Goal: Task Accomplishment & Management: Manage account settings

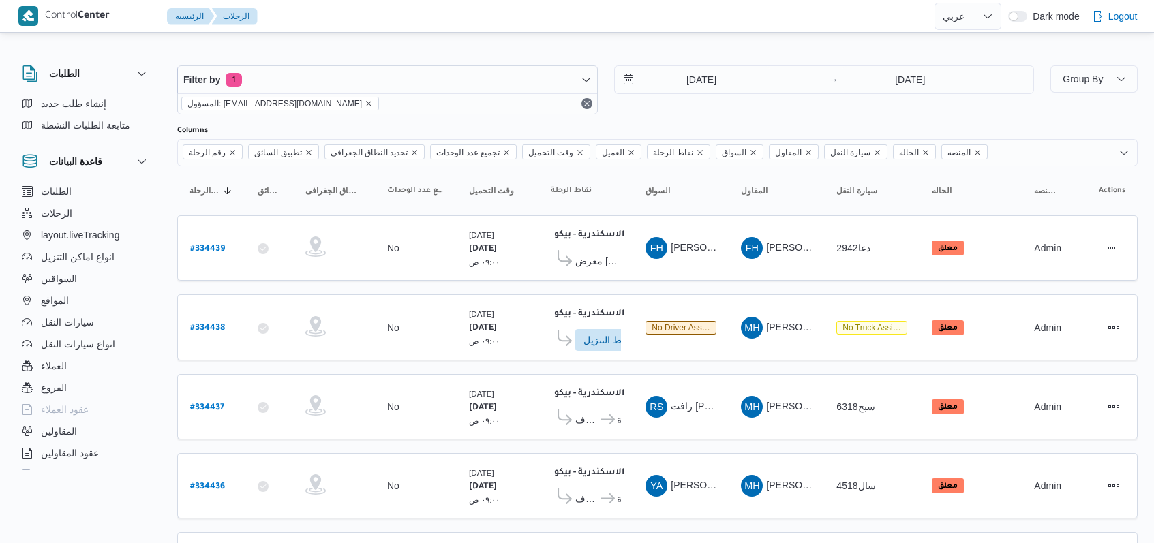
select select "ar"
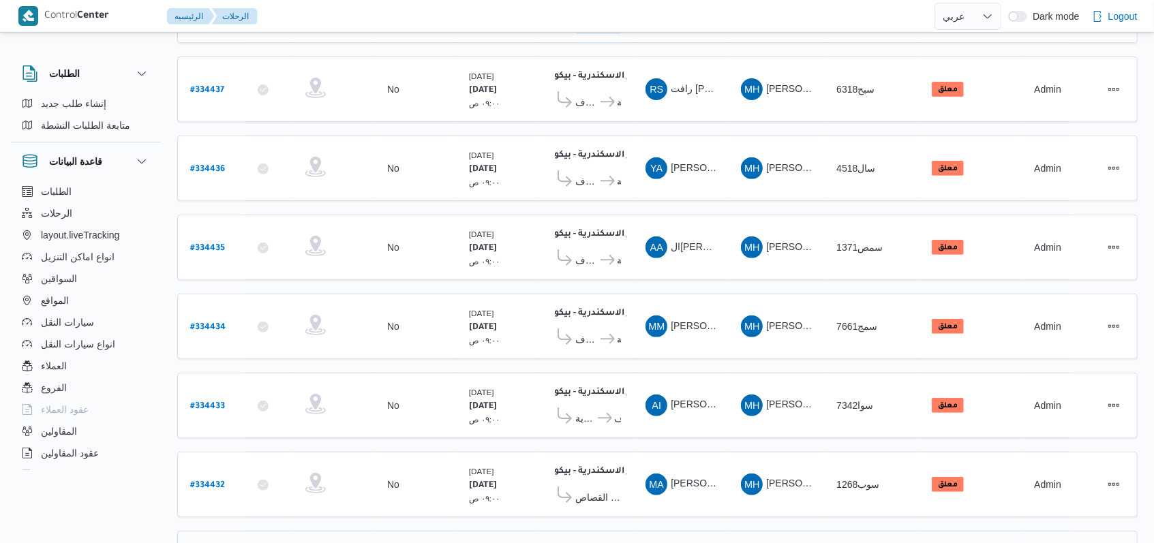
scroll to position [472, 0]
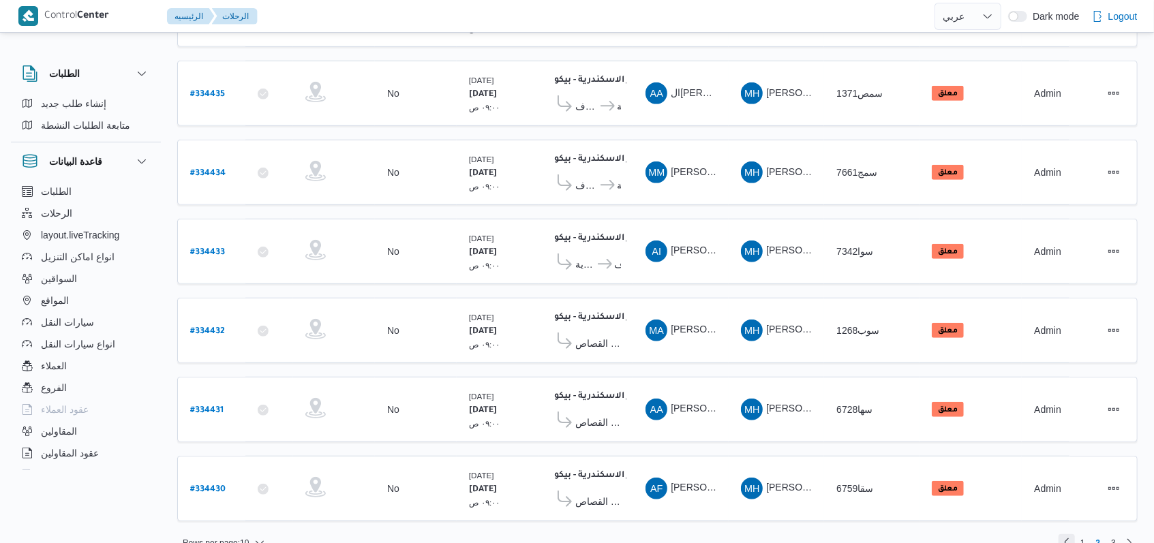
click at [1066, 535] on link "Previous page, 1" at bounding box center [1067, 543] width 16 height 16
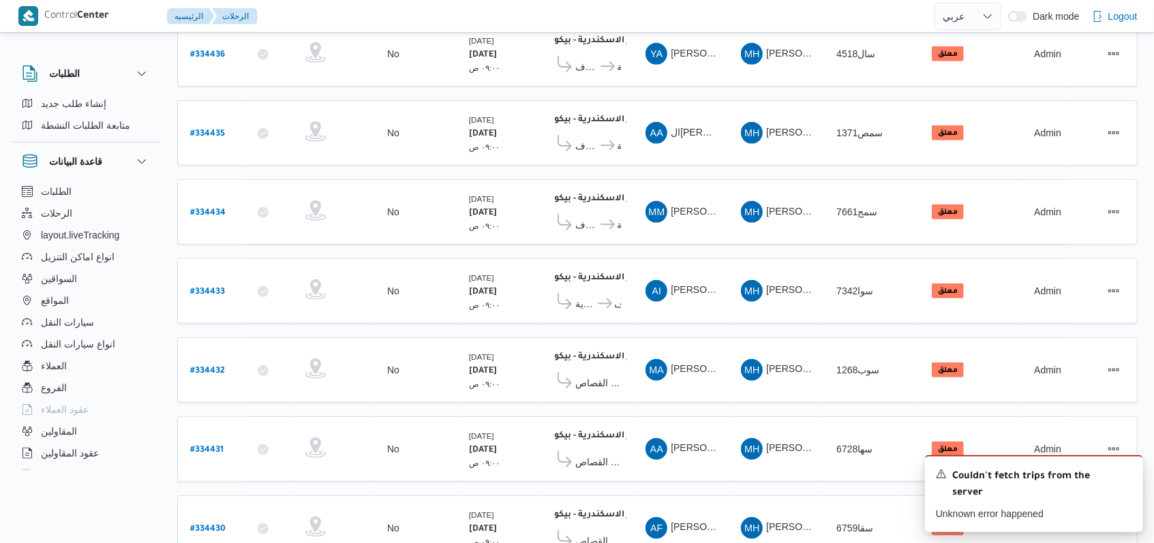
scroll to position [438, 0]
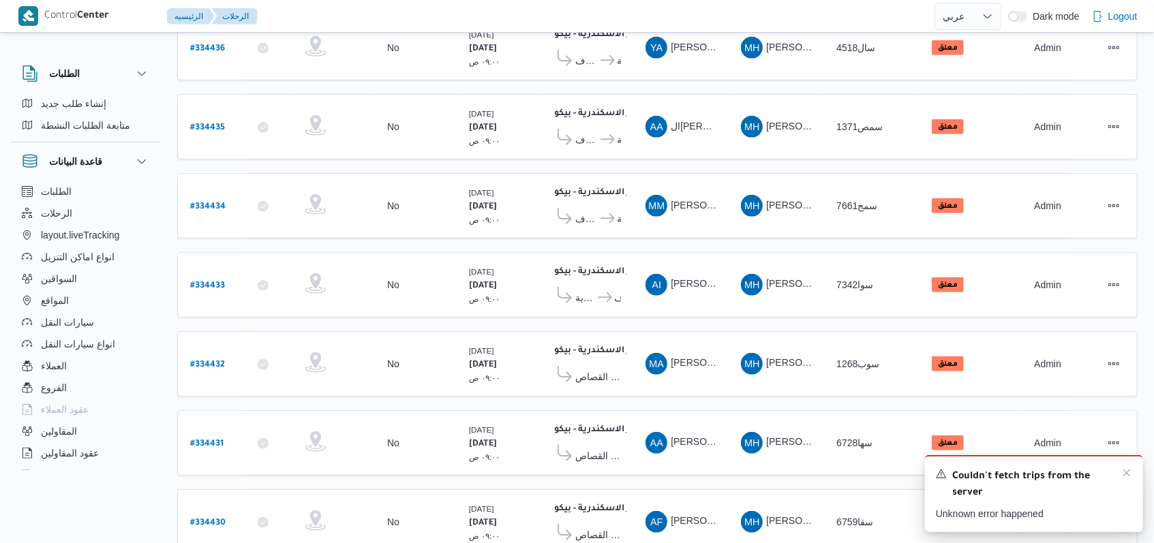
click at [1121, 477] on div "Couldn't fetch trips from the server" at bounding box center [1034, 485] width 196 height 34
click at [1125, 475] on icon "Dismiss toast" at bounding box center [1127, 473] width 11 height 11
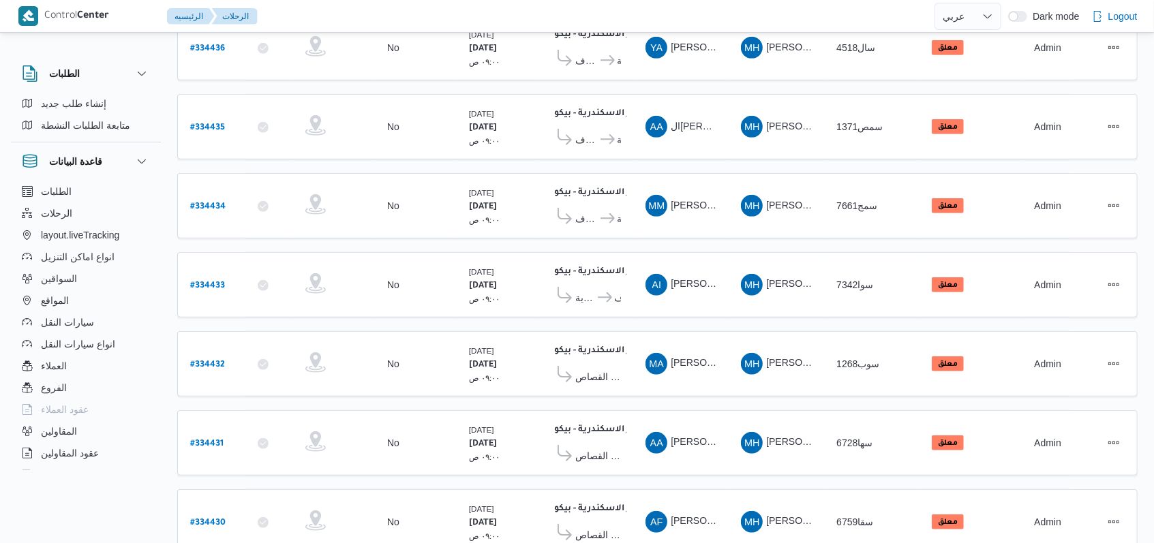
click at [806, 74] on table "رقم الرحلة Click to sort in ascending order تطبيق السائق Click to sort in ascen…" at bounding box center [657, 148] width 961 height 841
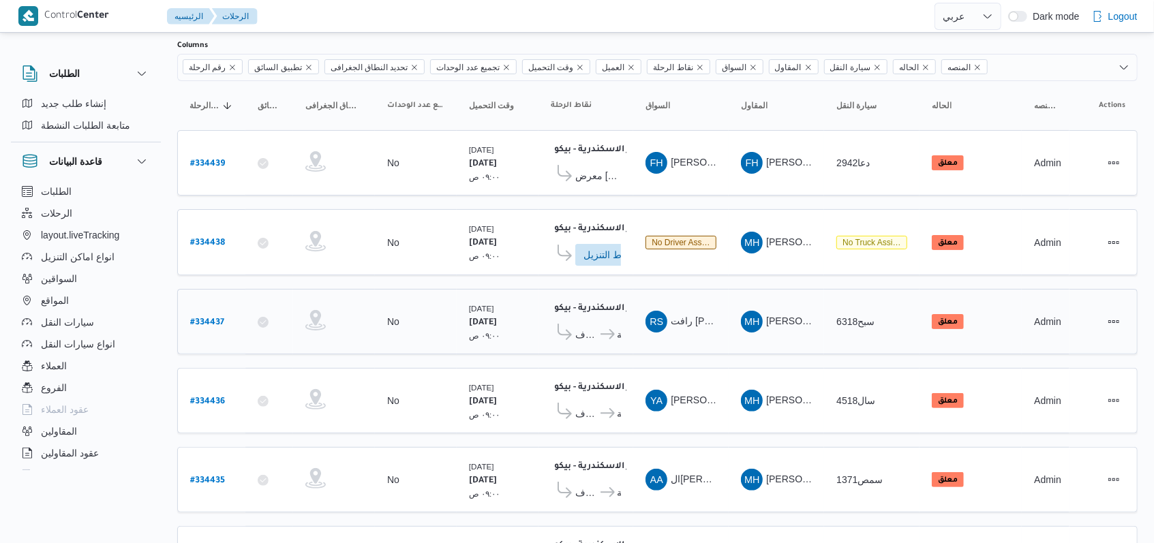
scroll to position [472, 0]
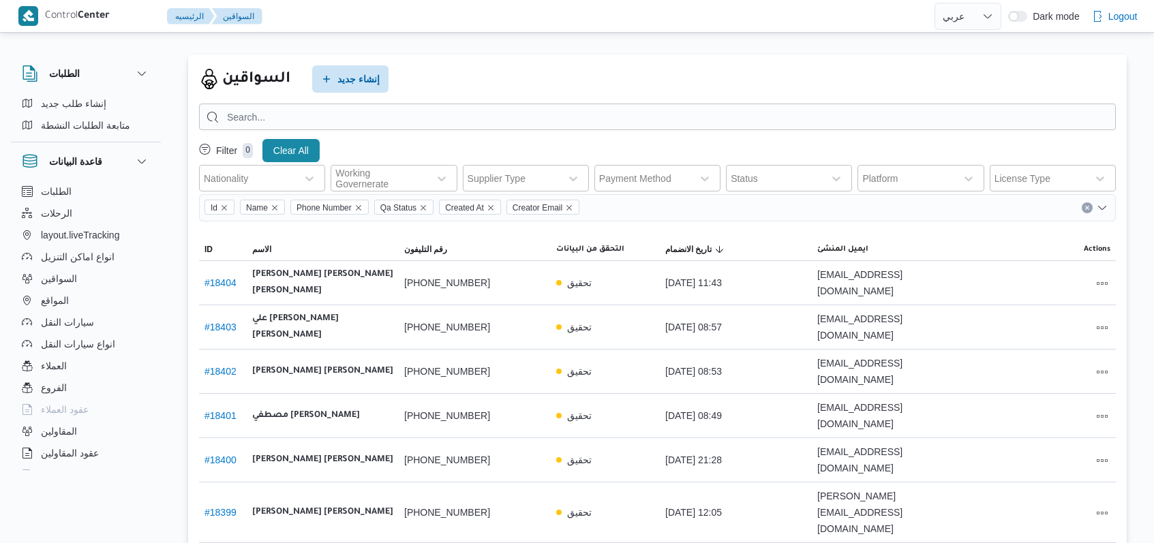
select select "ar"
click at [323, 68] on span "إنشاء جديد" at bounding box center [350, 78] width 76 height 27
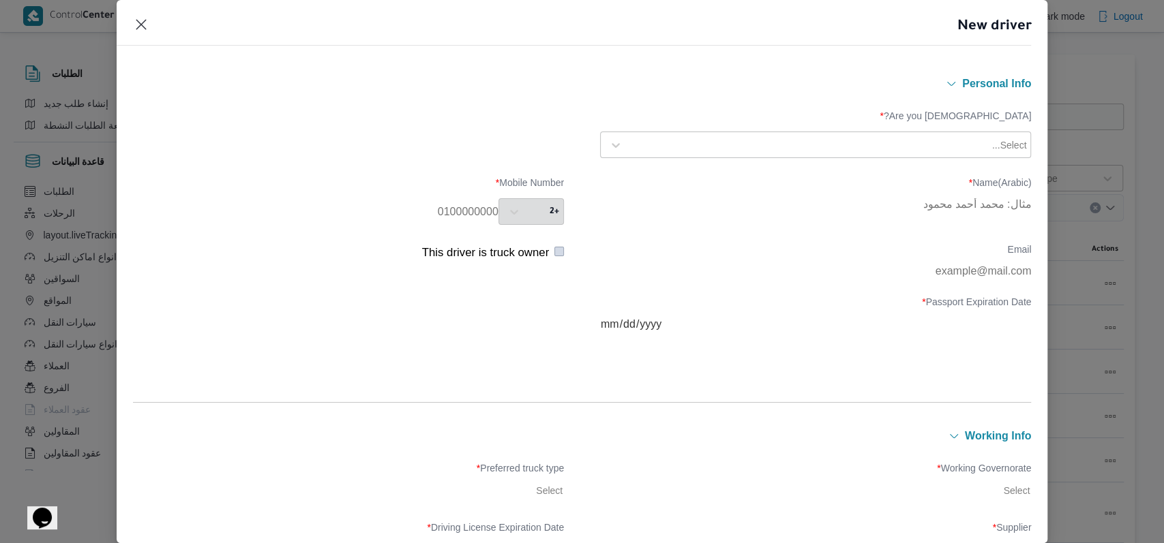
click at [687, 153] on div "Select..." at bounding box center [828, 145] width 400 height 19
click at [668, 166] on div "Egyptian Syrian Sudanian Libyan Palestinian Yemeni" at bounding box center [816, 217] width 430 height 102
click at [665, 169] on div "Egyptian" at bounding box center [816, 181] width 430 height 24
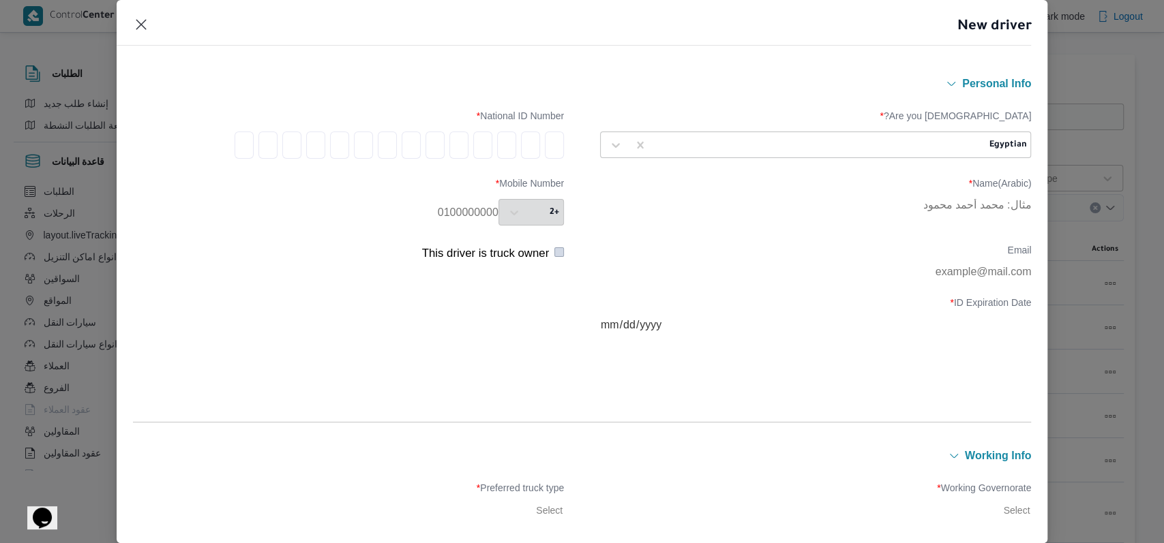
type input "2"
type input "8"
type input "6"
type input "0"
type input "3"
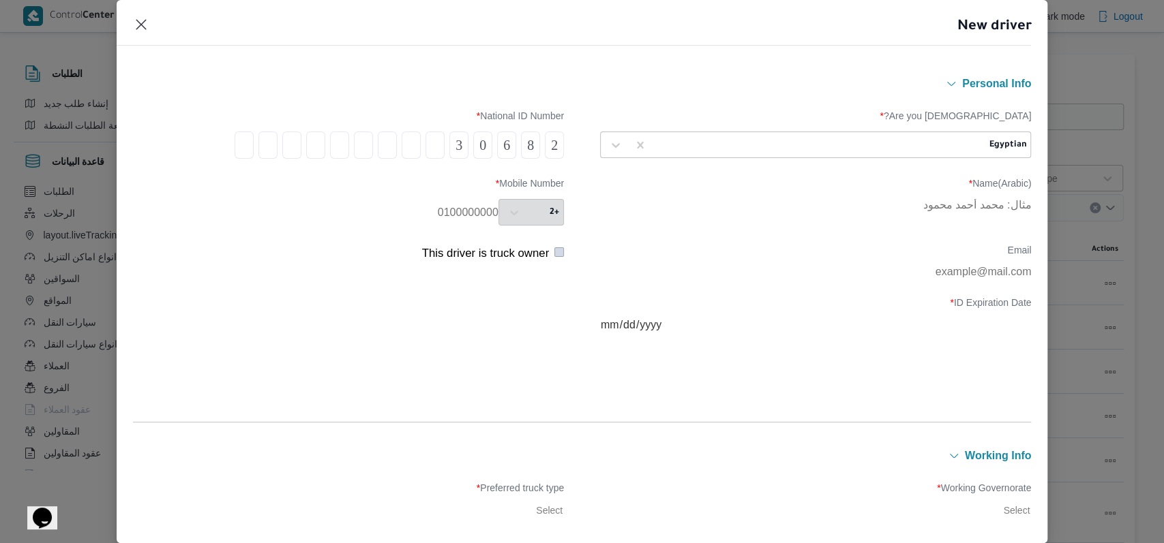
type input "2"
type input "3"
type input "1"
type input "8"
type input "0"
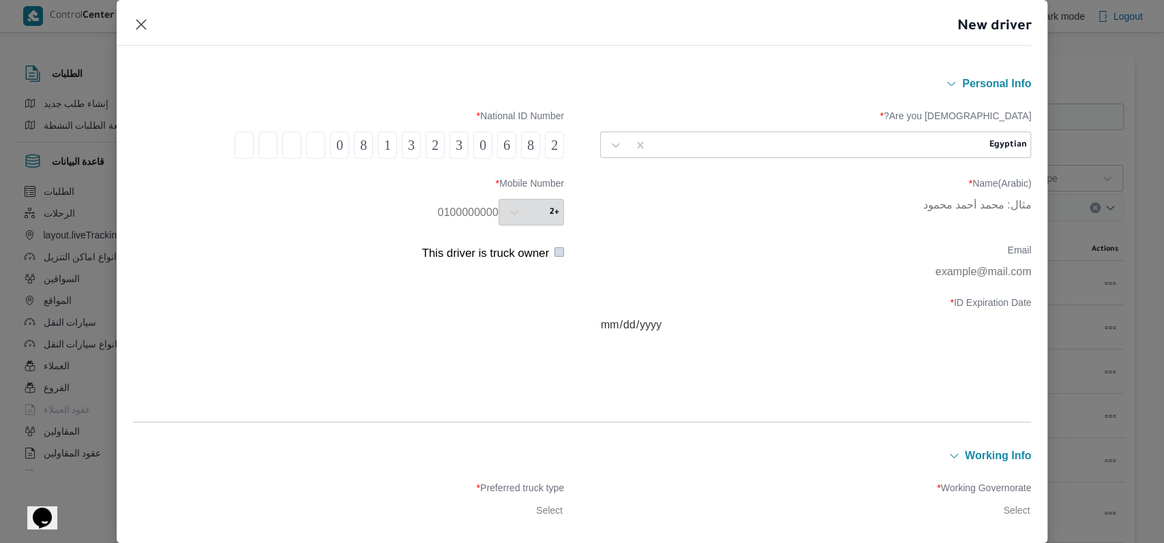
type input "2"
type input "7"
type input "9"
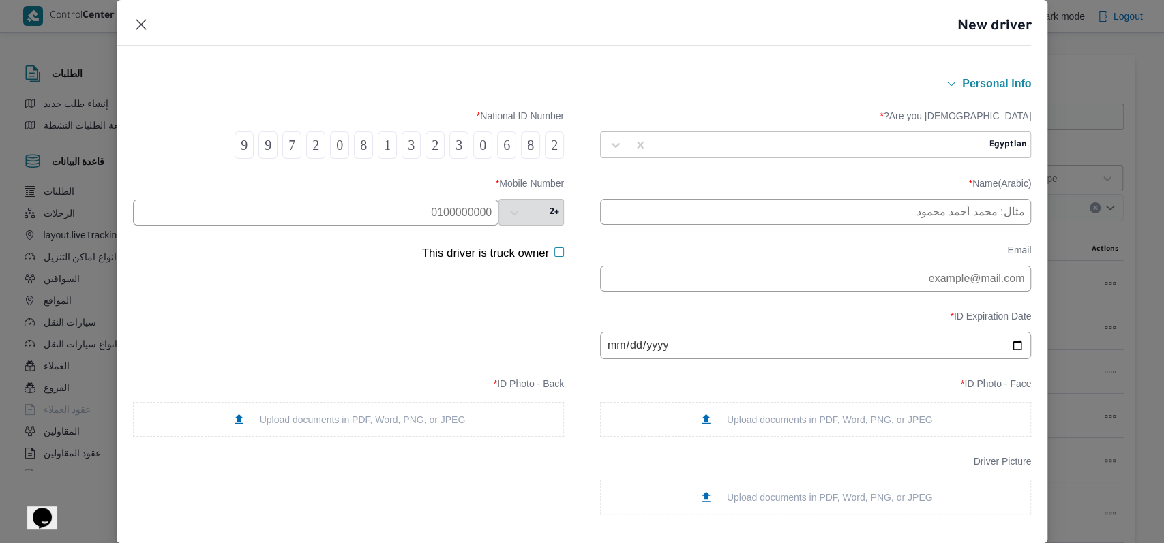
type input "9"
click at [760, 224] on input "text" at bounding box center [815, 212] width 431 height 26
type input "عماد محمد محمود الخولى"
click at [391, 217] on input "text" at bounding box center [315, 213] width 365 height 26
type input "01013104252"
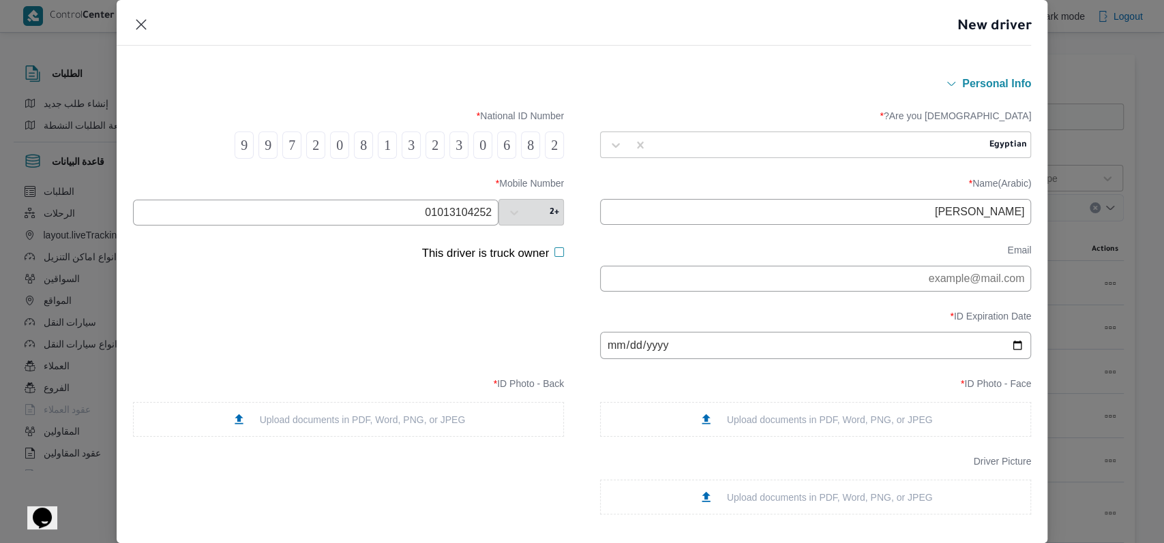
click at [611, 357] on input "date" at bounding box center [815, 345] width 431 height 27
type input "2025-10-15"
click at [796, 406] on div "ID Photo - Face * Upload documents in PDF, Word, PNG, or JPEG" at bounding box center [815, 407] width 431 height 59
click at [794, 427] on div "Upload documents in PDF, Word, PNG, or JPEG" at bounding box center [816, 420] width 234 height 14
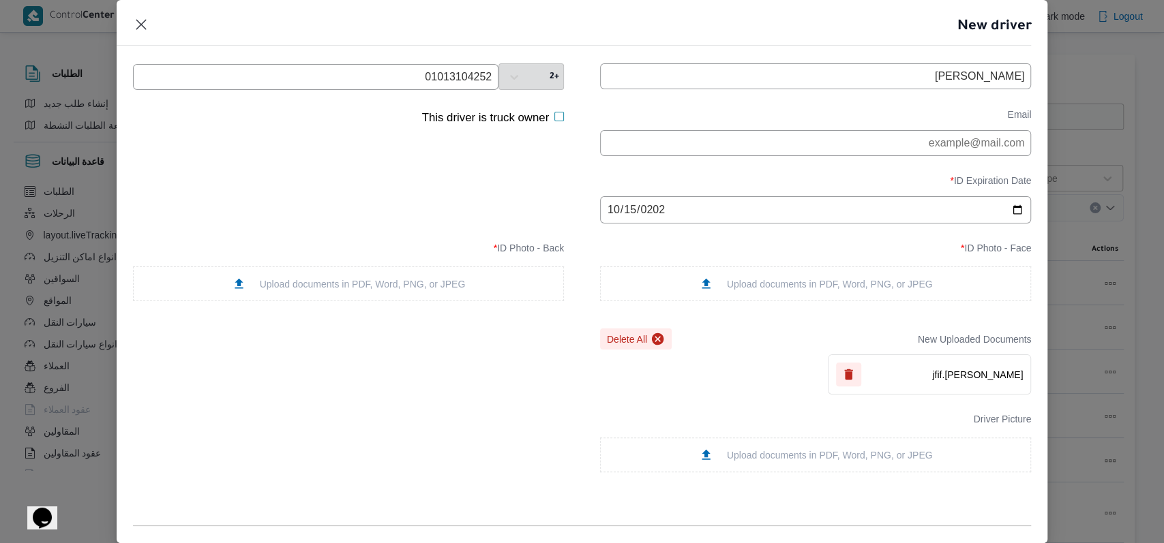
scroll to position [181, 0]
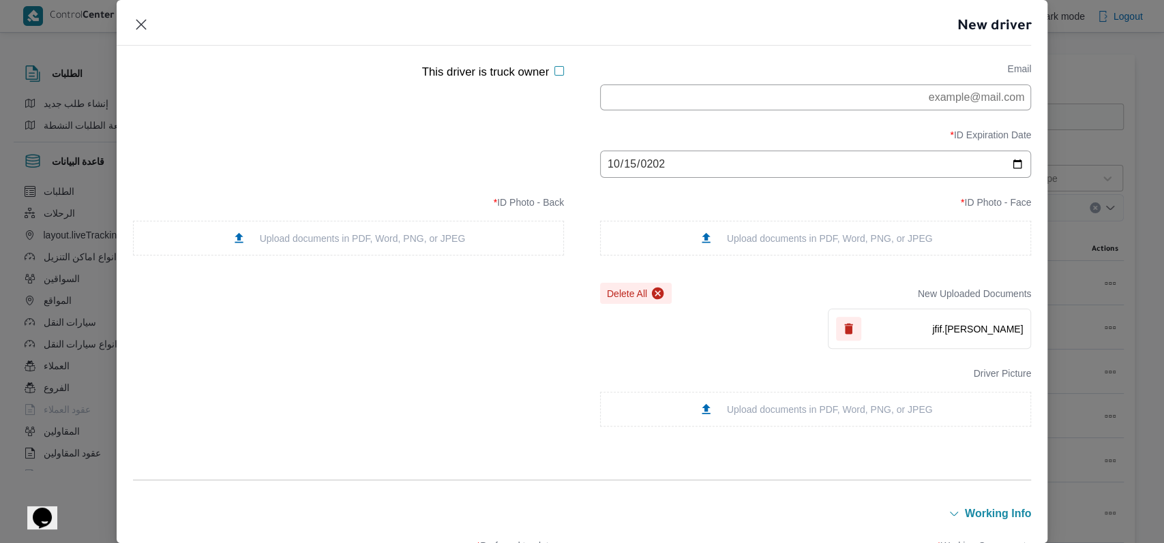
click at [380, 256] on div "Upload documents in PDF, Word, PNG, or JPEG" at bounding box center [348, 238] width 431 height 35
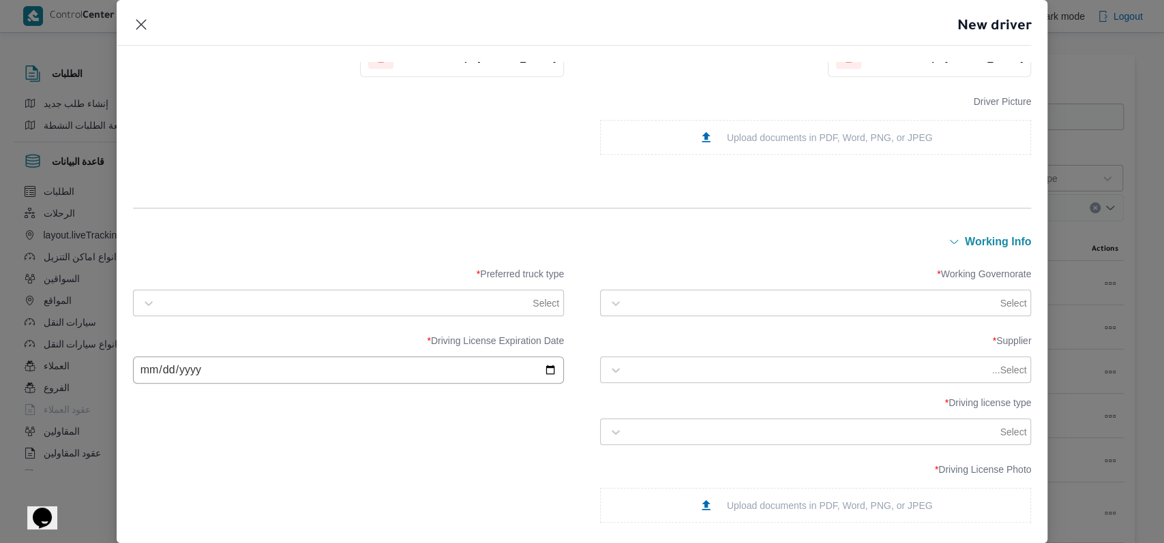
scroll to position [454, 0]
click at [763, 305] on div at bounding box center [813, 303] width 368 height 14
click at [691, 341] on div "الاسكندرية" at bounding box center [815, 341] width 402 height 16
click at [398, 315] on div "Working Governorate * option الاسكندرية, selected. 25 results available. Use Up…" at bounding box center [582, 291] width 899 height 61
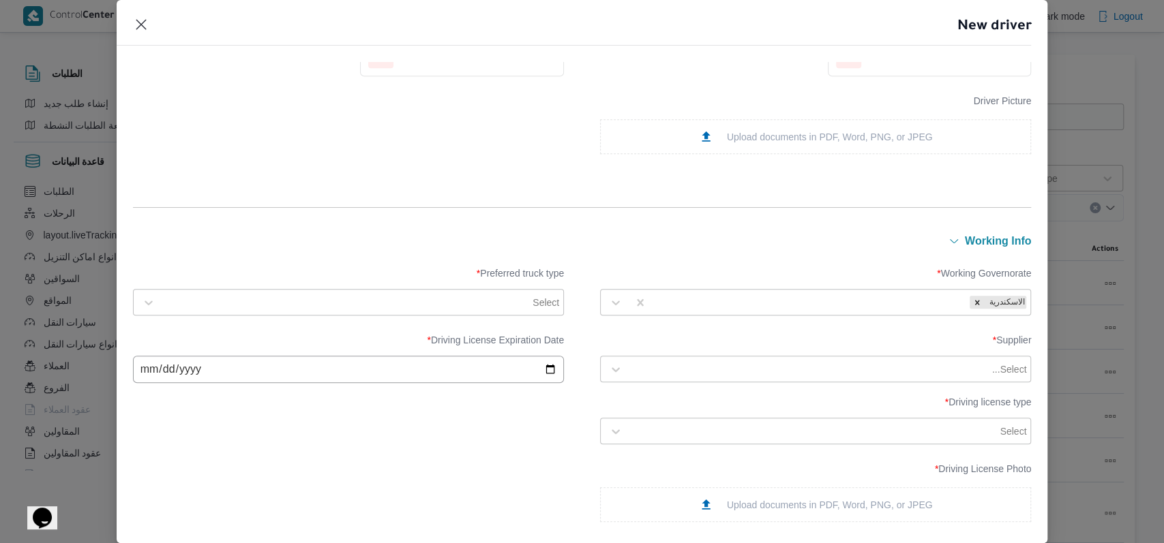
click at [402, 281] on label "Preferred truck type *" at bounding box center [348, 278] width 431 height 21
click at [360, 300] on div at bounding box center [346, 303] width 368 height 14
click at [192, 385] on label "Jumbo" at bounding box center [169, 384] width 45 height 16
click at [836, 363] on div at bounding box center [809, 370] width 360 height 14
type input "فتحى حسن"
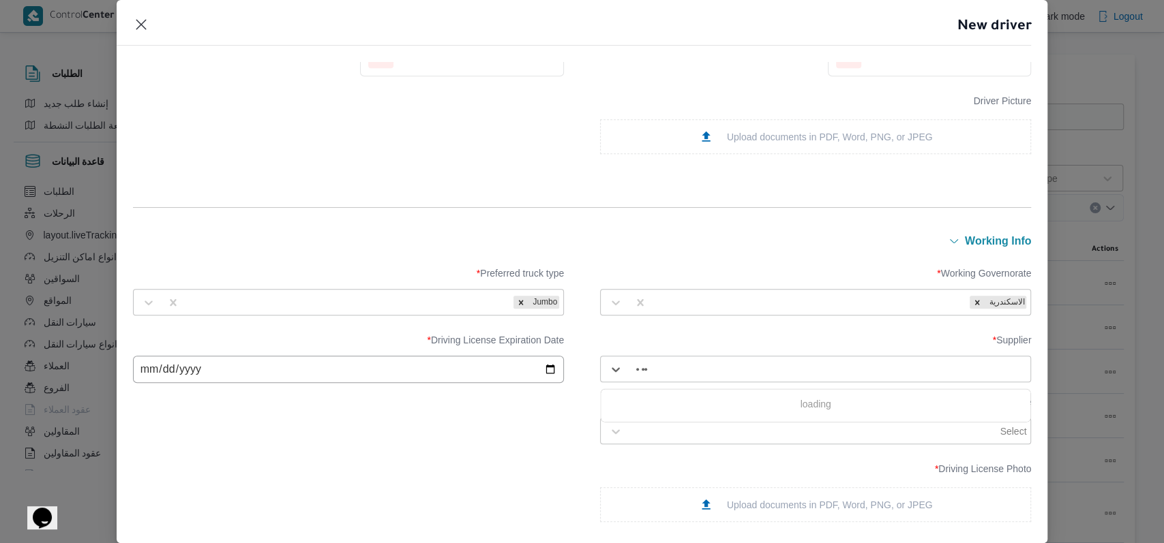
click at [677, 333] on div "Supplier * Use Up and Down to choose options, press Enter to select the current…" at bounding box center [582, 389] width 899 height 123
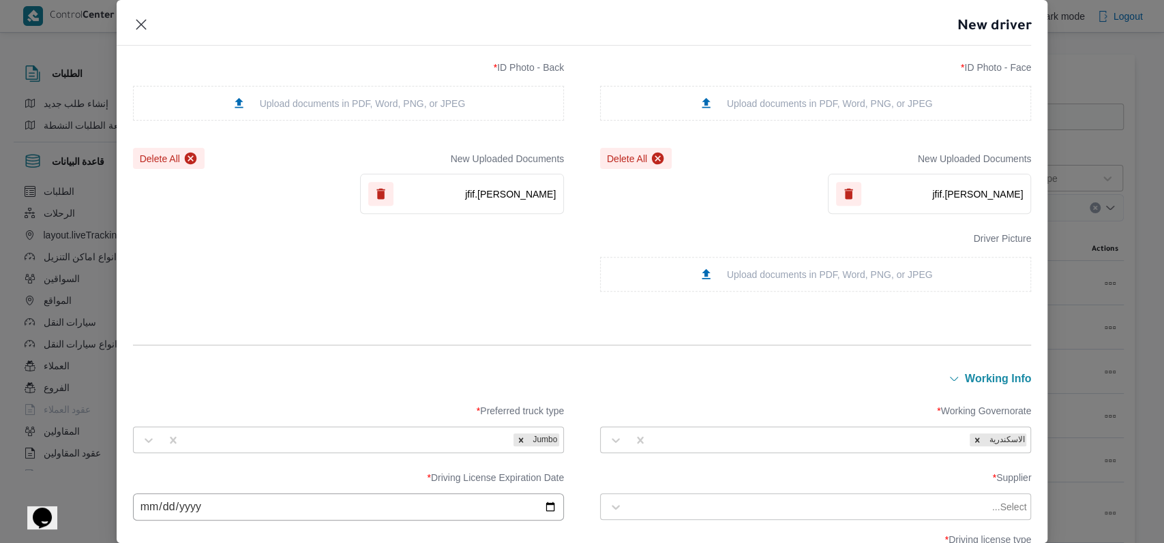
scroll to position [454, 0]
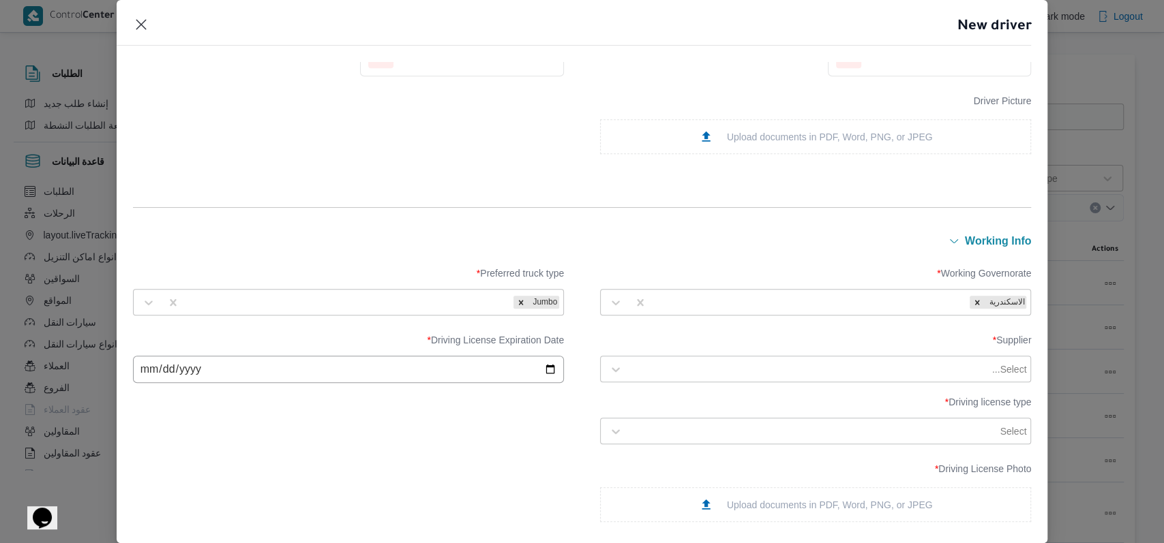
click at [160, 376] on input "date" at bounding box center [348, 369] width 431 height 27
type input "2025-10-15"
click at [455, 441] on div "Supplier * Select... Driving License Expiration Date * 2025-10-15 Driving licen…" at bounding box center [582, 389] width 899 height 123
click at [733, 368] on div at bounding box center [809, 370] width 360 height 14
type input "فتحى حسن"
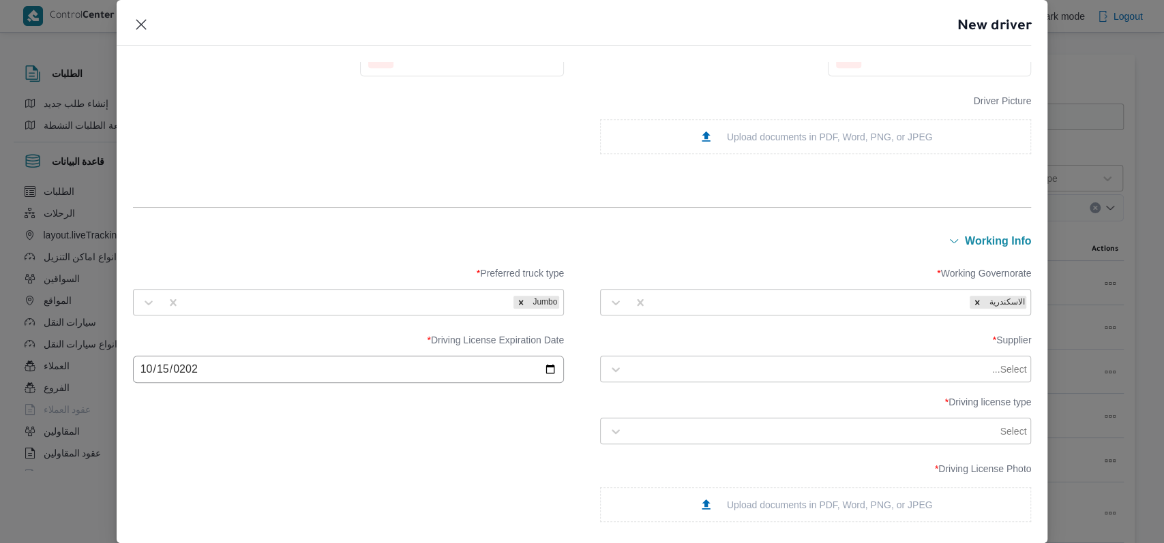
click at [704, 233] on div "working Info" at bounding box center [582, 242] width 899 height 18
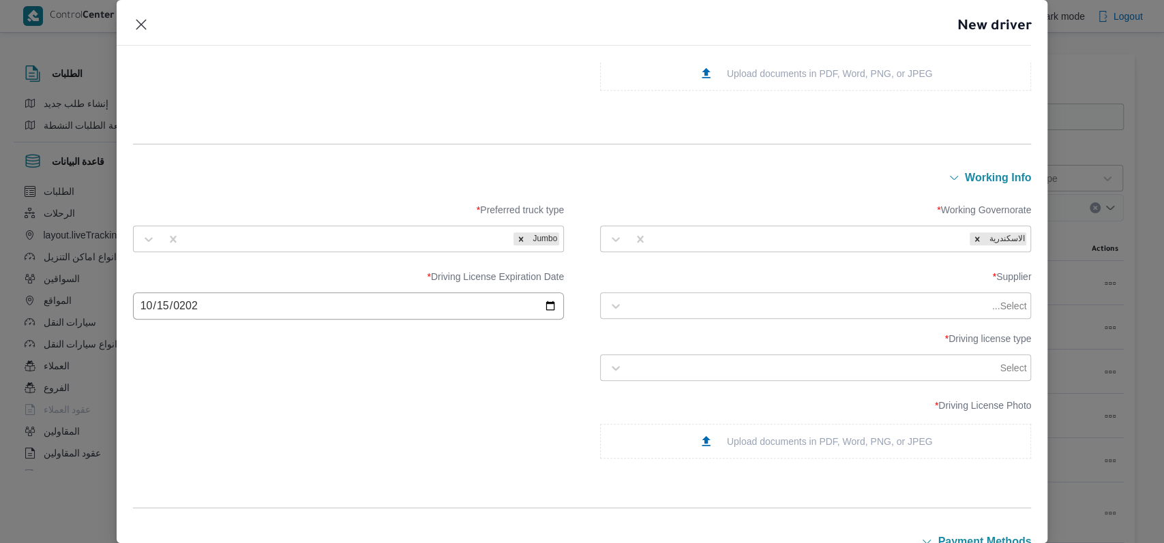
scroll to position [545, 0]
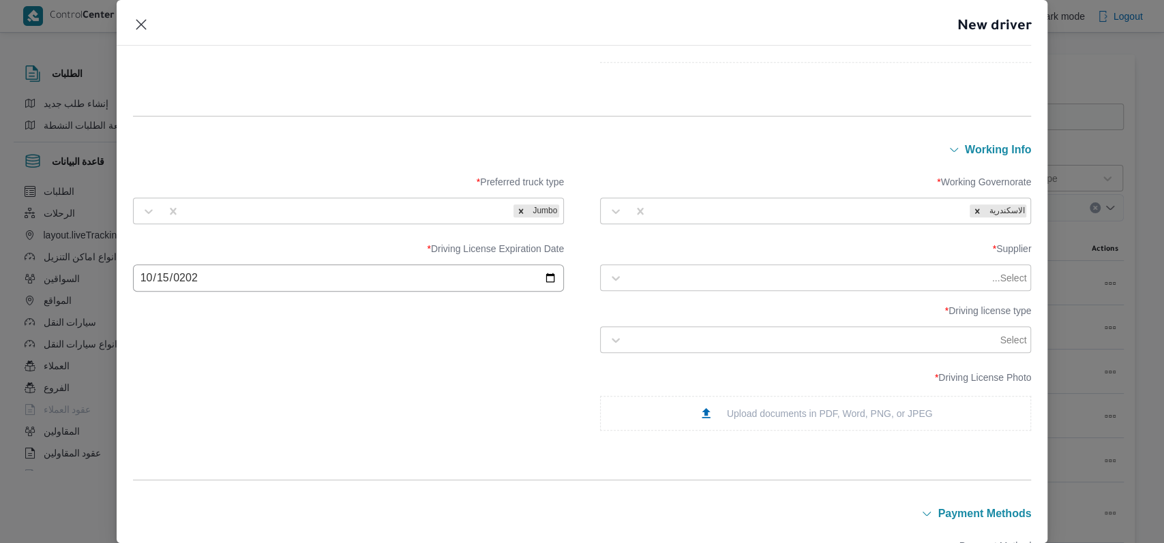
click at [701, 343] on div at bounding box center [813, 340] width 368 height 14
click at [687, 374] on div "أولى" at bounding box center [816, 376] width 430 height 24
click at [757, 416] on div "Upload documents in PDF, Word, PNG, or JPEG" at bounding box center [816, 413] width 234 height 14
click at [816, 277] on div at bounding box center [809, 278] width 360 height 14
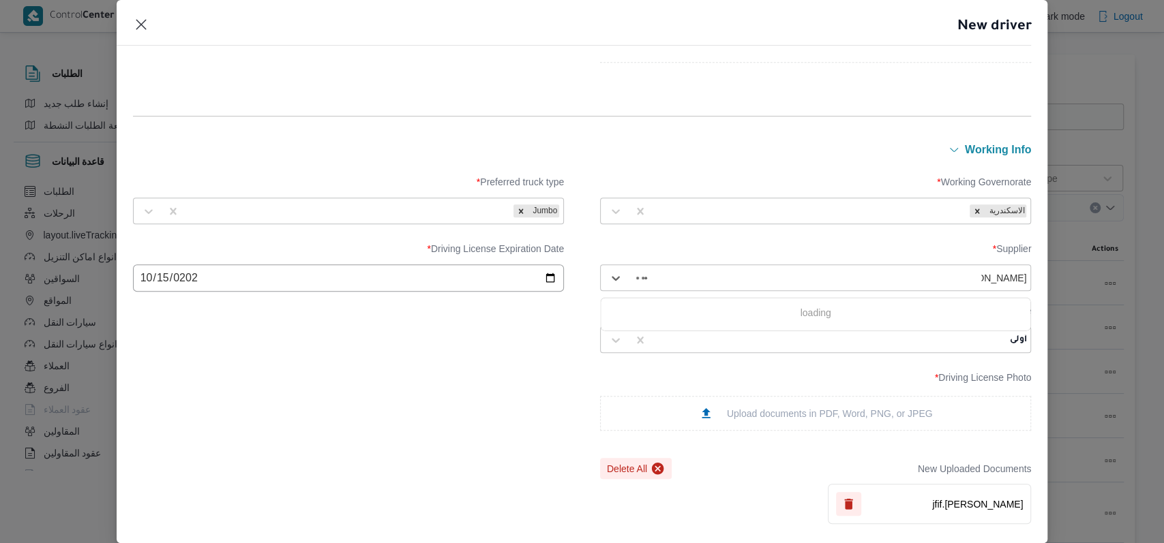
type input "فتحى حسن"
click at [682, 336] on div "فتحى حسن جلال ابو الحسن شركه تربو" at bounding box center [816, 338] width 430 height 24
click at [406, 343] on div "Supplier * option فتحى حسن جلال ابو الحسن شركه تربو, selected. فتحى حسن جلال اب…" at bounding box center [582, 298] width 899 height 123
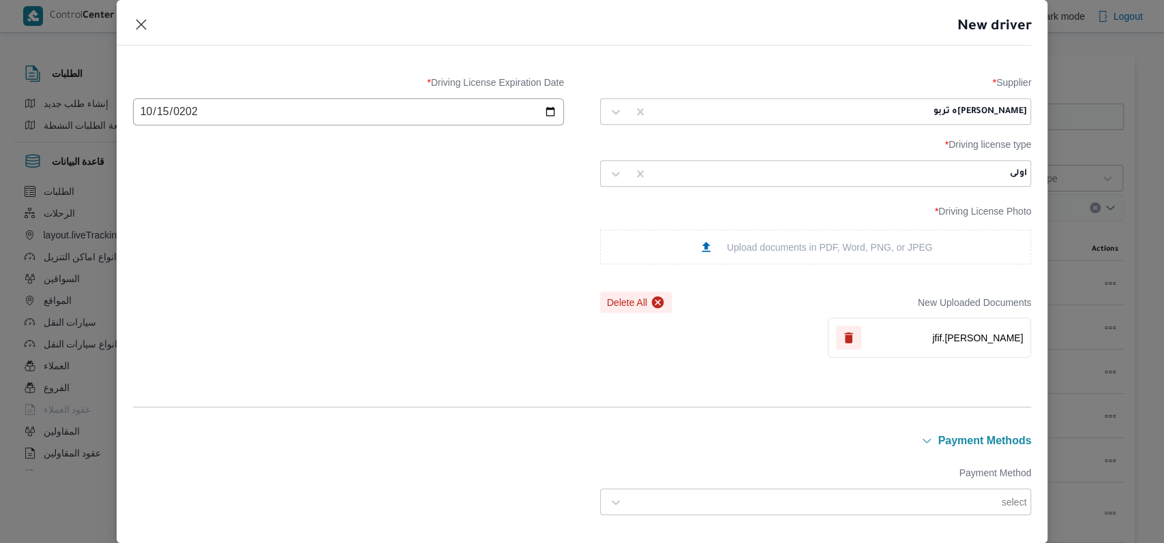
scroll to position [984, 0]
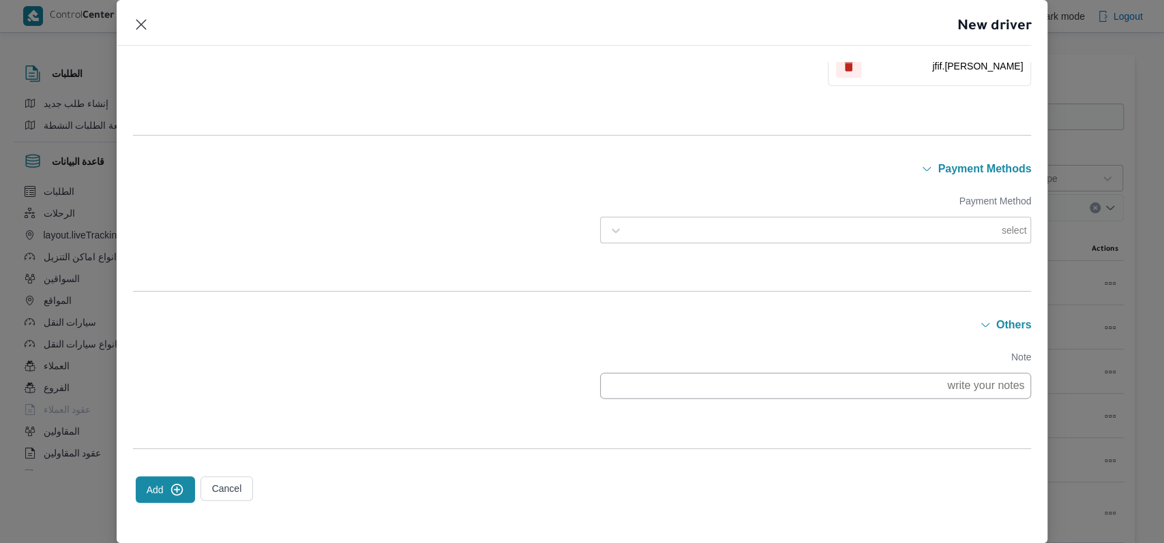
click at [170, 484] on icon "submit" at bounding box center [177, 490] width 14 height 14
drag, startPoint x: 185, startPoint y: 492, endPoint x: 203, endPoint y: 488, distance: 18.9
click at [183, 492] on button "Add" at bounding box center [165, 490] width 59 height 27
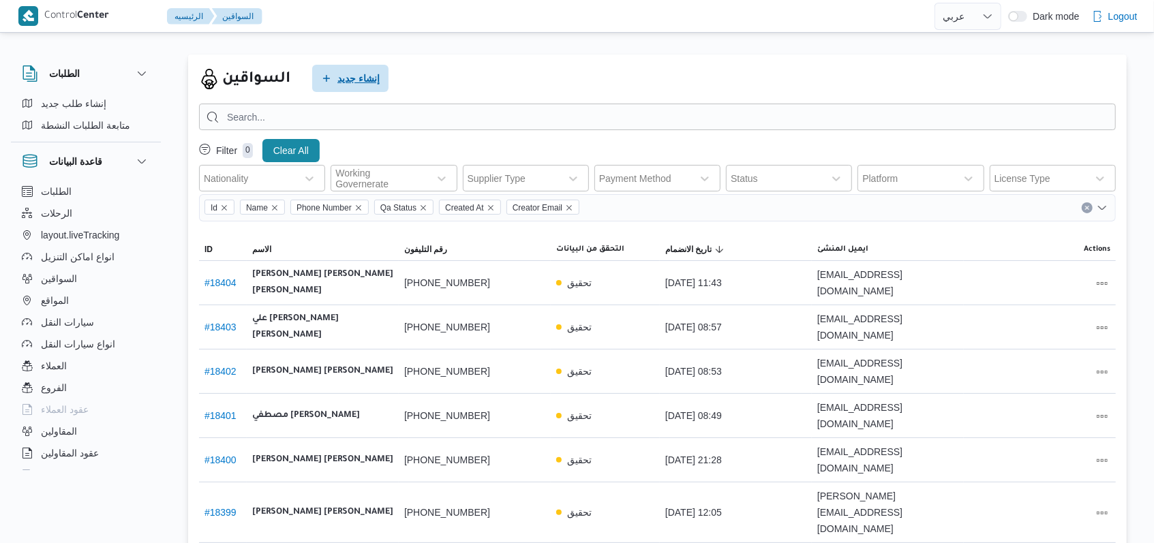
click at [383, 78] on span "إنشاء جديد" at bounding box center [350, 78] width 76 height 27
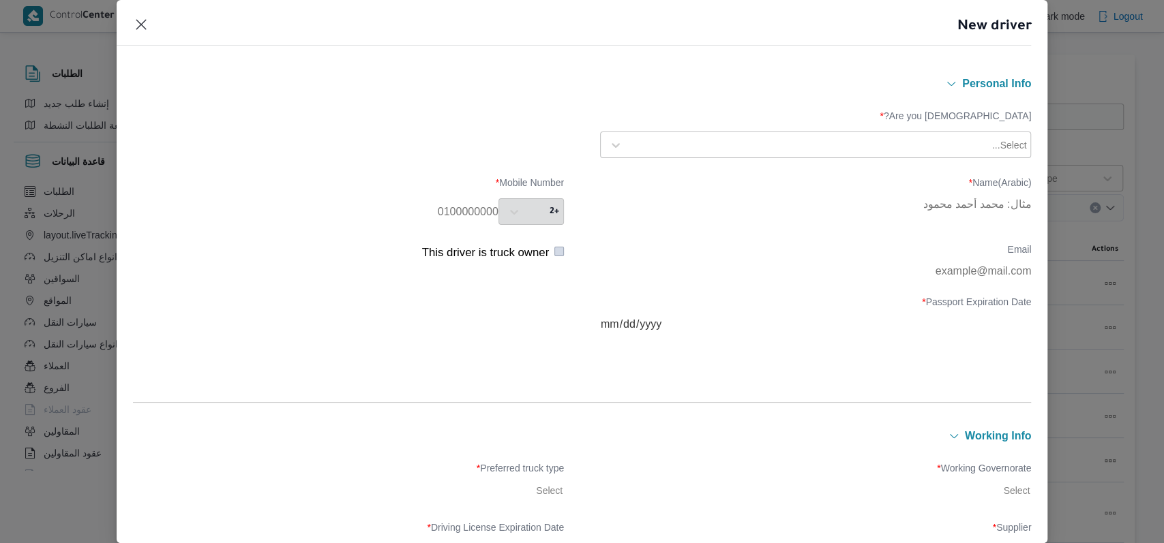
click at [714, 145] on div at bounding box center [809, 145] width 360 height 14
click at [676, 173] on div "Egyptian" at bounding box center [816, 181] width 430 height 24
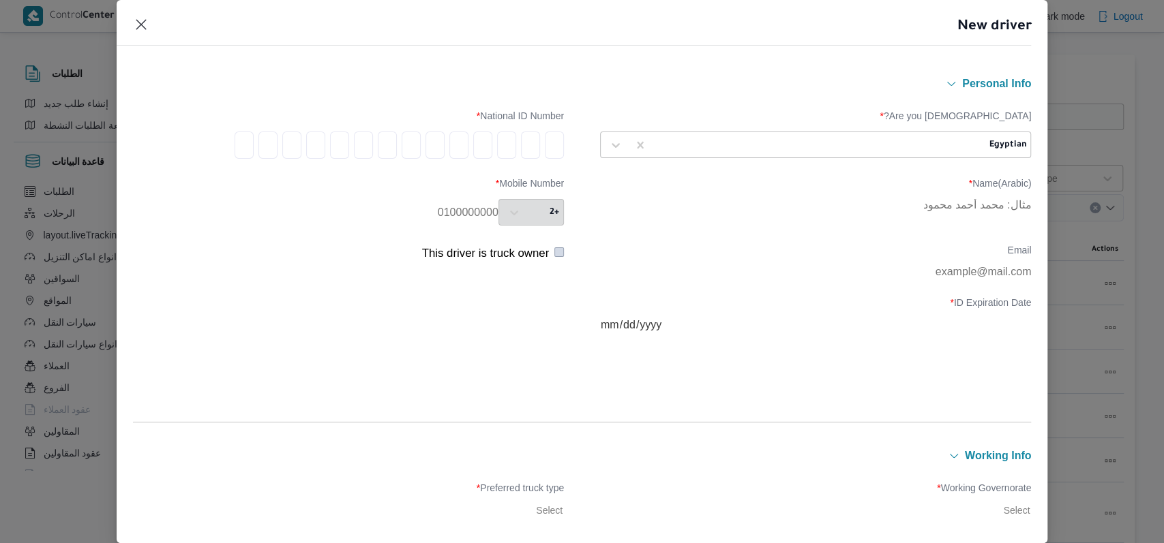
type input "2"
type input "8"
type input "4"
type input "0"
type input "1"
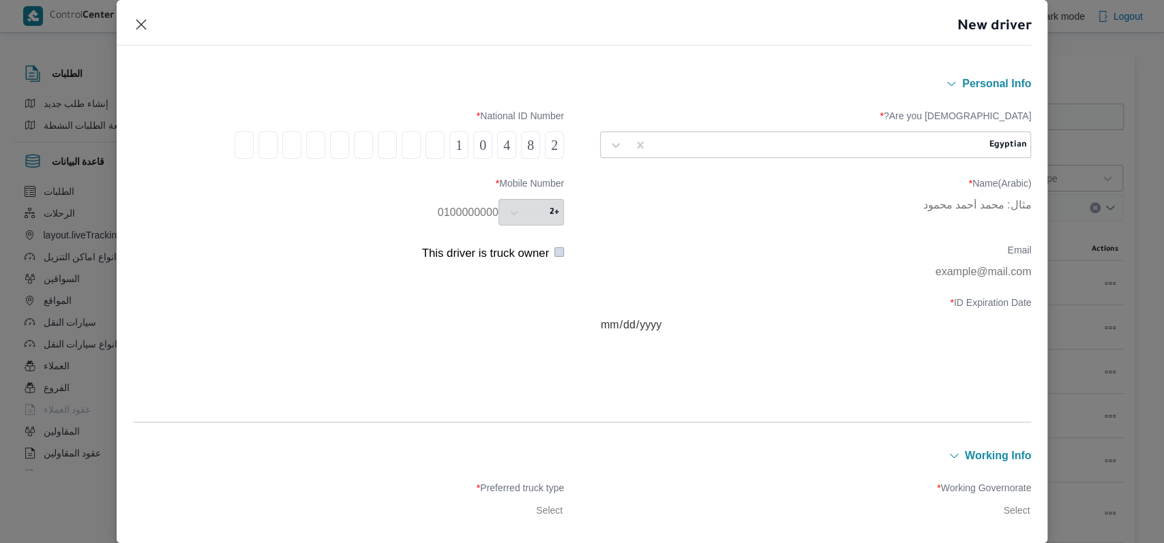
type input "2"
type input "1"
type input "7"
type input "0"
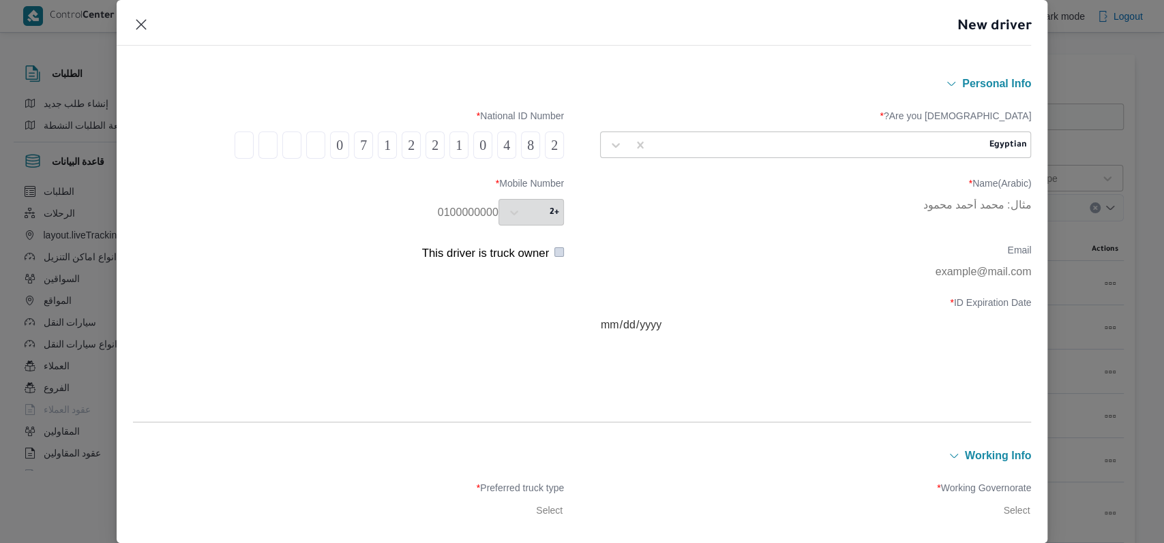
type input "1"
type input "5"
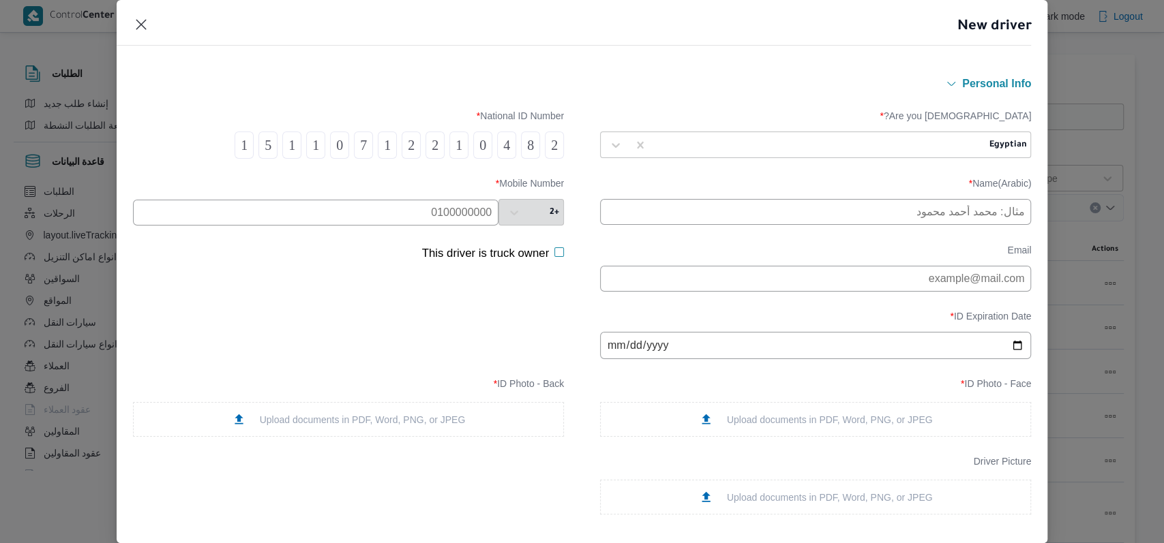
type input "1"
click at [699, 205] on input "text" at bounding box center [815, 212] width 431 height 26
type input "تامر جلال محمد محجوب"
click at [428, 204] on input "text" at bounding box center [315, 213] width 365 height 26
type input "01093130212"
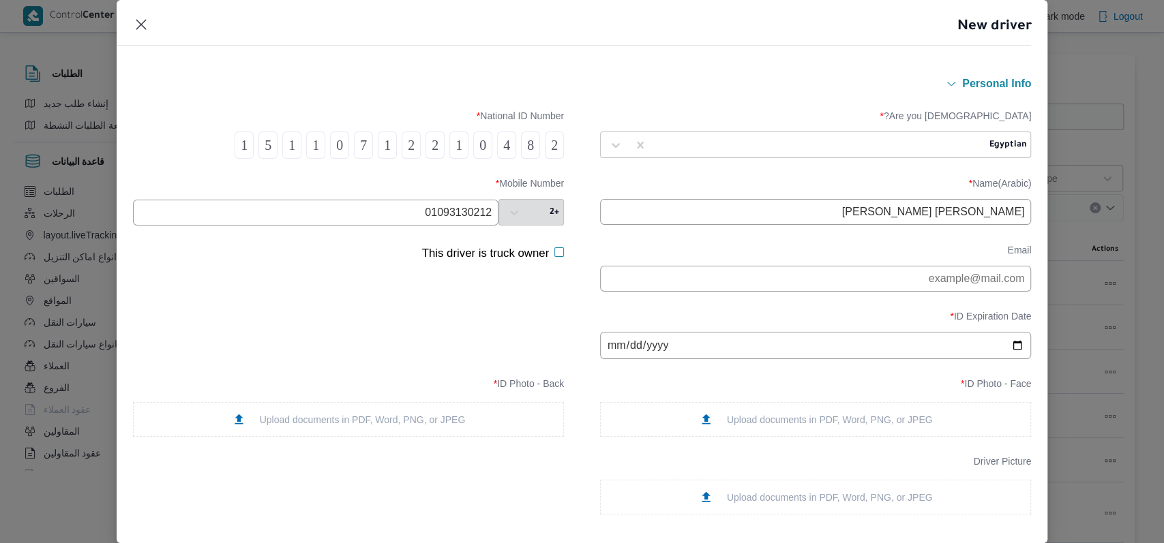
click at [613, 355] on input "date" at bounding box center [815, 345] width 431 height 27
type input "2027-07-09"
click at [740, 417] on div "Upload documents in PDF, Word, PNG, or JPEG" at bounding box center [815, 419] width 431 height 35
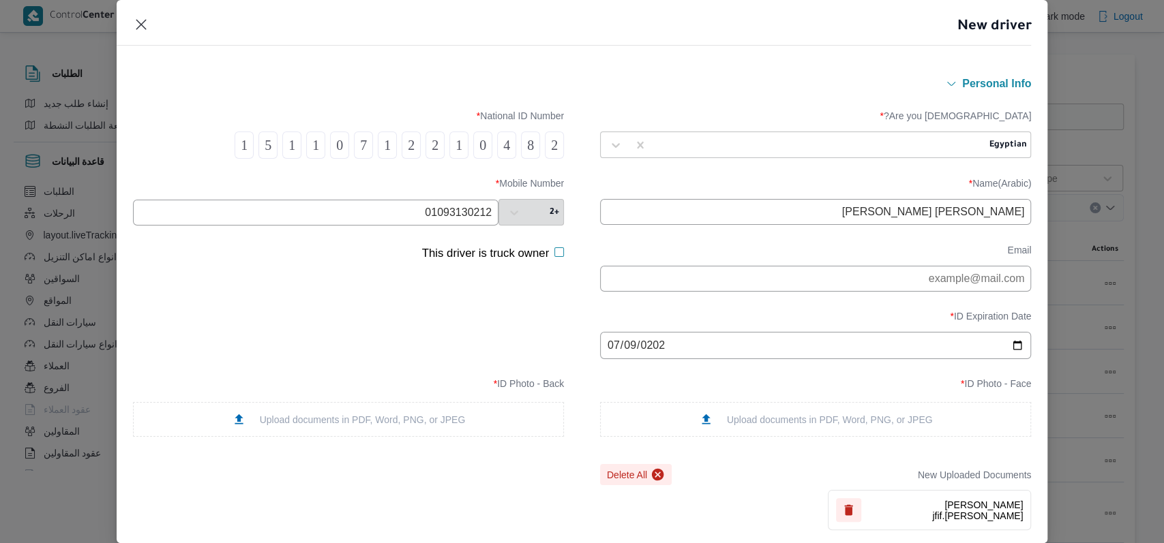
click at [327, 417] on div "Upload documents in PDF, Word, PNG, or JPEG" at bounding box center [348, 419] width 431 height 35
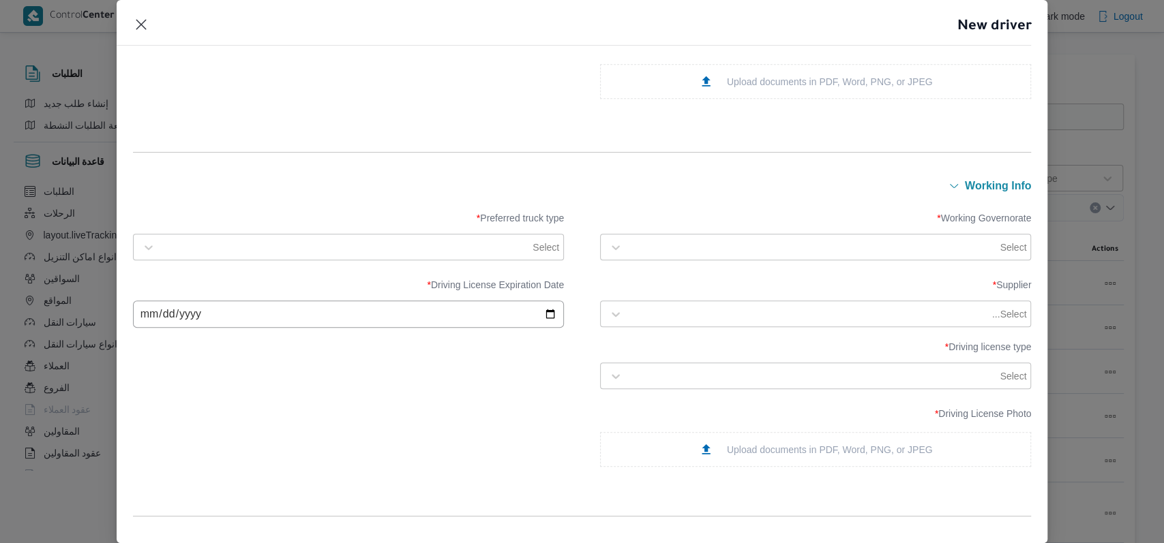
scroll to position [545, 0]
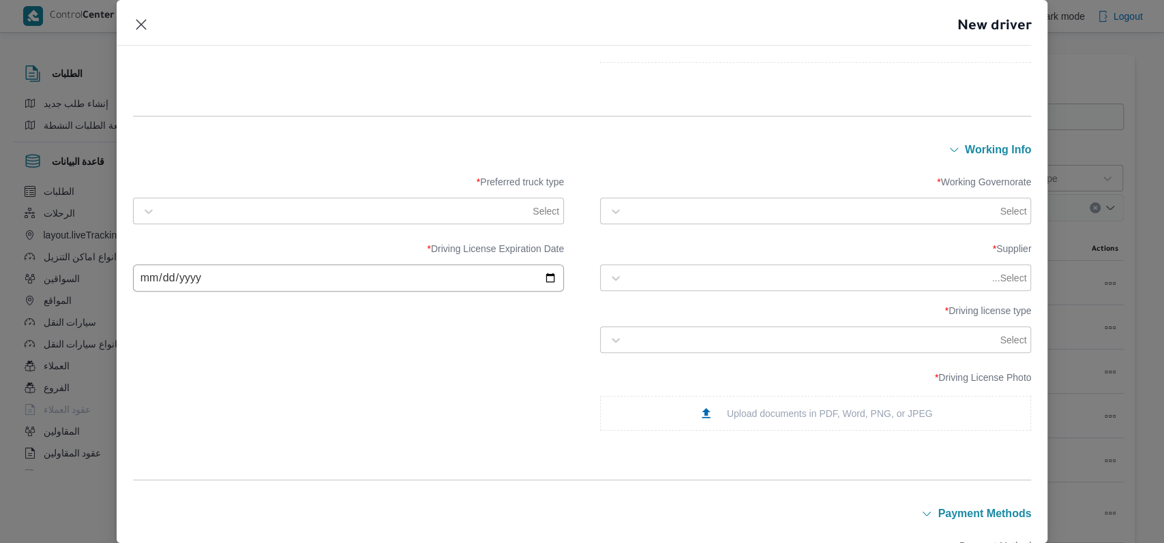
click at [691, 206] on div at bounding box center [813, 212] width 368 height 14
click at [663, 294] on label "القاهرة" at bounding box center [676, 302] width 125 height 16
click at [409, 226] on div "Working Governorate * option القاهرة, selected. 25 results available. Use Up an…" at bounding box center [582, 200] width 899 height 61
click at [393, 210] on div at bounding box center [346, 212] width 368 height 14
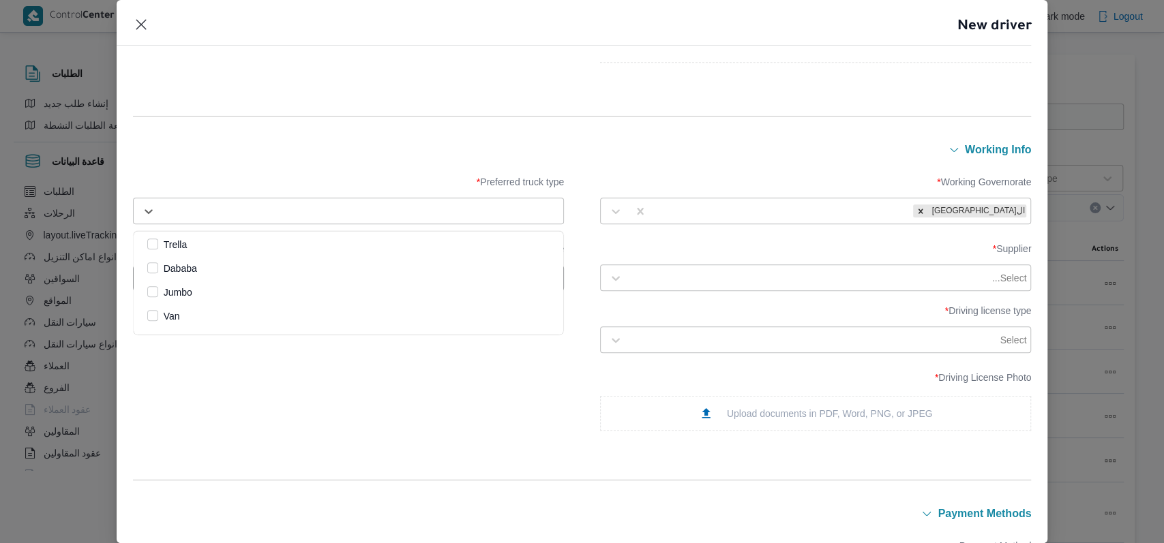
click at [217, 287] on div "Jumbo" at bounding box center [348, 292] width 402 height 16
click at [746, 286] on div "Select..." at bounding box center [828, 278] width 400 height 19
type input "محمد صلاح"
click at [452, 376] on div "Driving License Photo * Upload documents in PDF, Word, PNG, or JPEG" at bounding box center [582, 401] width 899 height 72
click at [779, 267] on div "Select..." at bounding box center [815, 278] width 424 height 25
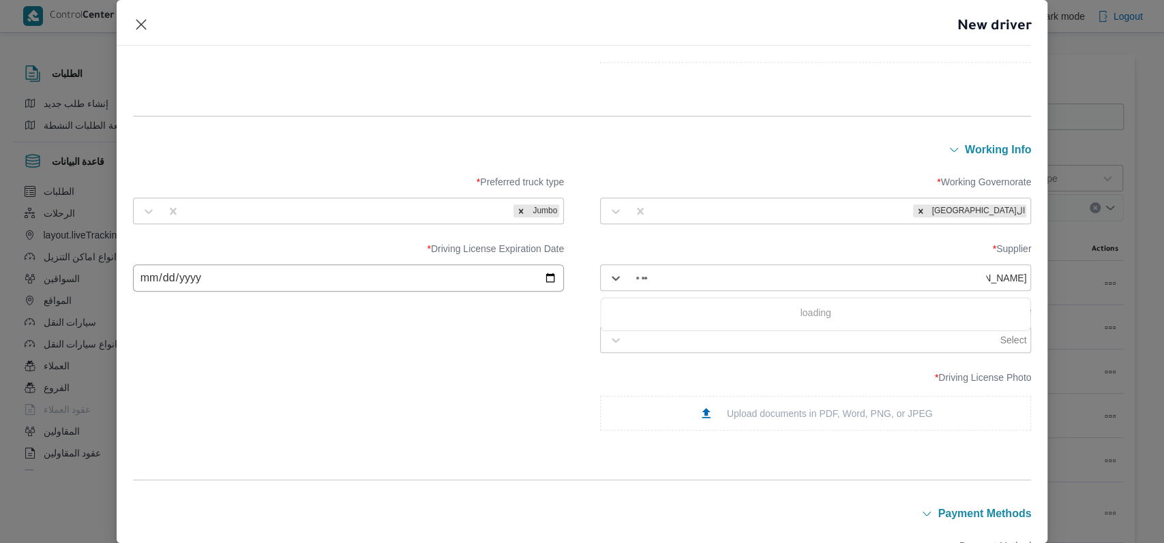
type input "محمد صلاح"
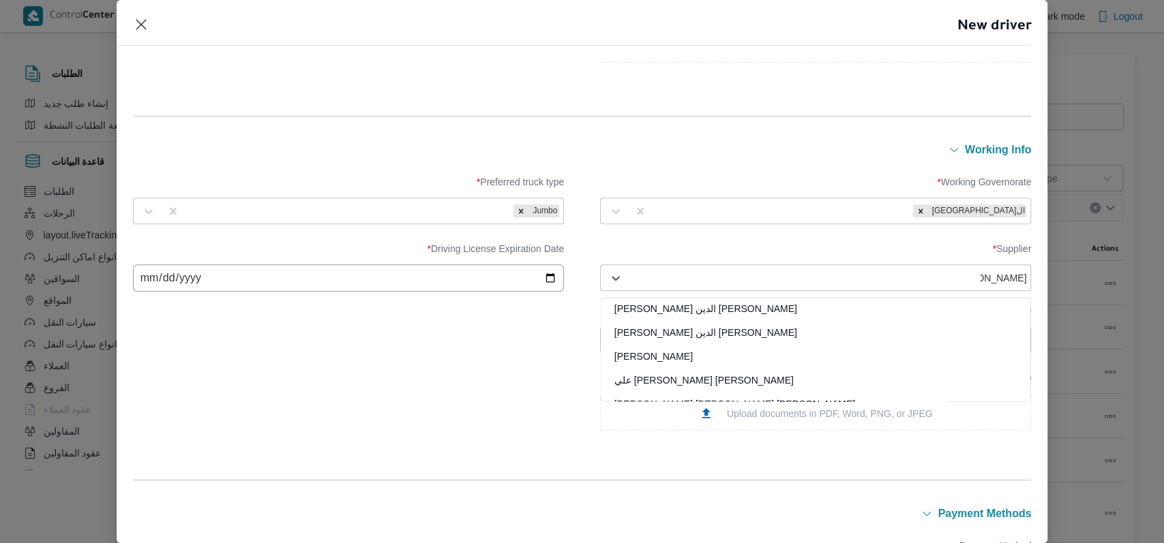
click at [684, 355] on div "محمد صلاح عبداللطيف الشريف" at bounding box center [816, 362] width 430 height 24
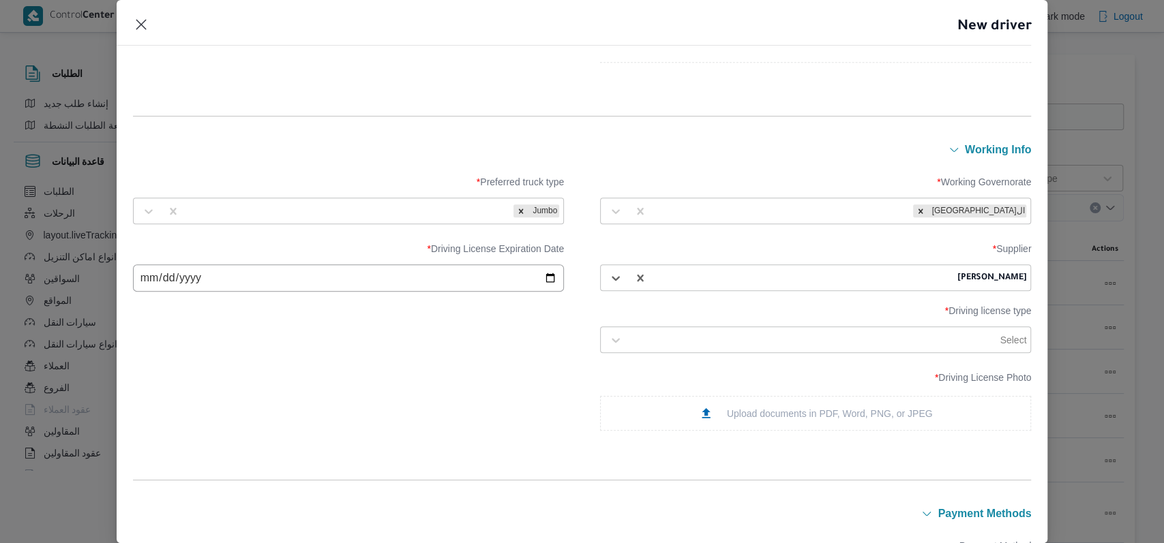
click at [153, 282] on input "date" at bounding box center [348, 278] width 431 height 27
type input "2027-07-09"
click at [715, 346] on div at bounding box center [813, 340] width 368 height 14
click at [662, 368] on div "أولى" at bounding box center [816, 376] width 430 height 24
click at [758, 417] on div "Upload documents in PDF, Word, PNG, or JPEG" at bounding box center [816, 413] width 234 height 14
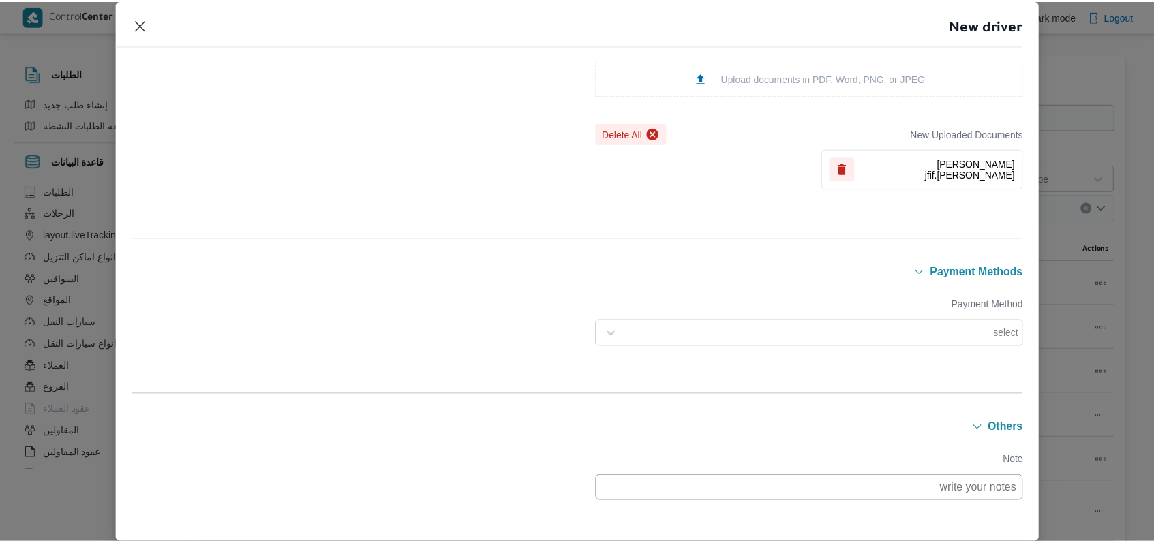
scroll to position [984, 0]
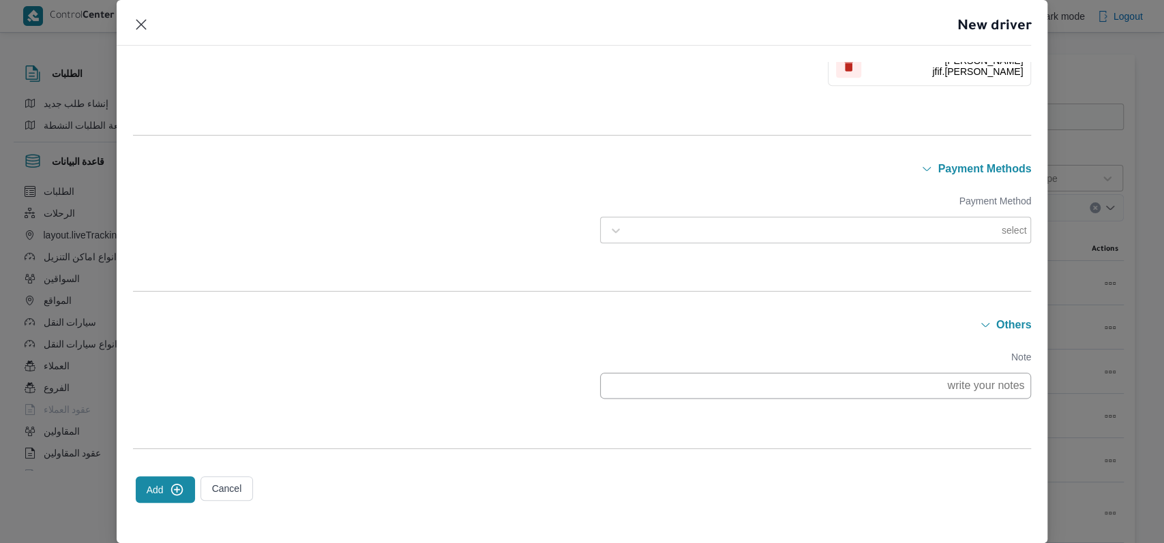
click at [185, 492] on button "Add" at bounding box center [165, 490] width 59 height 27
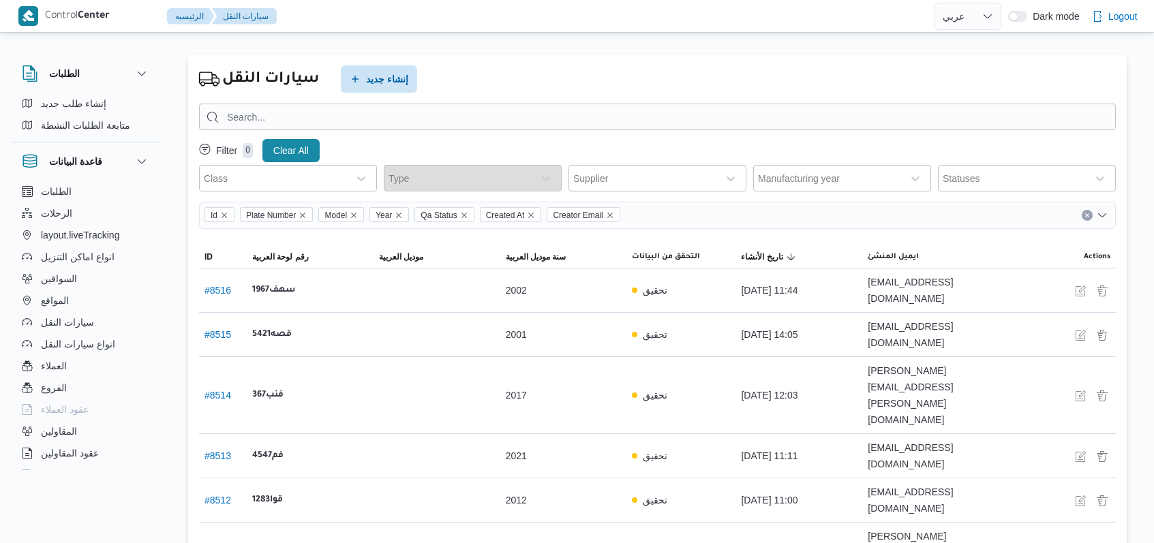
select select "ar"
click at [376, 74] on span "إنشاء جديد" at bounding box center [387, 78] width 42 height 16
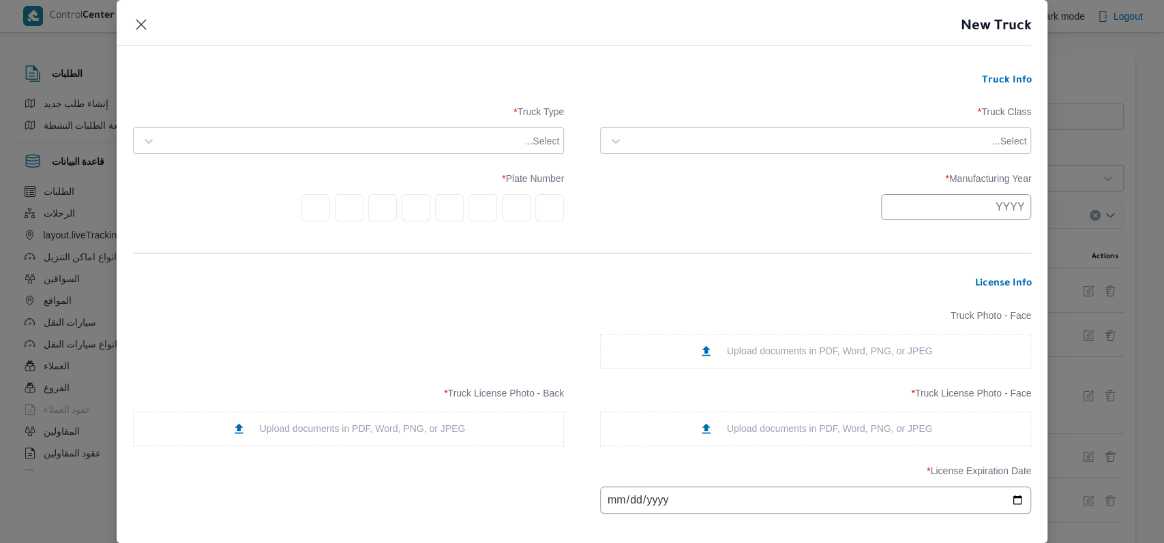
drag, startPoint x: 616, startPoint y: 156, endPoint x: 638, endPoint y: 144, distance: 24.4
click at [619, 155] on div "Truck Class * Select... Truck Type * Select..." at bounding box center [582, 130] width 899 height 61
click at [640, 143] on div at bounding box center [809, 141] width 360 height 14
click at [837, 446] on div "Upload documents in PDF, Word, PNG, or JPEG" at bounding box center [815, 429] width 431 height 35
click at [337, 420] on div "Upload documents in PDF, Word, PNG, or JPEG" at bounding box center [348, 429] width 431 height 35
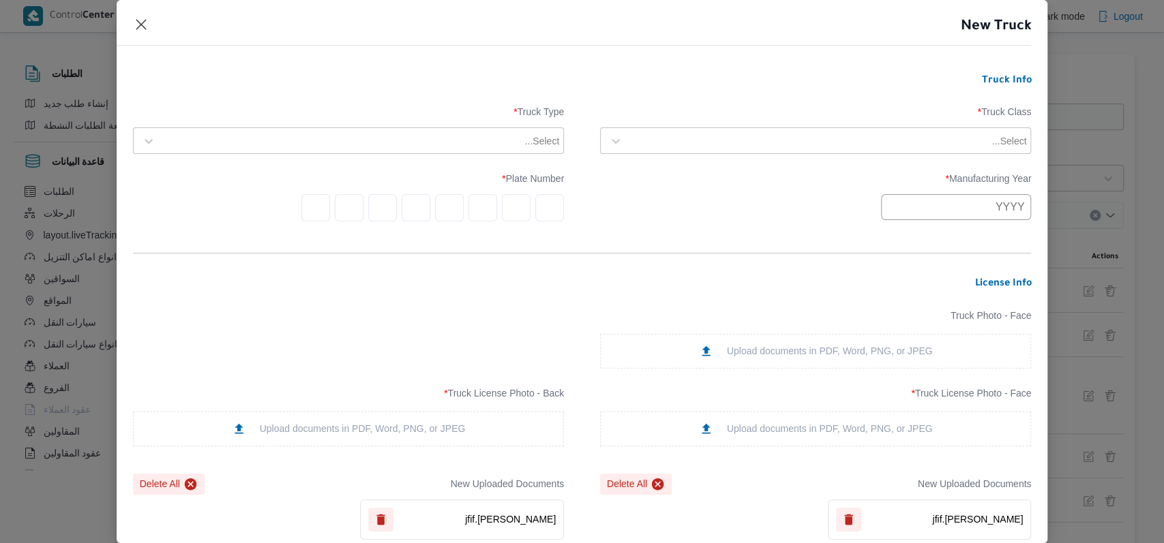
click at [914, 215] on input "text" at bounding box center [956, 207] width 150 height 26
click at [898, 237] on button "Previous Year" at bounding box center [900, 239] width 13 height 13
click at [912, 301] on div "2004" at bounding box center [905, 298] width 38 height 10
type input "2004"
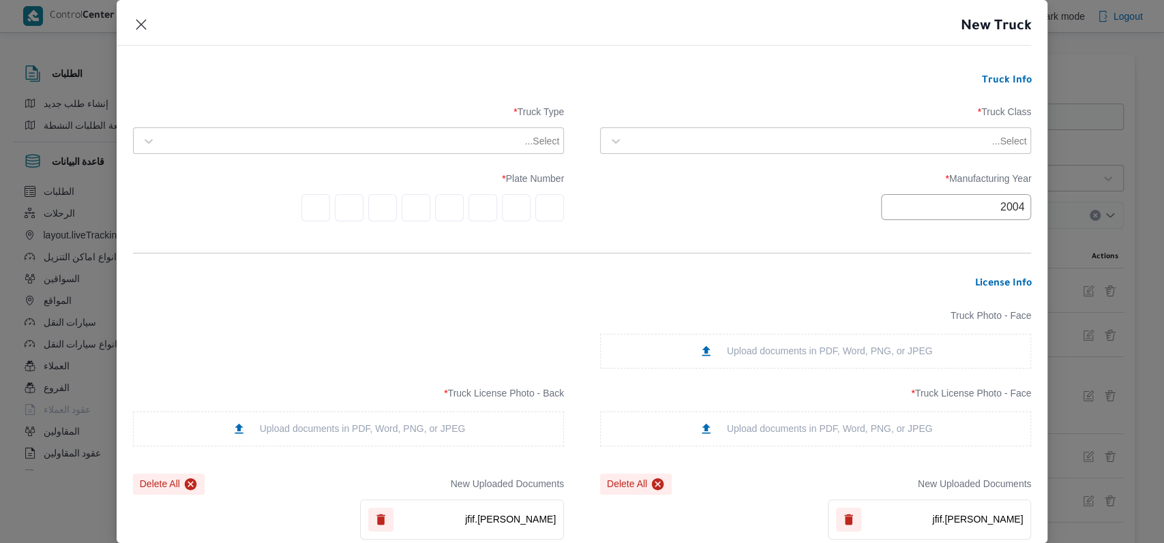
click at [786, 235] on form "Truck Info Truck Class * Select... Truck Type * Select... Manufacturing Year * …" at bounding box center [582, 517] width 899 height 885
click at [546, 210] on input "text" at bounding box center [549, 207] width 29 height 27
click at [800, 141] on div at bounding box center [827, 141] width 397 height 14
click at [523, 134] on div "Select..." at bounding box center [361, 141] width 400 height 19
click at [644, 149] on div "Select..." at bounding box center [828, 141] width 400 height 19
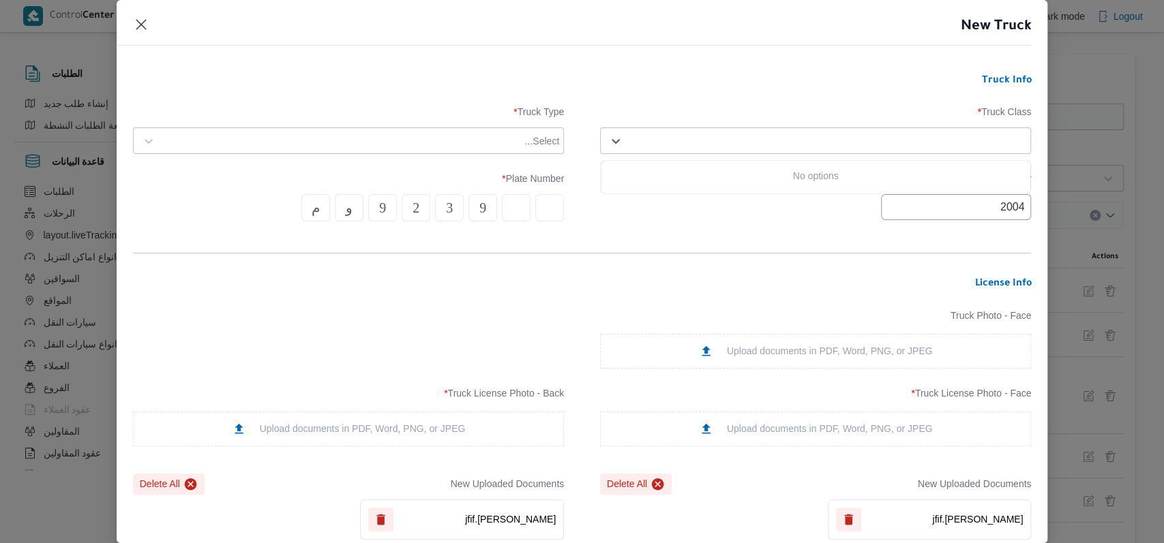
click at [643, 217] on div "2004" at bounding box center [815, 207] width 431 height 26
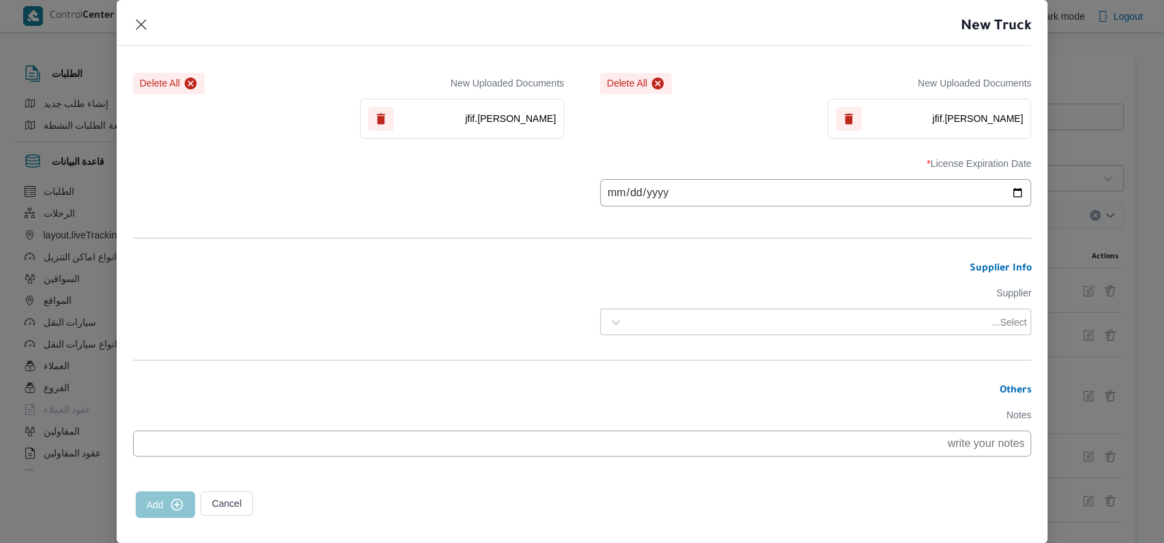
scroll to position [420, 0]
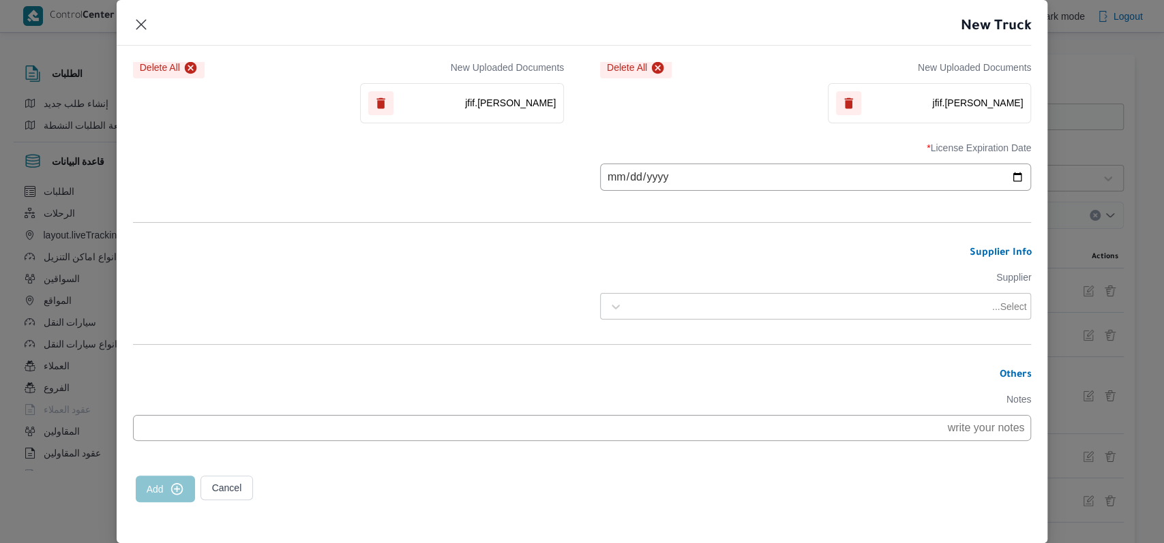
click at [738, 295] on div "Select..." at bounding box center [815, 307] width 424 height 25
type input "فتحى حسن"
click at [691, 265] on form "Truck Info Truck Class * Select... Truck Type * Select... Manufacturing Year * …" at bounding box center [582, 100] width 899 height 885
click at [734, 305] on div at bounding box center [827, 307] width 397 height 14
type input "فتحى حسن"
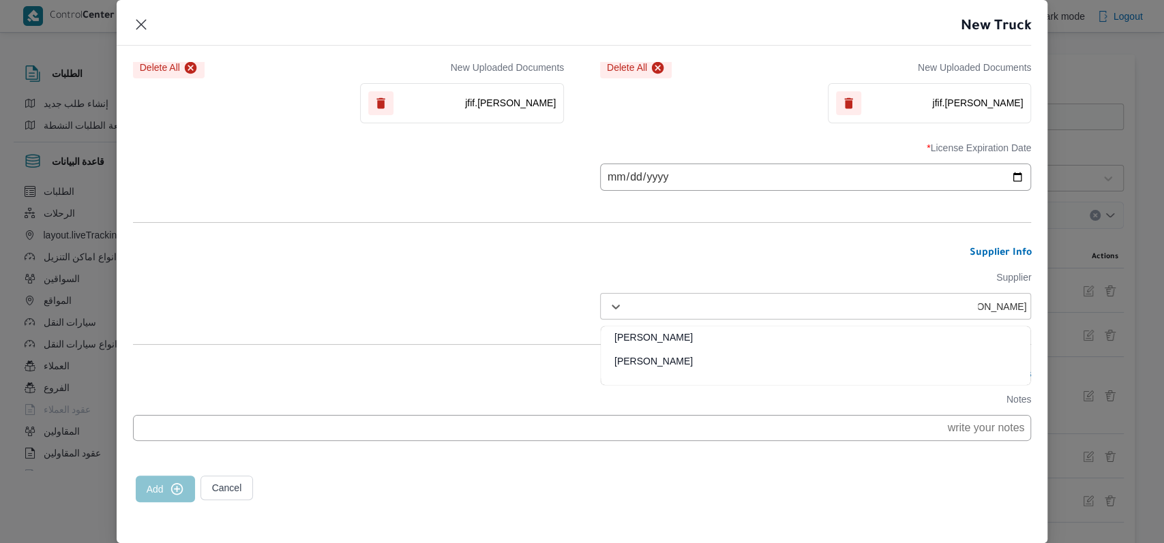
click at [702, 367] on div "فتحى حسن جلال ابو الحسن شركه تربو" at bounding box center [816, 367] width 430 height 24
click at [522, 315] on form "Truck Info Truck Class * Select... Truck Type * Select... Manufacturing Year * …" at bounding box center [582, 100] width 899 height 885
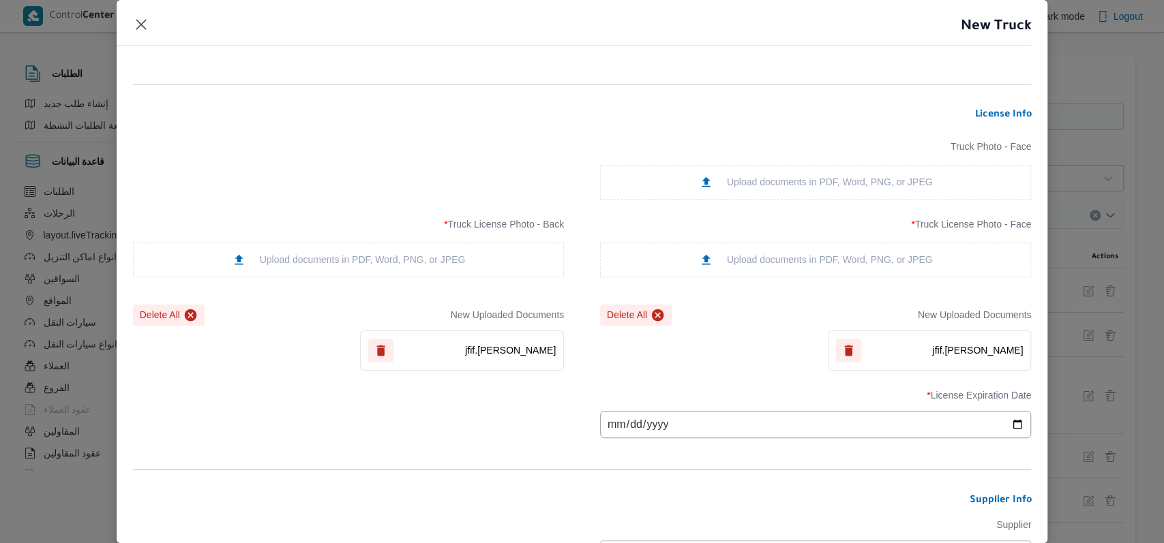
scroll to position [0, 0]
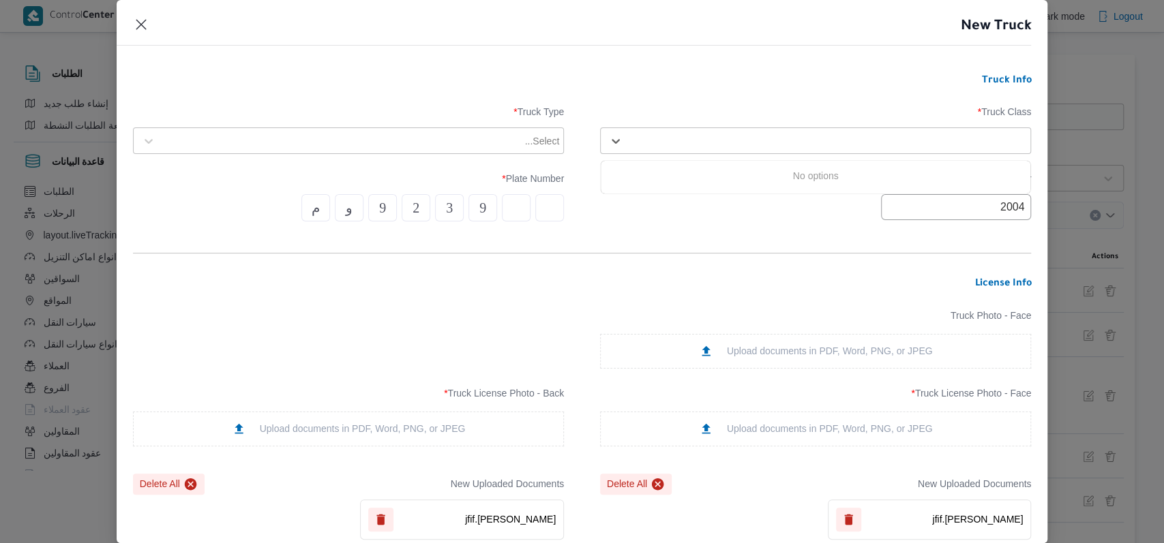
click at [733, 139] on div at bounding box center [827, 141] width 397 height 14
click at [731, 140] on div at bounding box center [827, 141] width 397 height 14
click at [681, 148] on div "Select..." at bounding box center [828, 141] width 400 height 19
click at [677, 132] on div "Select..." at bounding box center [828, 141] width 400 height 19
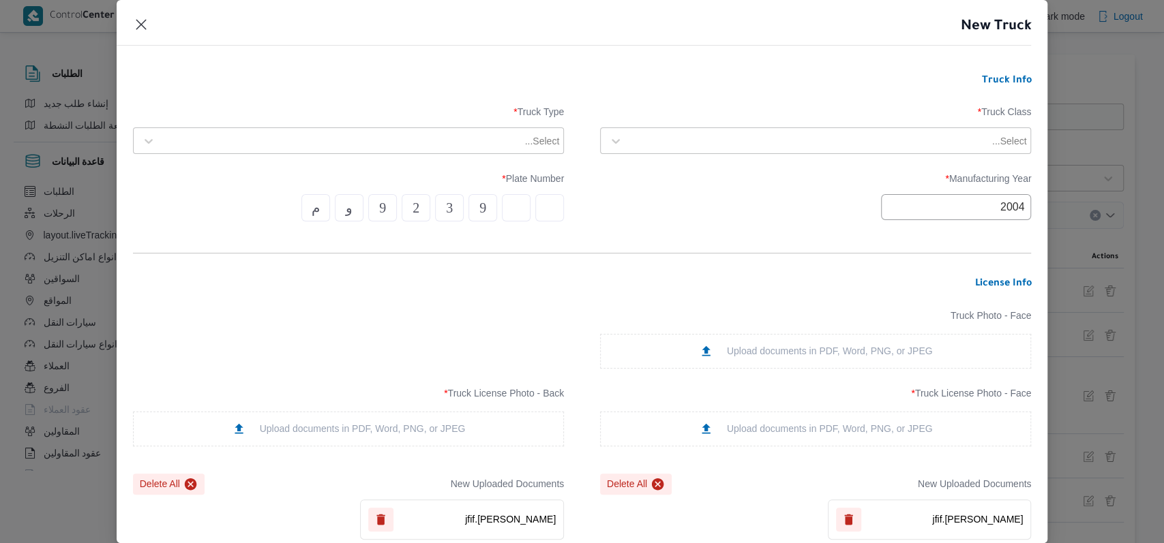
click at [687, 83] on h3 "Truck Info" at bounding box center [582, 81] width 899 height 12
click at [682, 134] on div at bounding box center [809, 141] width 360 height 14
click at [618, 140] on div at bounding box center [615, 141] width 25 height 25
click at [745, 136] on div at bounding box center [827, 141] width 397 height 14
click at [732, 139] on div at bounding box center [827, 141] width 397 height 14
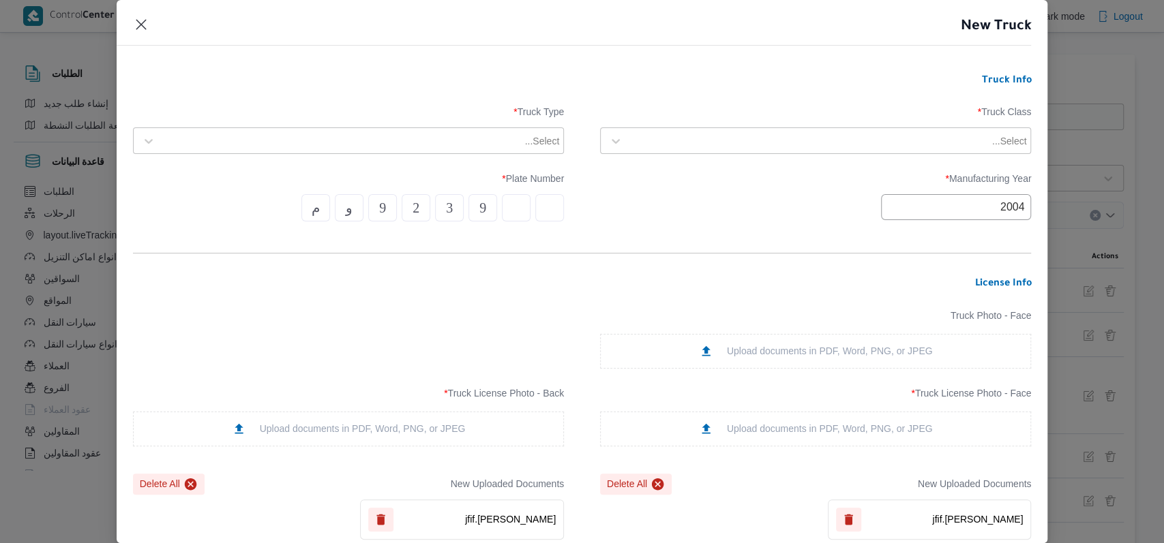
click at [747, 218] on div "2004" at bounding box center [815, 207] width 431 height 26
click at [745, 132] on div "Select..." at bounding box center [828, 141] width 400 height 19
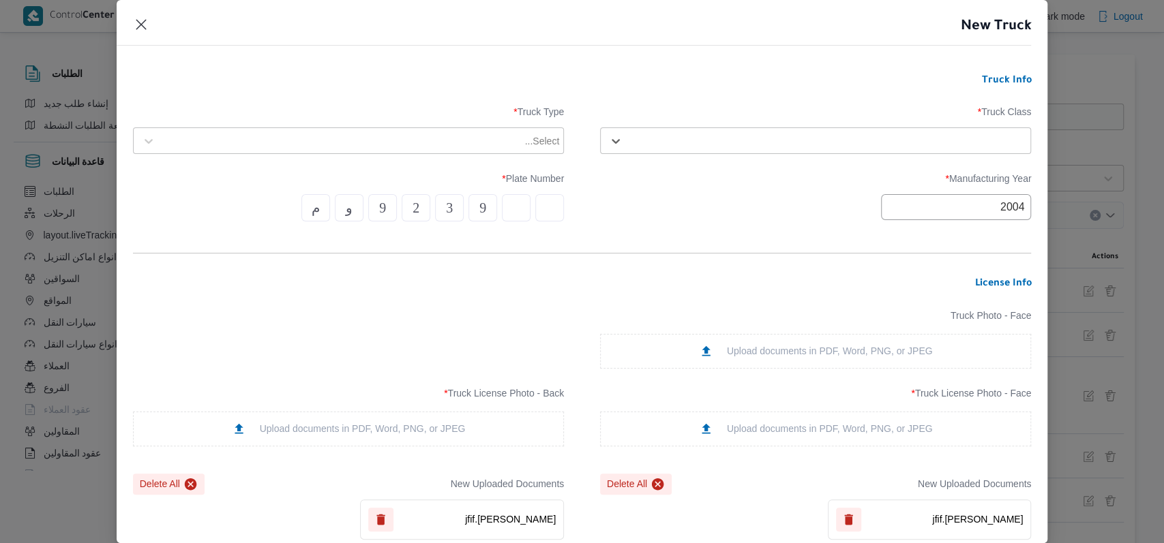
click at [745, 132] on div "Select..." at bounding box center [828, 141] width 400 height 19
click at [401, 140] on div at bounding box center [342, 141] width 360 height 14
click at [237, 176] on div "No options" at bounding box center [349, 176] width 430 height 22
click at [946, 169] on div "Manufacturing Year * 2004 Plate Number * م و 9 2 3 9" at bounding box center [582, 197] width 899 height 62
click at [851, 138] on div at bounding box center [827, 141] width 397 height 14
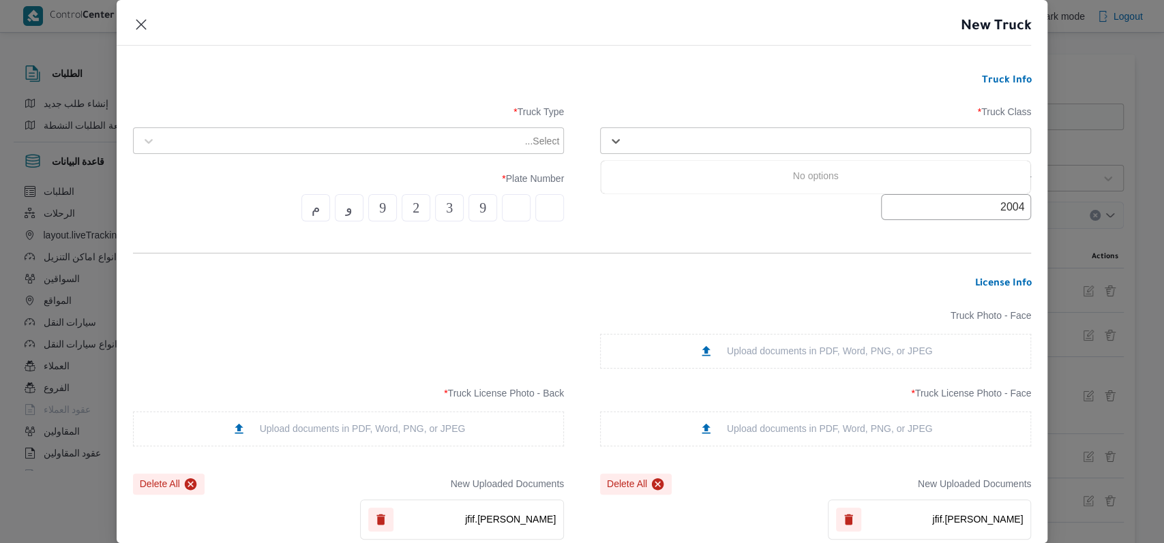
click at [654, 195] on div "2004" at bounding box center [815, 207] width 431 height 26
click at [684, 256] on form "Truck Info Truck Class * Select... Truck Type * Select... Manufacturing Year * …" at bounding box center [582, 517] width 899 height 885
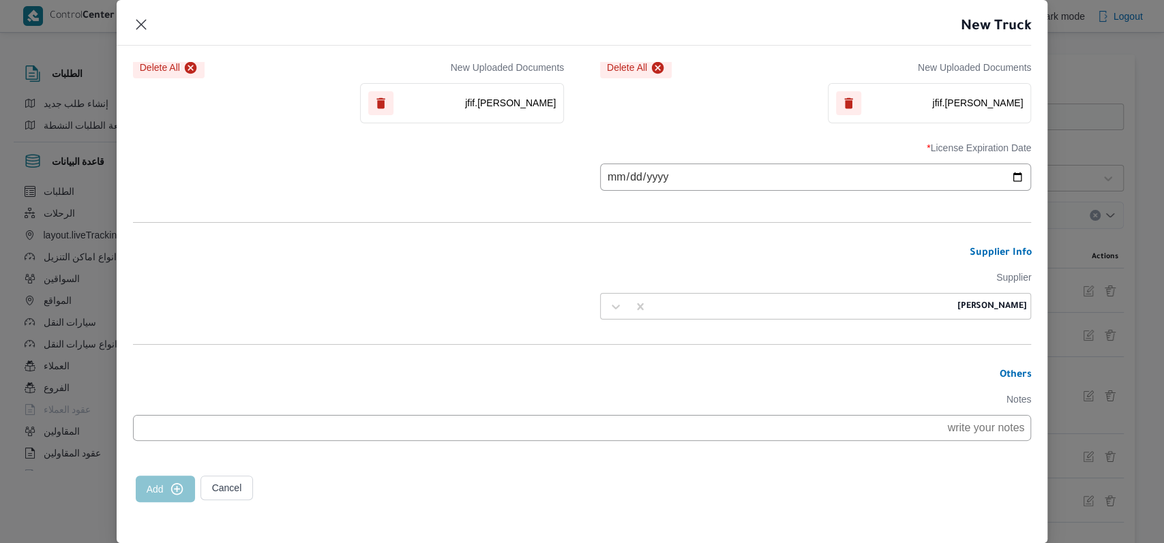
scroll to position [329, 0]
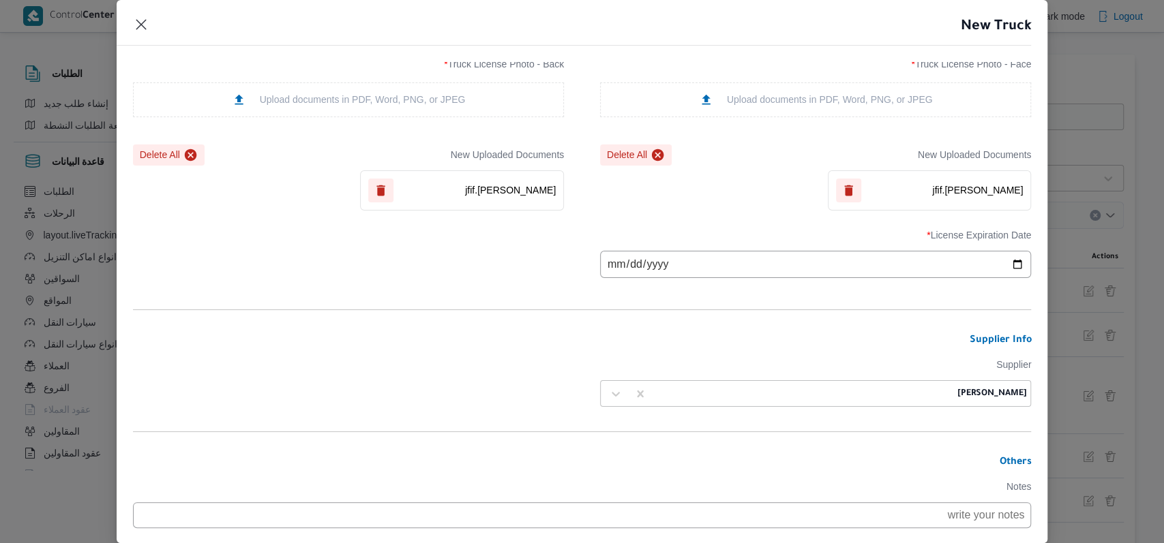
click at [607, 270] on input "date" at bounding box center [815, 264] width 431 height 27
type input "2026-02-24"
click at [386, 297] on form "Truck Info Truck Class * Select... Truck Type * Select... Manufacturing Year * …" at bounding box center [582, 188] width 899 height 885
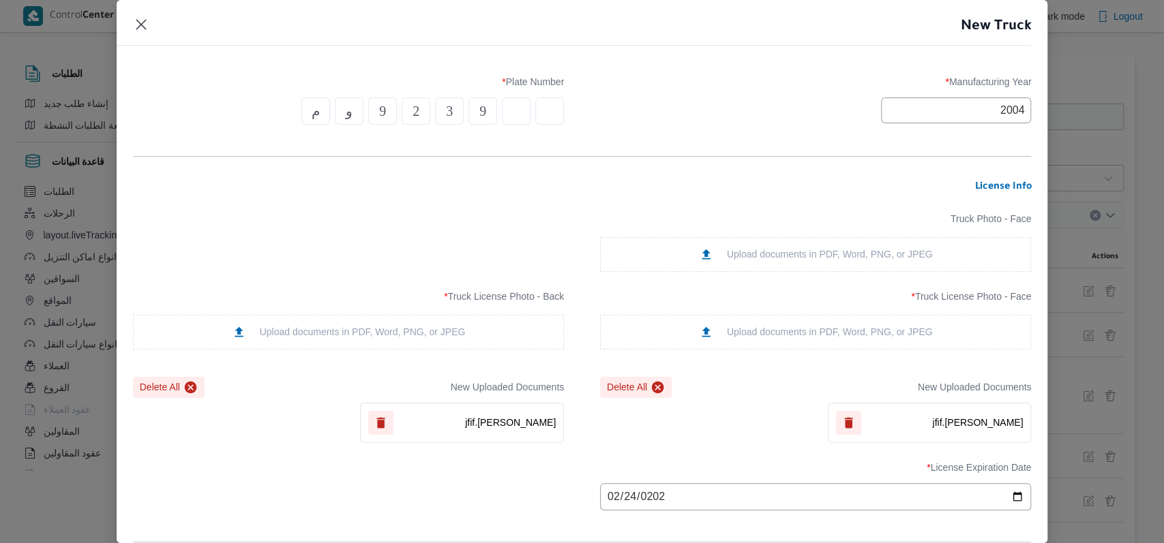
scroll to position [0, 0]
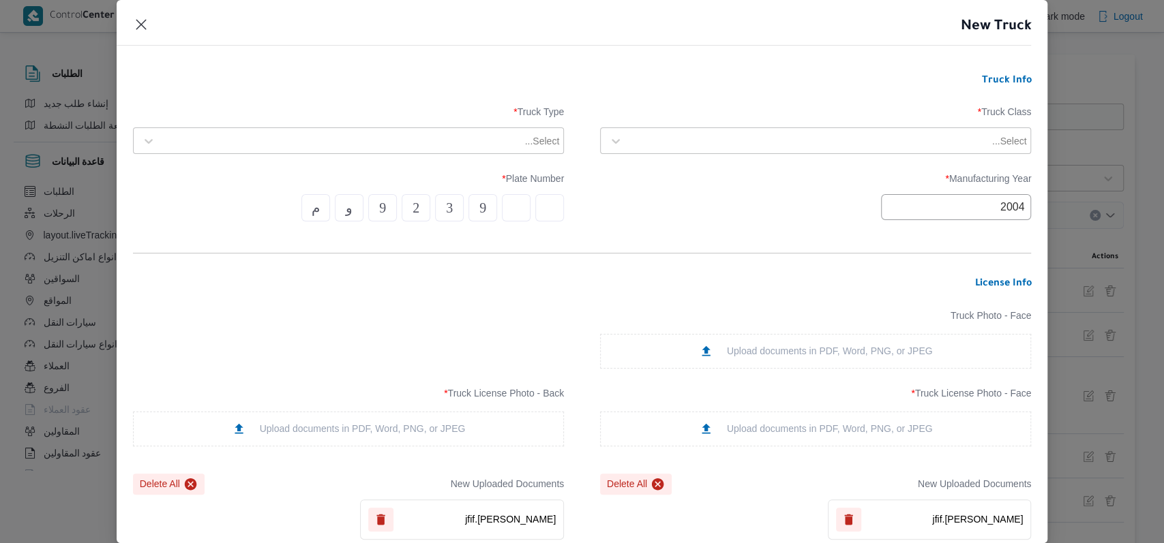
click at [695, 136] on div at bounding box center [809, 141] width 360 height 14
click at [749, 124] on label "Truck Class *" at bounding box center [815, 116] width 431 height 21
click at [753, 134] on div at bounding box center [809, 141] width 360 height 14
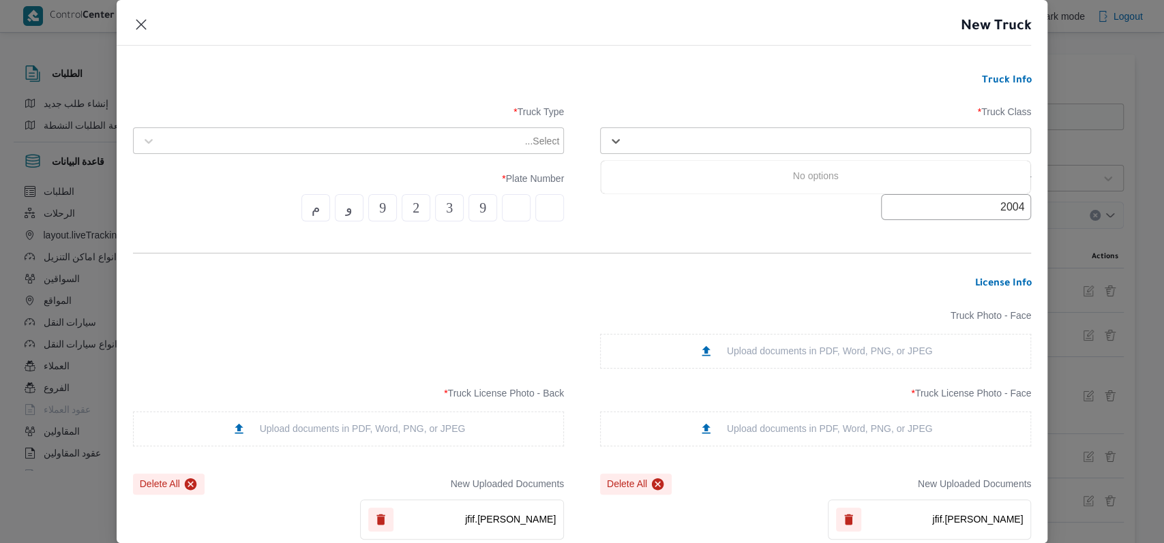
click at [753, 85] on h3 "Truck Info" at bounding box center [582, 81] width 899 height 12
click at [766, 168] on div "Manufacturing Year * 2004 Plate Number * م و 9 2 3 9" at bounding box center [582, 197] width 899 height 62
click at [778, 134] on div at bounding box center [809, 141] width 360 height 14
click at [687, 117] on label "Truck Class *" at bounding box center [815, 116] width 431 height 21
click at [693, 133] on div "Select..." at bounding box center [828, 141] width 400 height 19
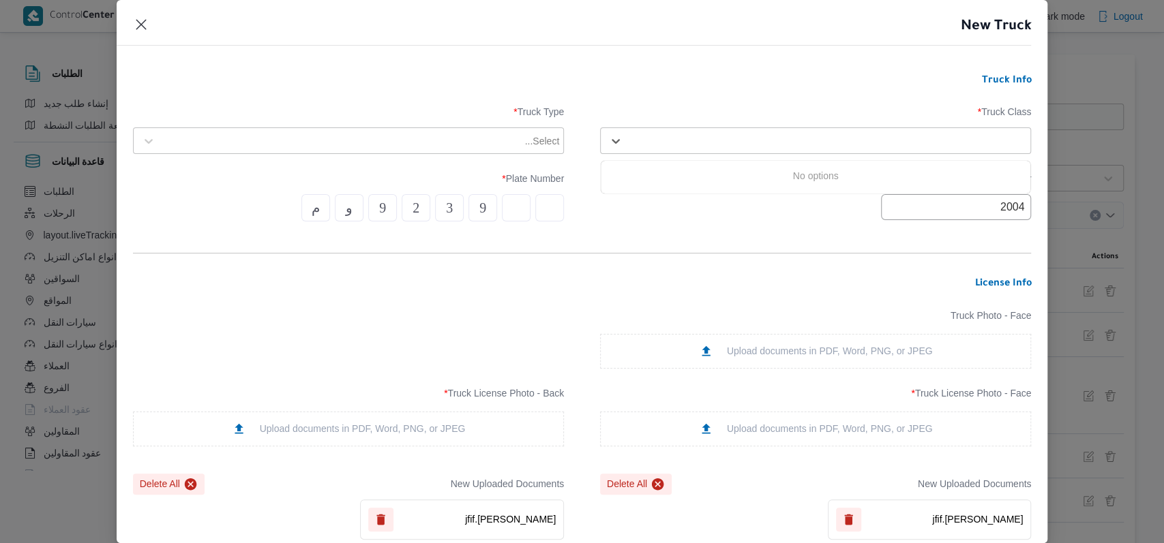
click at [693, 133] on div "Select..." at bounding box center [828, 141] width 400 height 19
click at [705, 93] on form "Truck Info Truck Class * Select... Truck Type * Select... Manufacturing Year * …" at bounding box center [582, 517] width 899 height 885
click at [693, 132] on div "Select..." at bounding box center [828, 141] width 400 height 19
click at [693, 138] on div at bounding box center [827, 141] width 397 height 14
click at [693, 97] on form "Truck Info Truck Class * Select... Truck Type * Select... Manufacturing Year * …" at bounding box center [582, 517] width 899 height 885
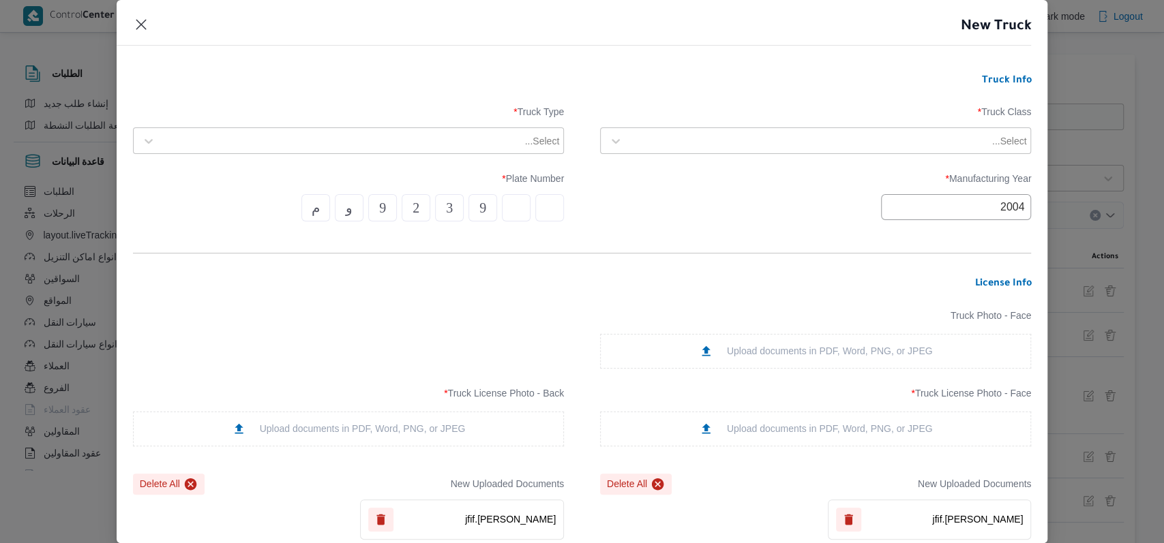
click at [681, 142] on div at bounding box center [809, 141] width 360 height 14
click at [680, 142] on div at bounding box center [827, 141] width 397 height 14
click at [686, 95] on form "Truck Info Truck Class * Select... Truck Type * Select... Manufacturing Year * …" at bounding box center [582, 517] width 899 height 885
click at [680, 123] on label "Truck Class *" at bounding box center [815, 116] width 431 height 21
click at [677, 140] on div at bounding box center [809, 141] width 360 height 14
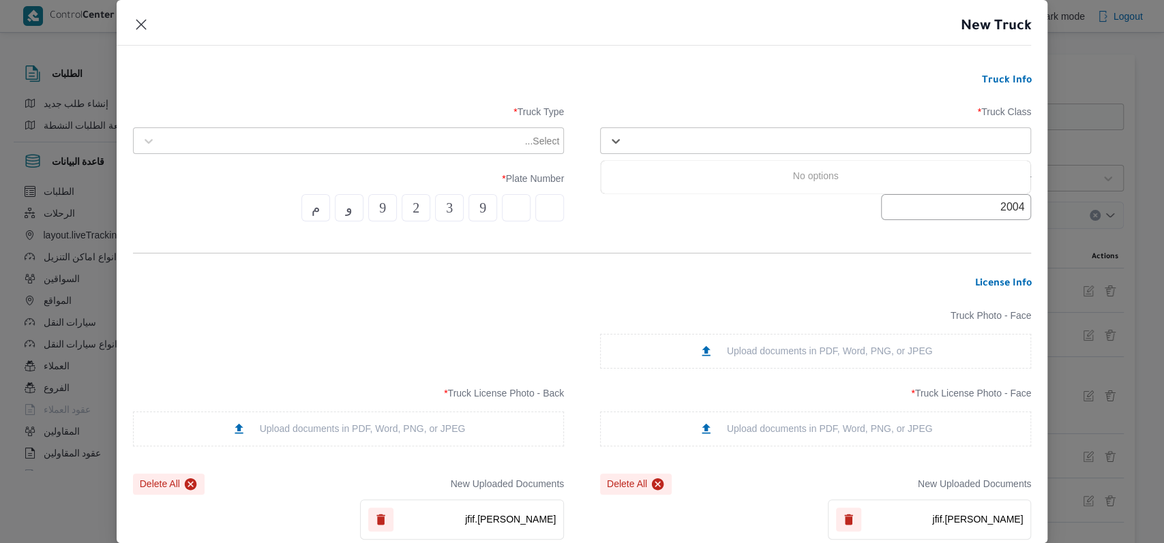
click at [677, 140] on div at bounding box center [827, 141] width 397 height 14
click at [677, 106] on label "Truck Class *" at bounding box center [815, 116] width 431 height 21
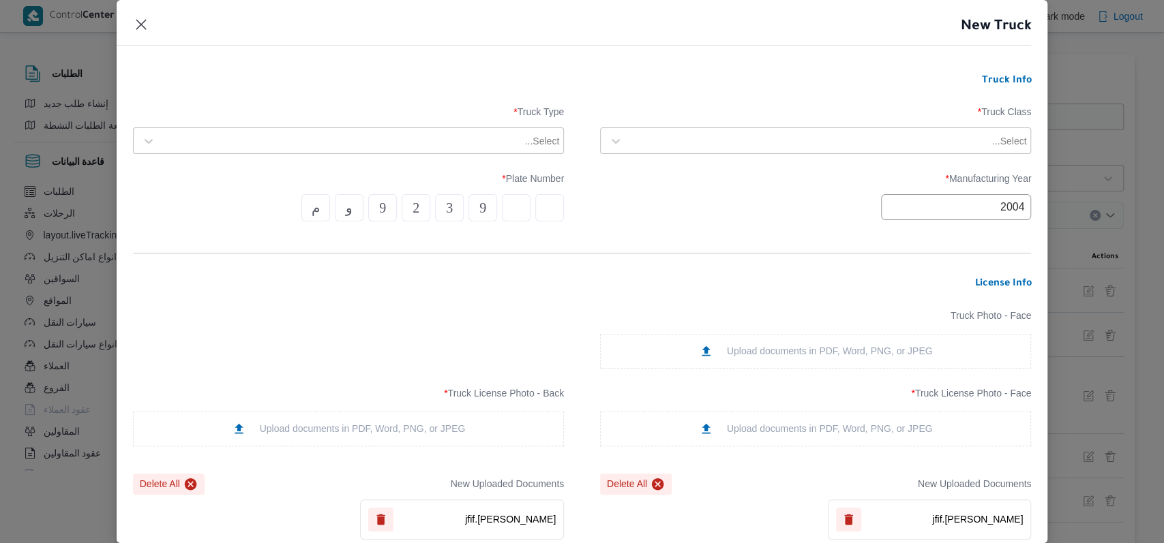
drag, startPoint x: 677, startPoint y: 157, endPoint x: 676, endPoint y: 147, distance: 10.3
click at [676, 153] on div "Truck Class * Select... Truck Type * Select..." at bounding box center [582, 130] width 899 height 61
click at [676, 146] on div at bounding box center [827, 141] width 397 height 14
click at [743, 140] on div at bounding box center [827, 141] width 397 height 14
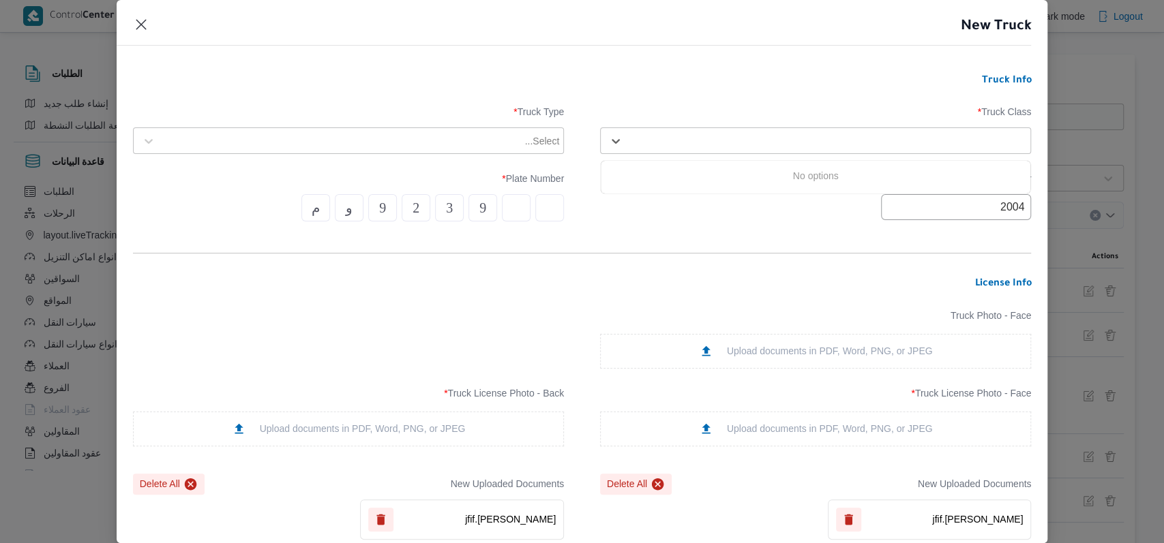
click at [743, 140] on div at bounding box center [827, 141] width 397 height 14
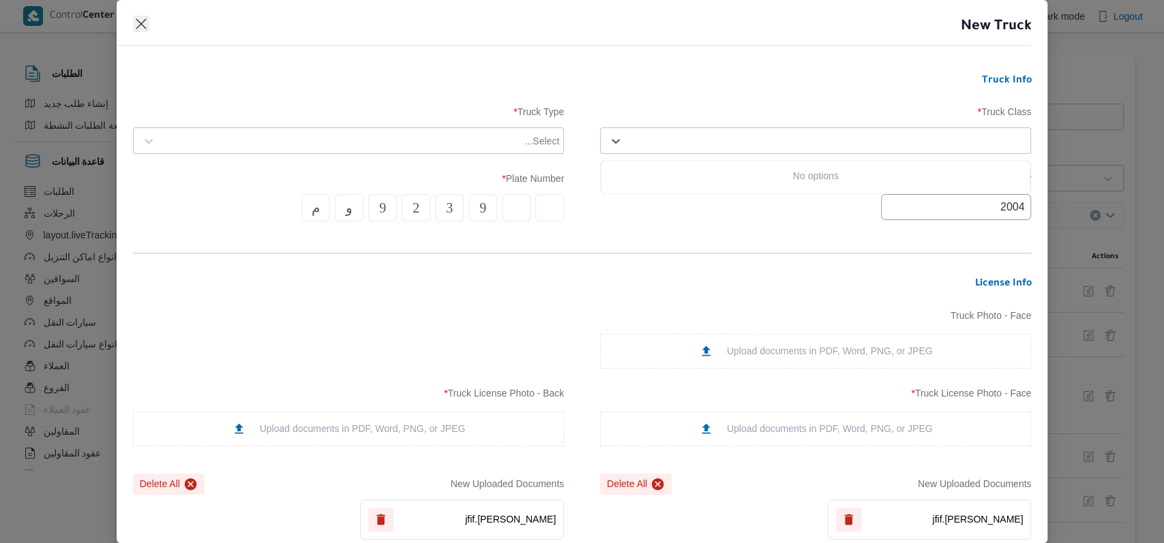
click at [145, 27] on button "Closes this modal window" at bounding box center [141, 24] width 16 height 16
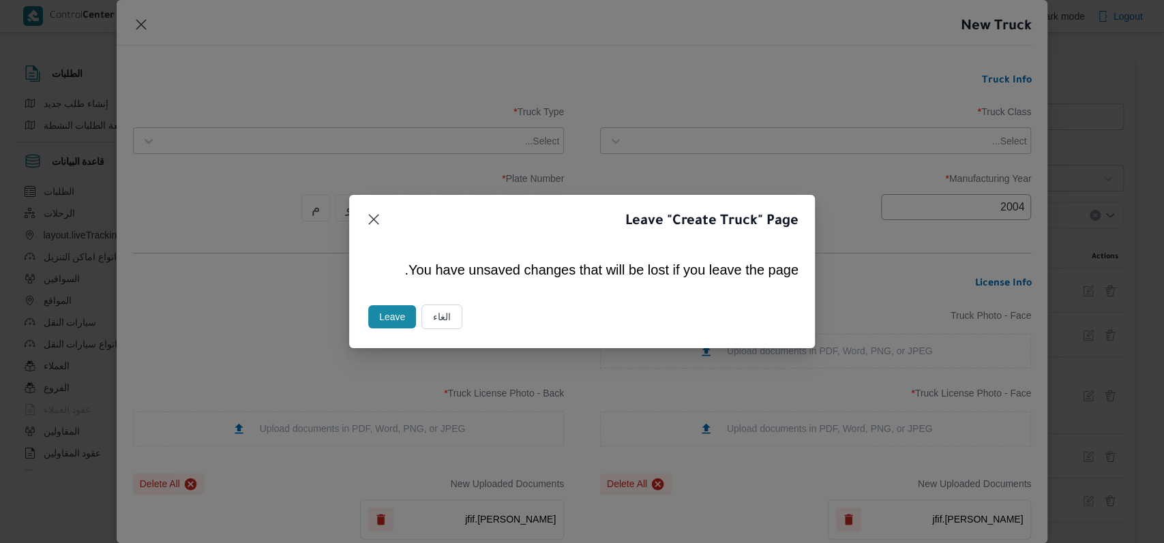
click at [436, 314] on button "الغاء" at bounding box center [441, 317] width 41 height 25
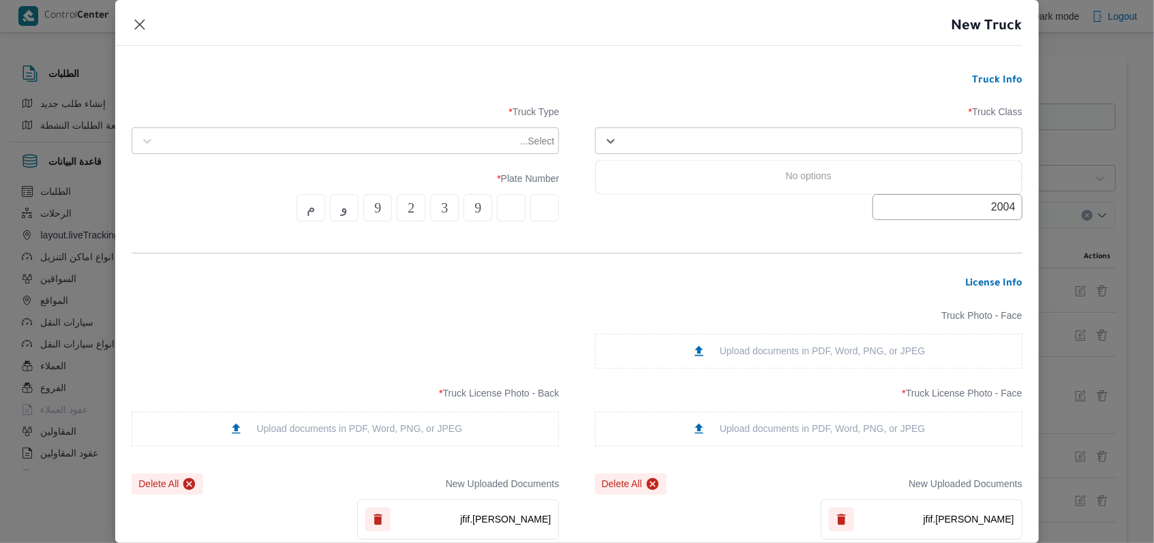
click at [813, 135] on div at bounding box center [821, 141] width 393 height 14
click at [138, 24] on button "Closes this modal window" at bounding box center [140, 24] width 16 height 16
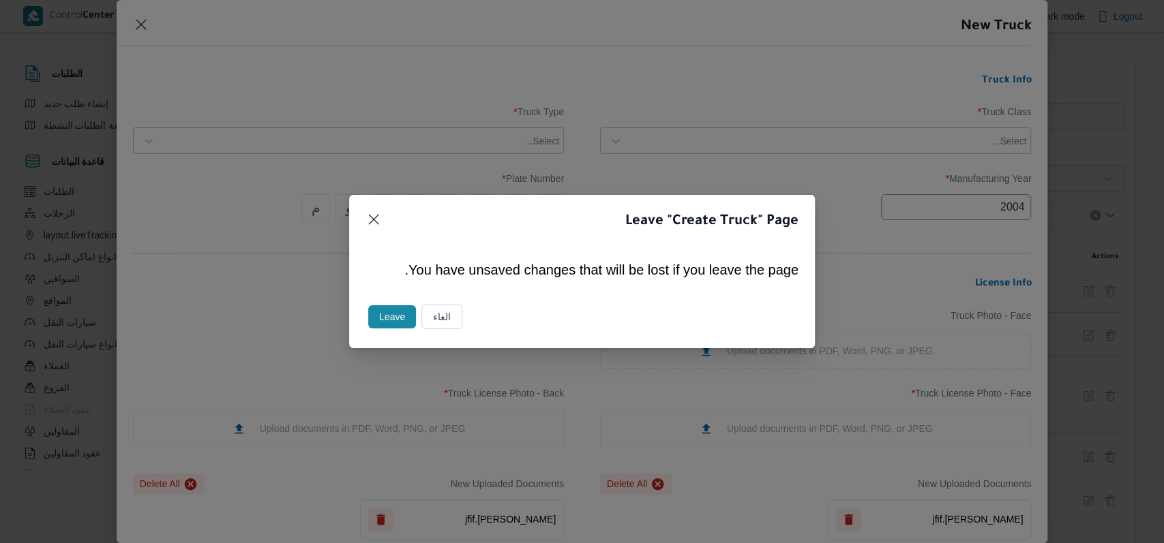
click at [385, 312] on button "Leave" at bounding box center [392, 316] width 48 height 23
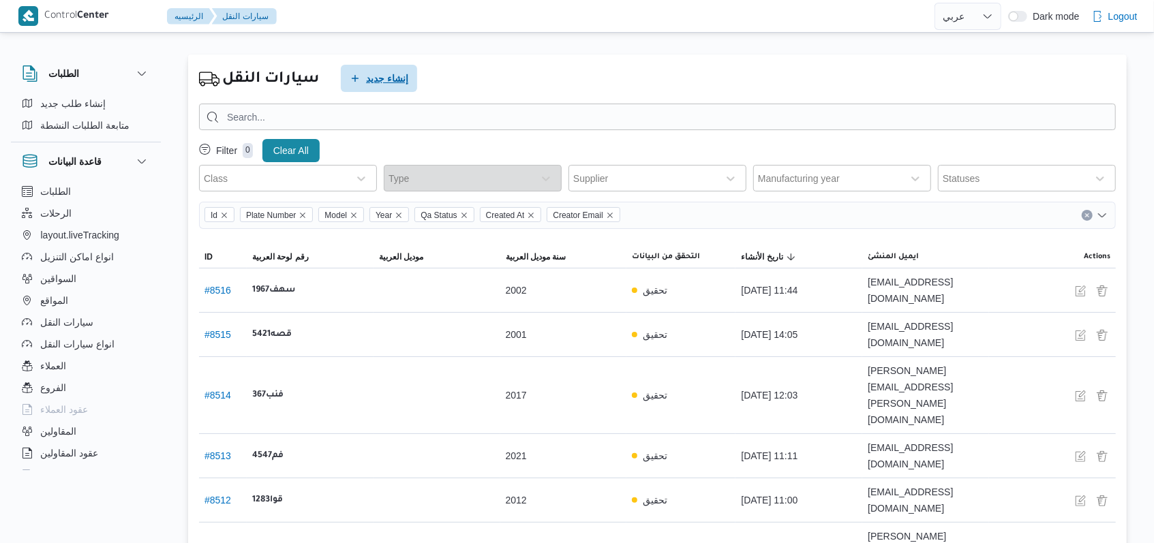
click at [367, 76] on span "إنشاء جديد" at bounding box center [387, 78] width 42 height 16
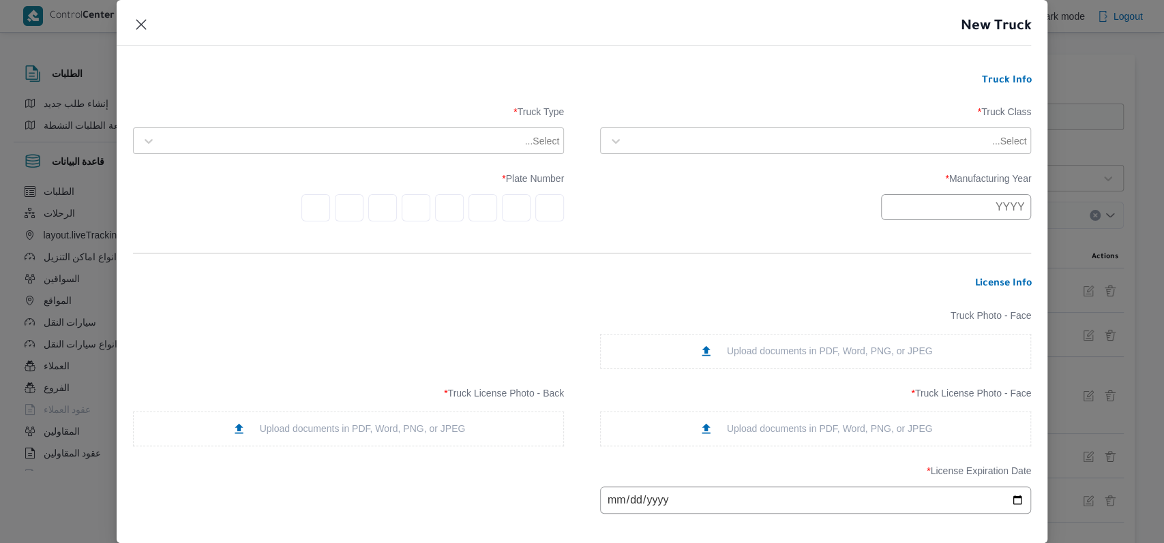
click at [777, 155] on div "Truck Class * Select... Truck Type * Select..." at bounding box center [582, 130] width 899 height 61
click at [773, 147] on div "Select..." at bounding box center [828, 141] width 400 height 19
click at [654, 242] on div "jumbo_7000" at bounding box center [816, 249] width 430 height 24
click at [464, 138] on div at bounding box center [342, 141] width 360 height 14
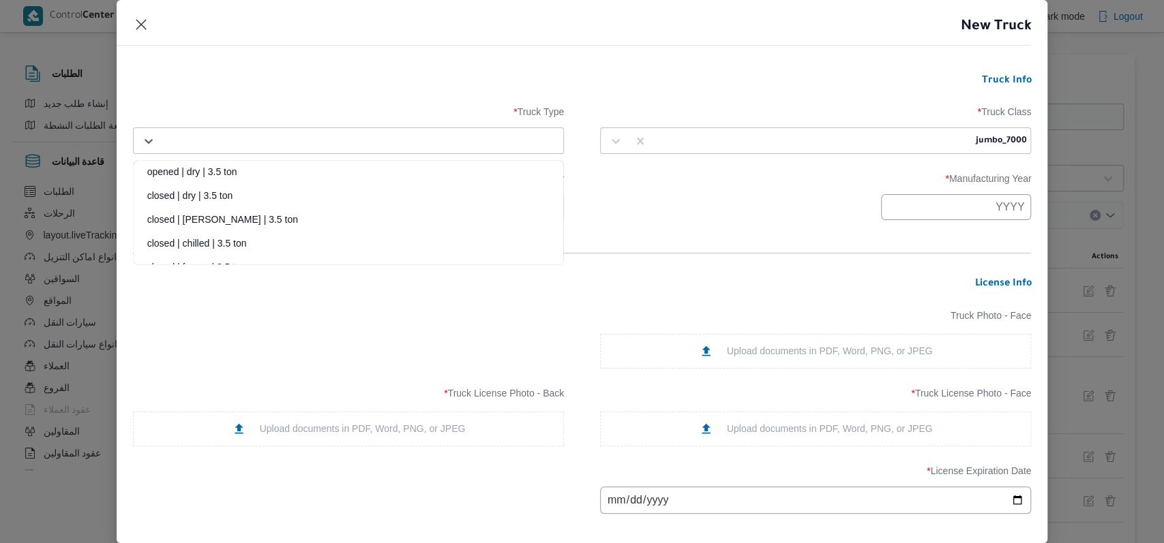
click at [248, 194] on div "closed | dry | 3.5 ton" at bounding box center [349, 201] width 430 height 24
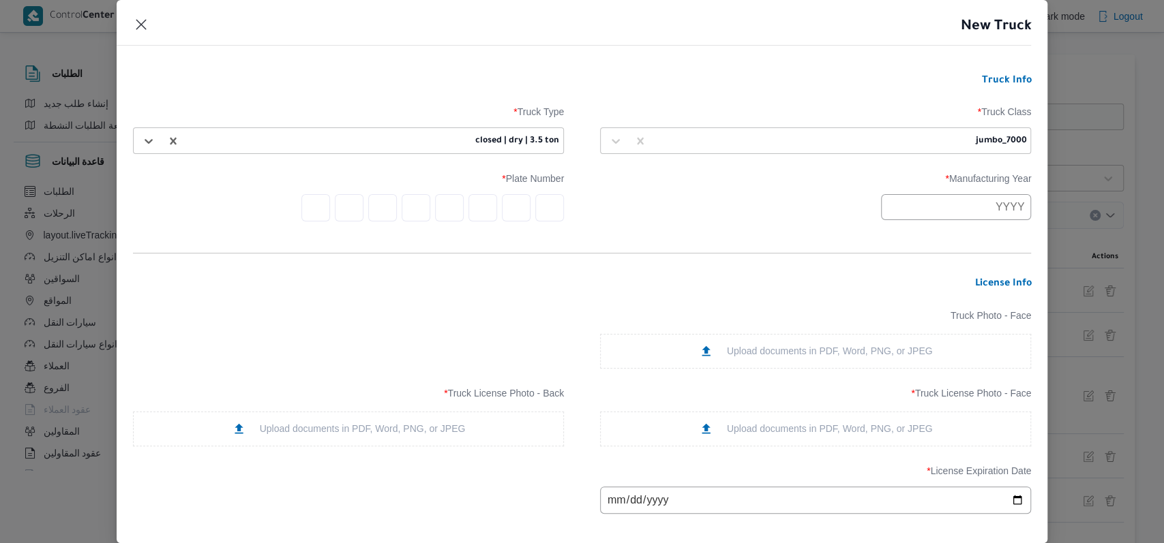
click at [975, 220] on input "text" at bounding box center [956, 207] width 150 height 26
click at [903, 233] on button "Previous Year" at bounding box center [900, 239] width 13 height 13
click at [918, 297] on div "2004" at bounding box center [905, 298] width 38 height 10
type input "2004"
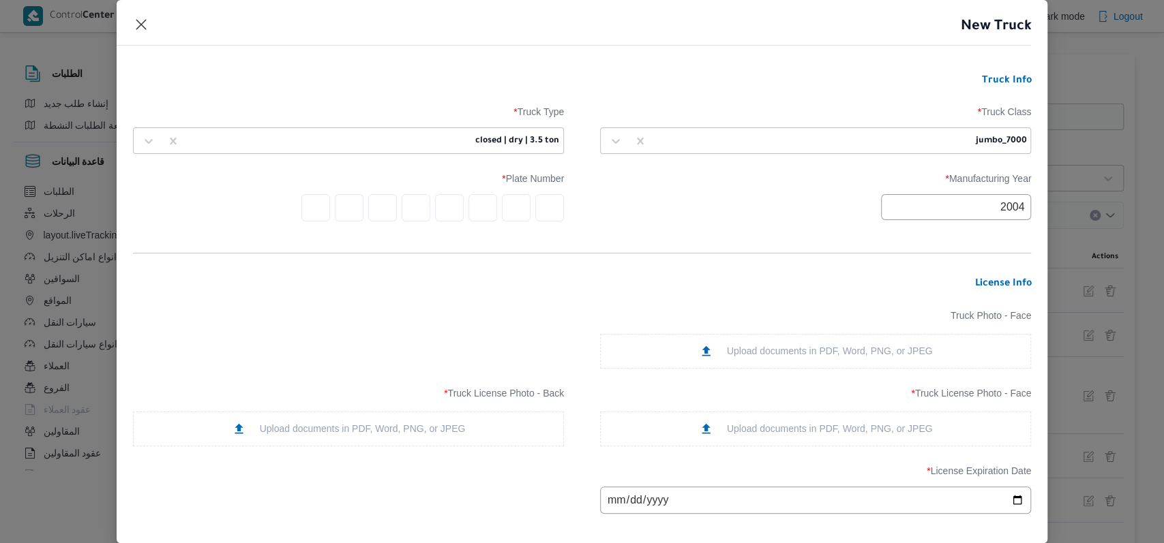
click at [564, 213] on div "Manufacturing Year * 2004 Plate Number *" at bounding box center [582, 197] width 899 height 62
click at [536, 211] on input "text" at bounding box center [549, 207] width 29 height 27
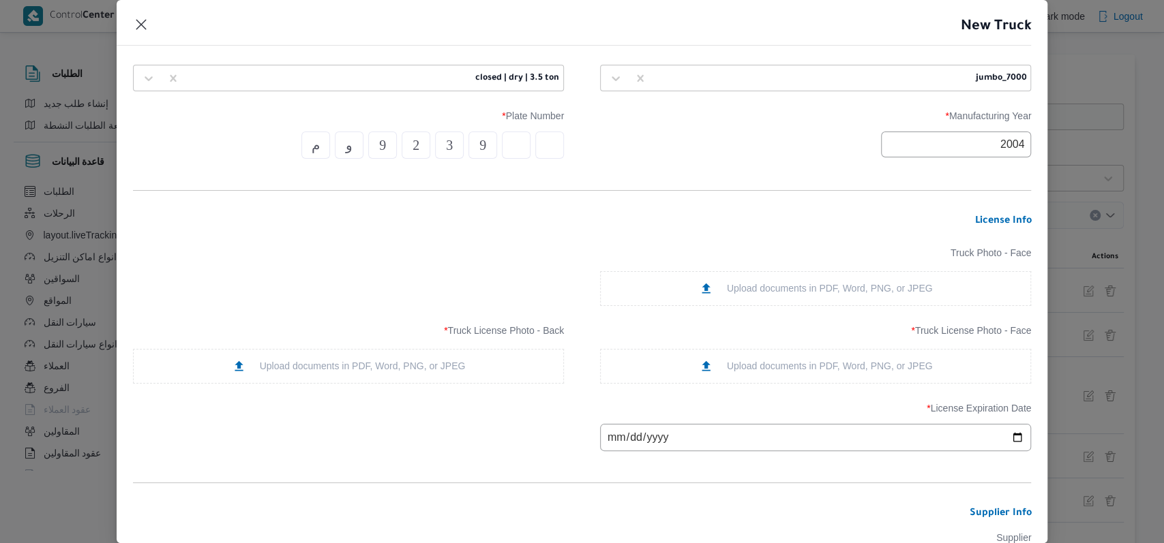
scroll to position [91, 0]
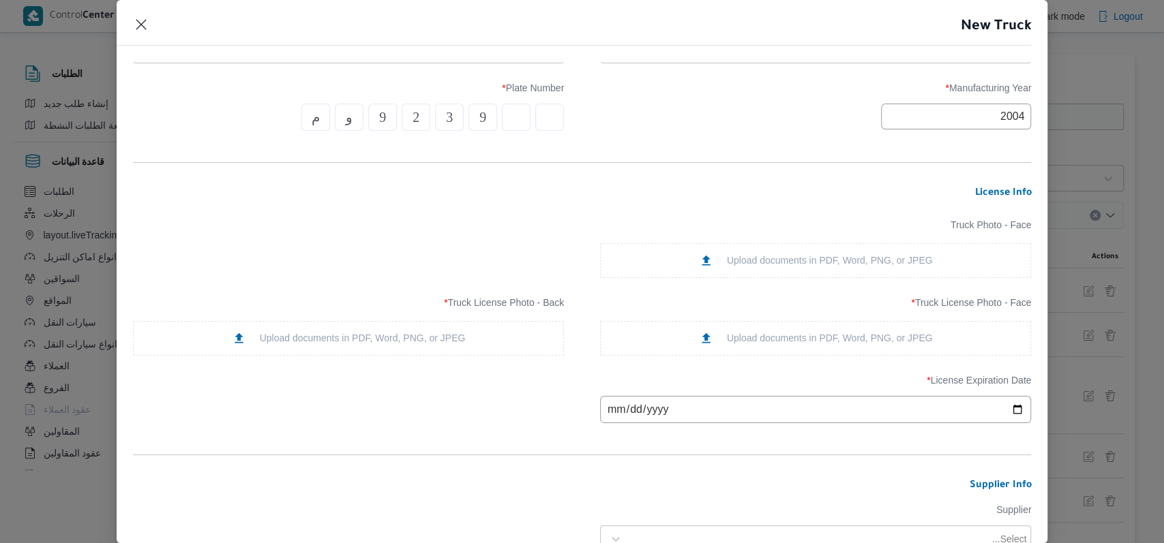
click at [766, 344] on div "Upload documents in PDF, Word, PNG, or JPEG" at bounding box center [816, 338] width 234 height 14
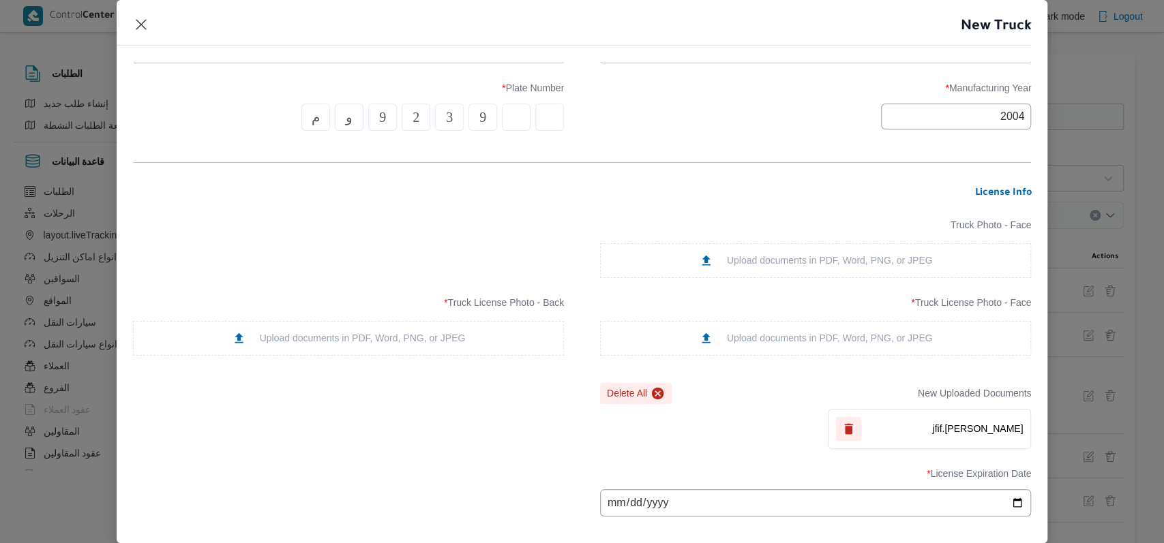
click at [283, 342] on div "Upload documents in PDF, Word, PNG, or JPEG" at bounding box center [349, 338] width 234 height 14
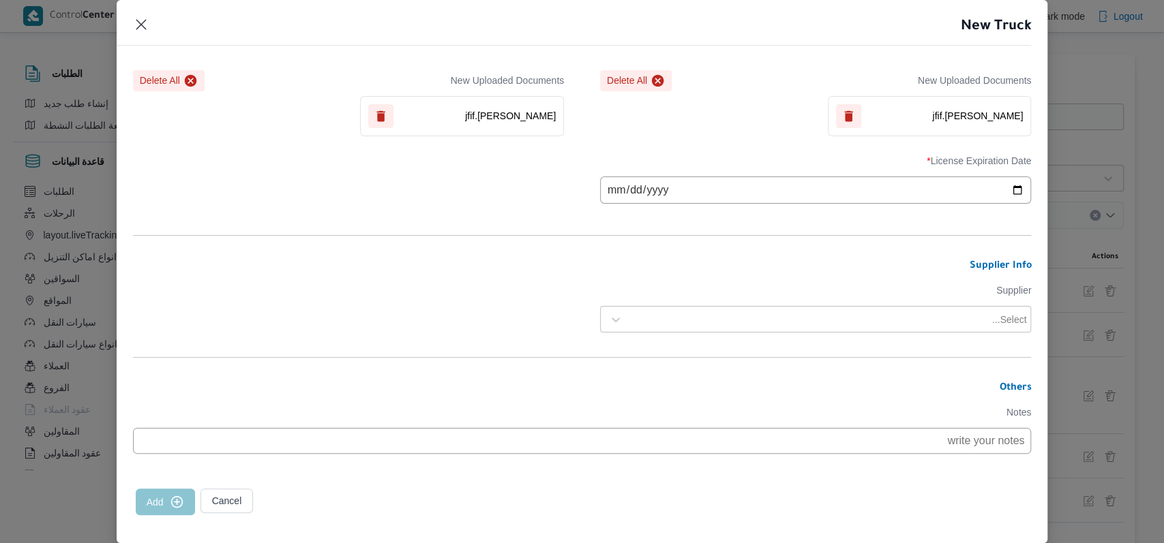
scroll to position [420, 0]
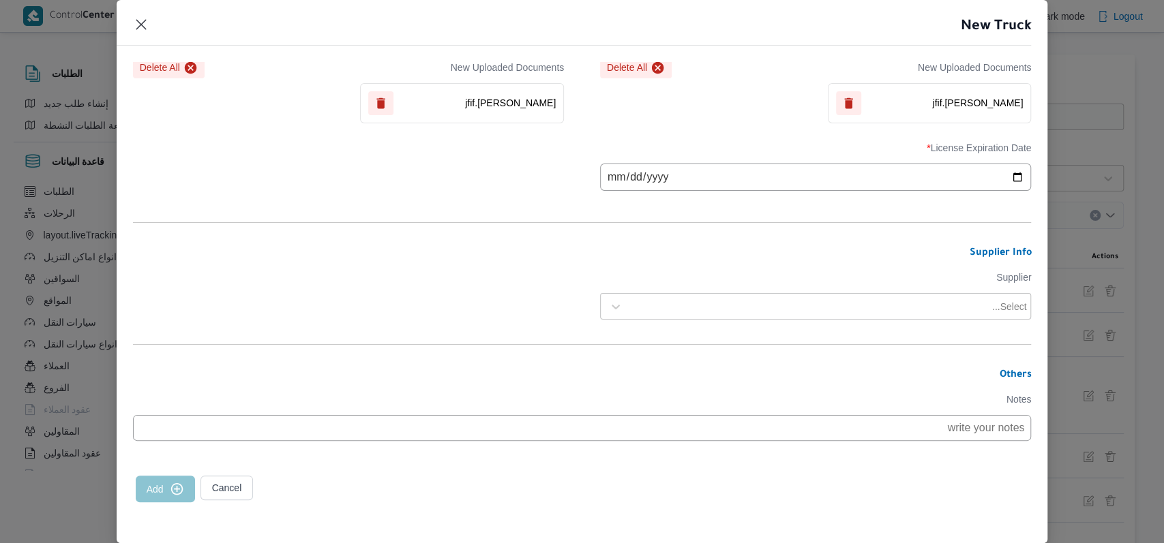
click at [608, 188] on input "date" at bounding box center [815, 177] width 431 height 27
type input "2026-02-24"
click at [665, 297] on div "Select..." at bounding box center [828, 306] width 400 height 19
type input "فتحى حسن"
click at [671, 355] on div "فتحى حسن جلال ابو الحسن شركه تربو" at bounding box center [816, 367] width 430 height 24
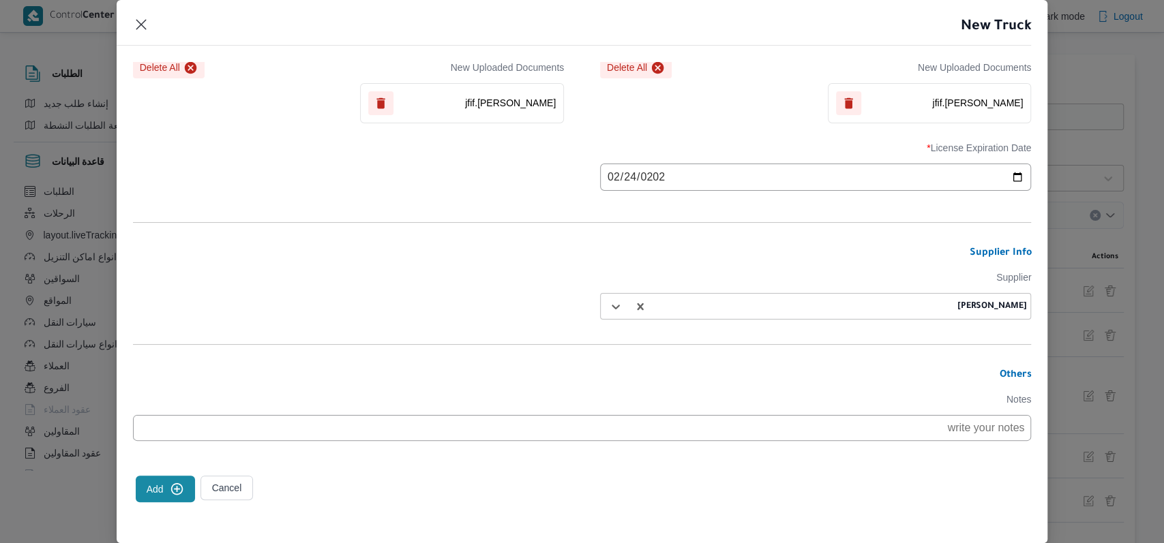
click at [175, 477] on button "Add" at bounding box center [165, 489] width 59 height 27
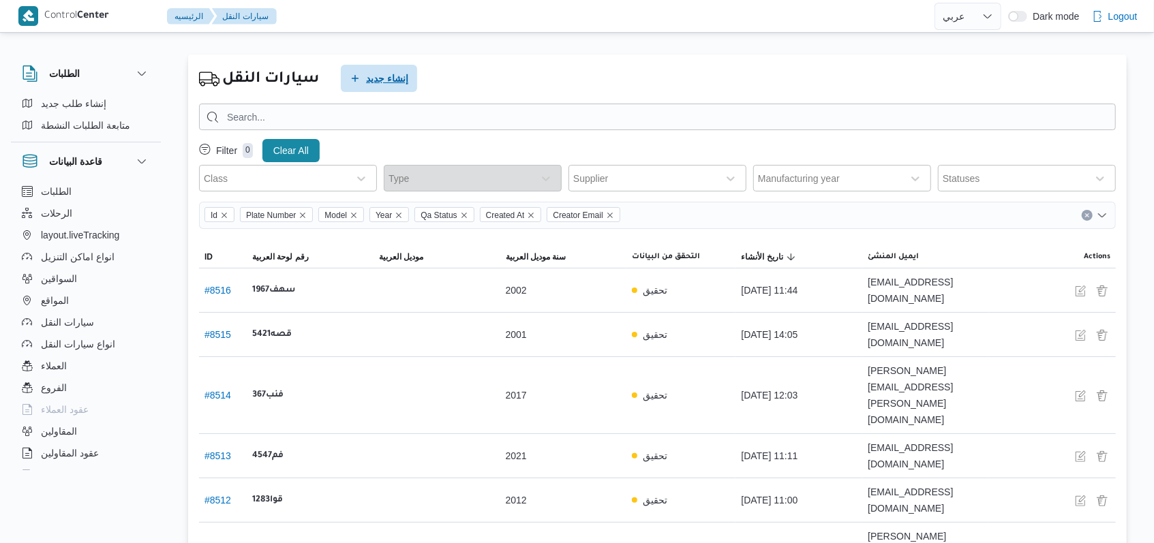
click at [374, 85] on span "إنشاء جديد" at bounding box center [387, 78] width 42 height 16
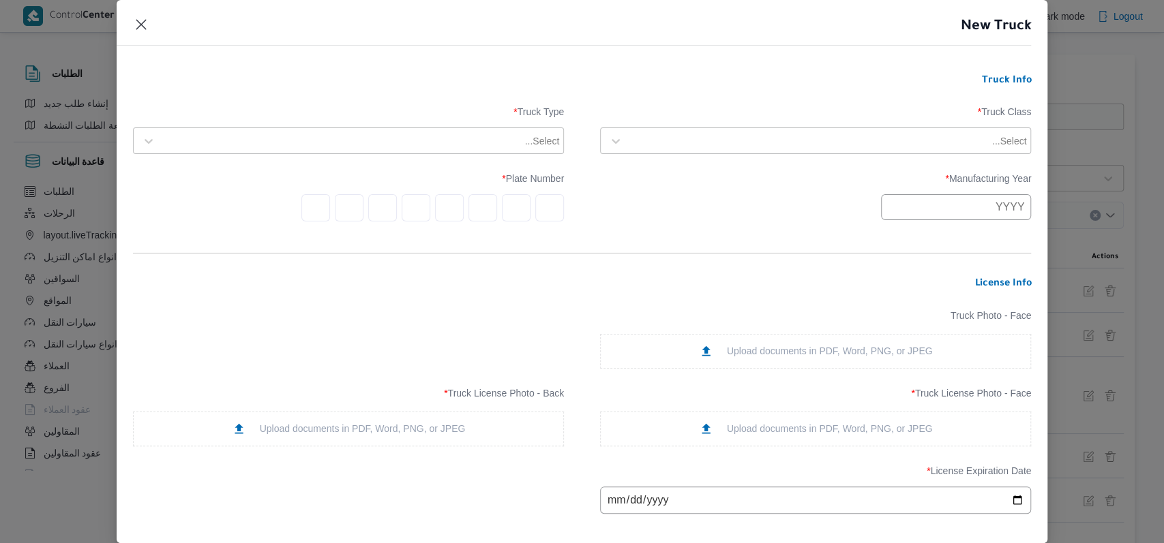
click at [668, 145] on div at bounding box center [809, 141] width 360 height 14
click at [662, 235] on div "jumbo_5000" at bounding box center [816, 225] width 430 height 24
click at [444, 149] on div "Select..." at bounding box center [361, 141] width 400 height 19
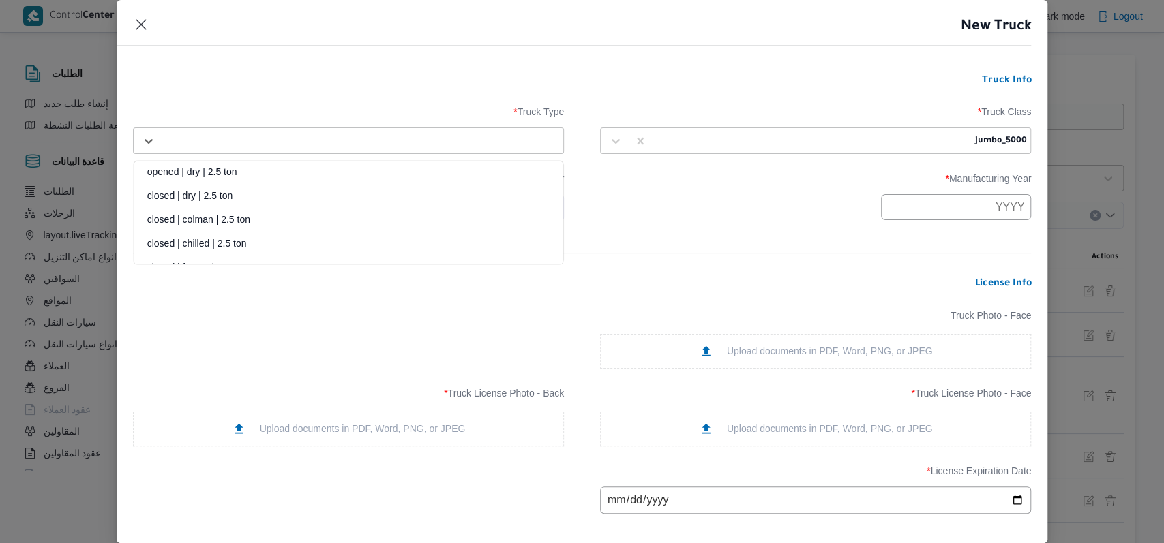
click at [319, 177] on div "opened | dry | 2.5 ton" at bounding box center [349, 177] width 430 height 24
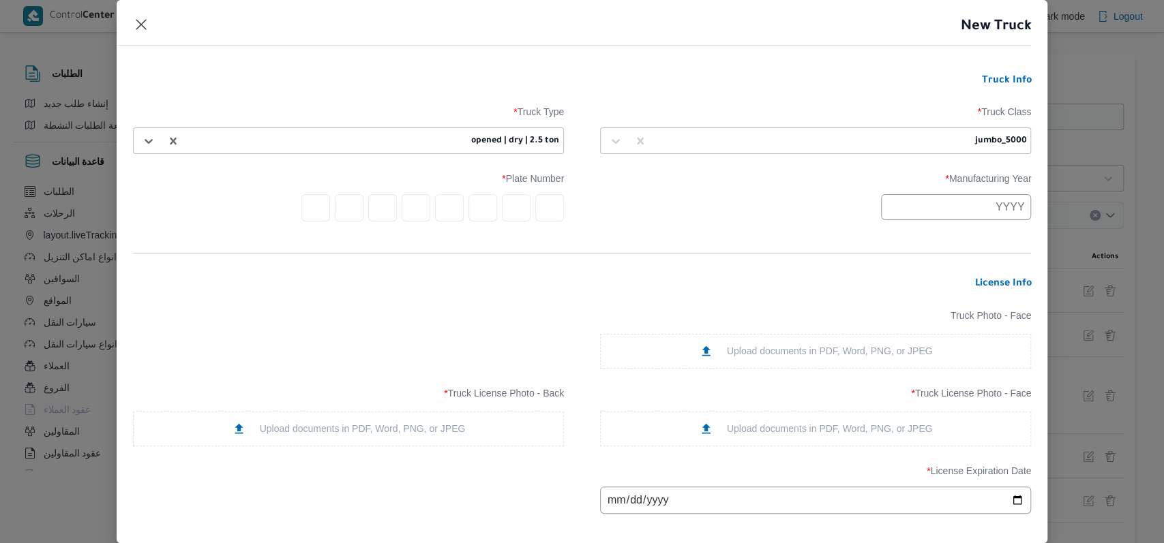
click at [937, 210] on input "text" at bounding box center [956, 207] width 150 height 26
click at [920, 140] on div at bounding box center [813, 141] width 318 height 14
click at [659, 242] on div "jumbo_7000" at bounding box center [816, 249] width 430 height 24
click at [779, 220] on div at bounding box center [815, 207] width 431 height 26
click at [904, 200] on input "text" at bounding box center [956, 207] width 150 height 26
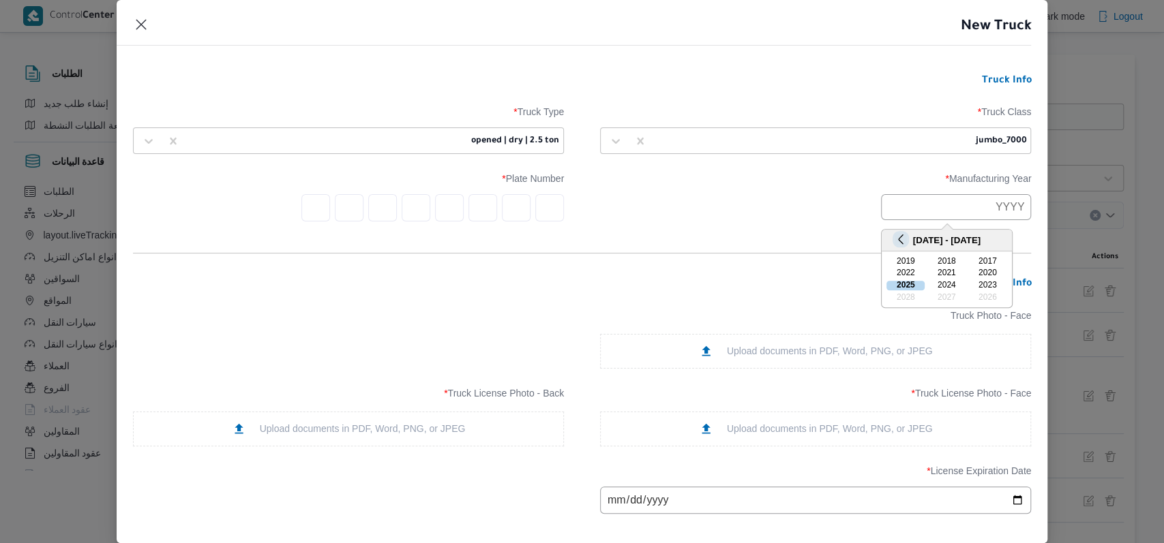
click at [903, 237] on button "Previous Year" at bounding box center [900, 239] width 13 height 13
click at [908, 281] on div "2013" at bounding box center [905, 286] width 38 height 10
click at [898, 226] on div "Manufacturing Year * 2013 Plate Number *" at bounding box center [582, 197] width 899 height 62
click at [906, 214] on input "2013" at bounding box center [956, 207] width 150 height 26
click at [905, 277] on div "2010" at bounding box center [905, 274] width 38 height 10
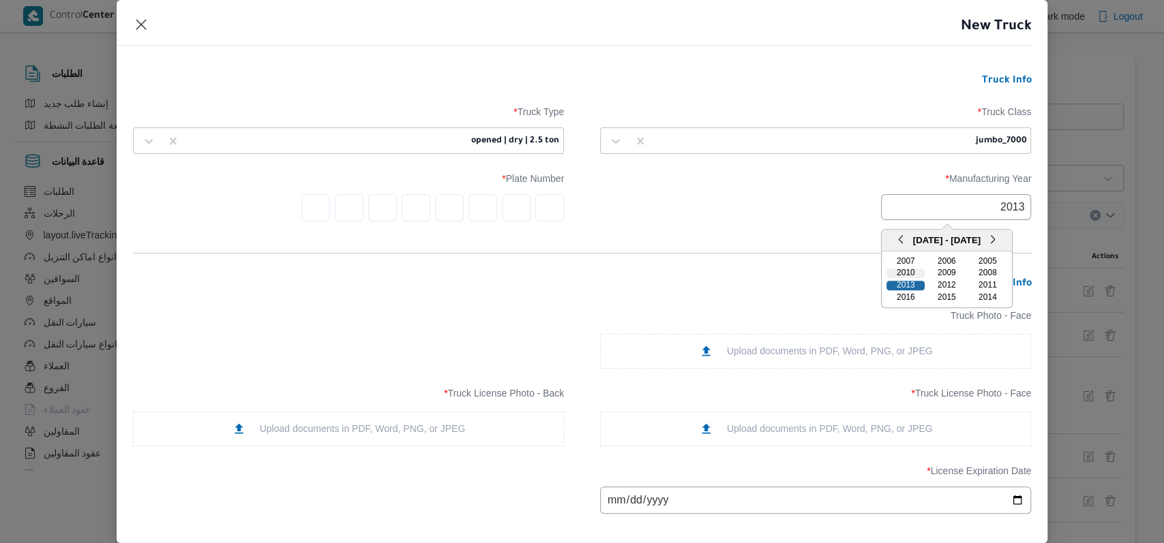
type input "2010"
click at [724, 248] on form "Truck Info Truck Class * jumbo_7000 Truck Type * opened | dry | 2.5 ton Manufac…" at bounding box center [582, 471] width 899 height 792
click at [551, 209] on input "text" at bounding box center [549, 207] width 29 height 27
click at [709, 432] on div "Upload documents in PDF, Word, PNG, or JPEG" at bounding box center [816, 429] width 234 height 14
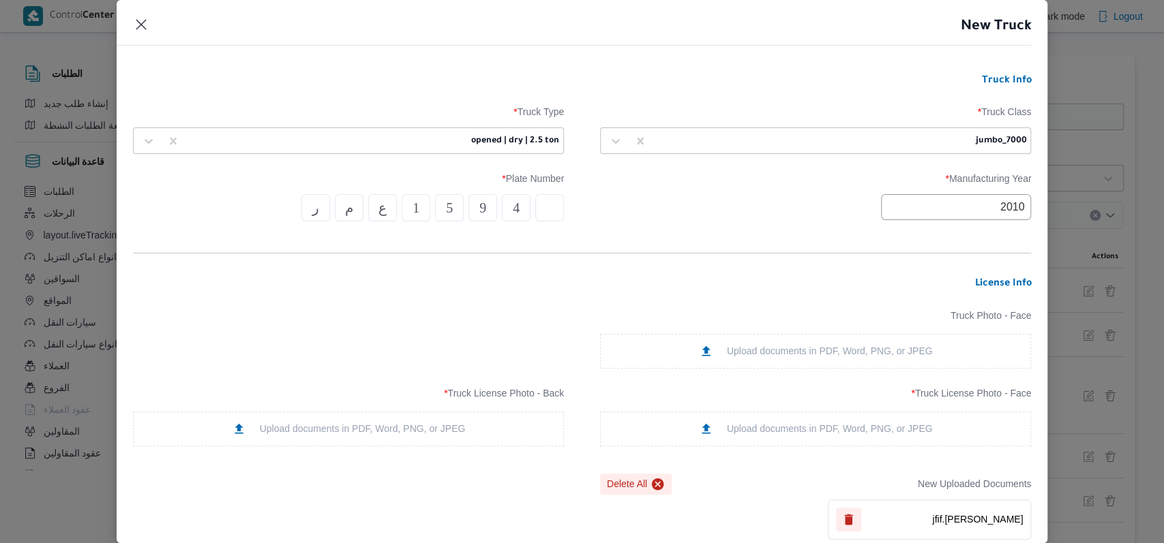
click at [393, 427] on div "Upload documents in PDF, Word, PNG, or JPEG" at bounding box center [349, 429] width 234 height 14
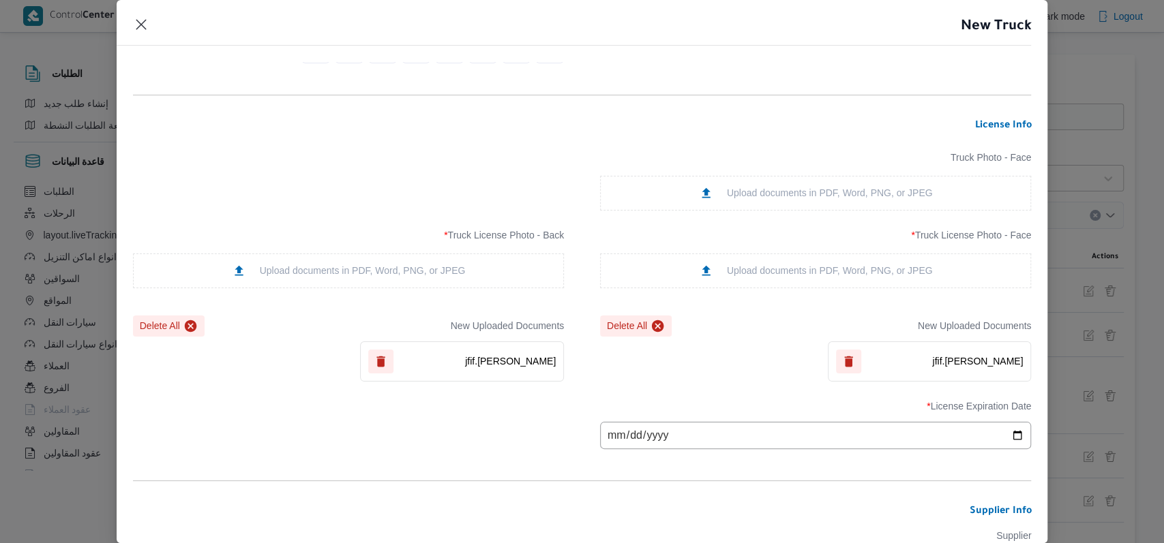
scroll to position [273, 0]
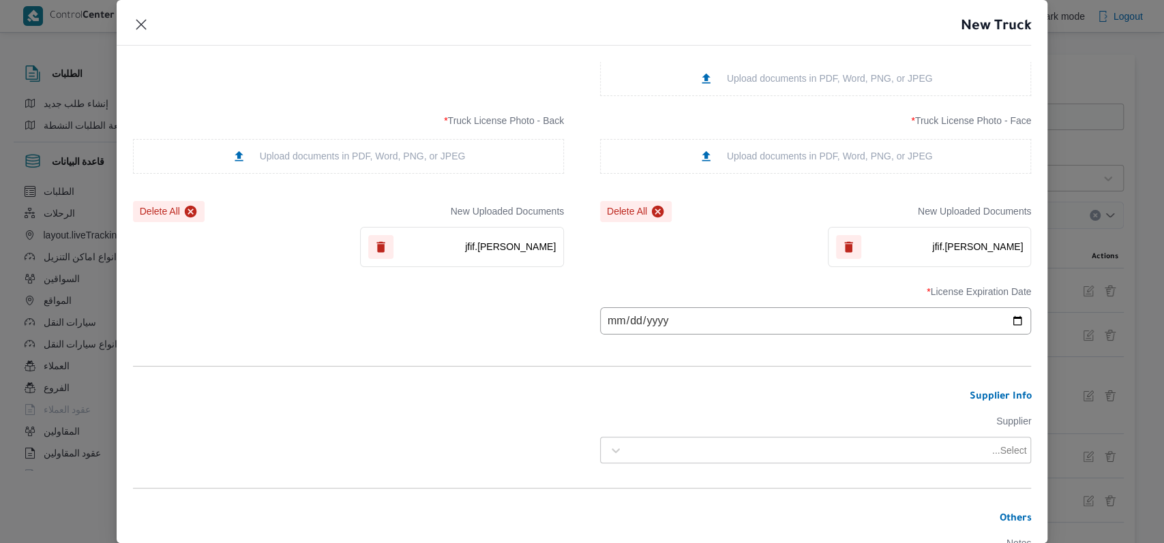
click at [608, 321] on input "date" at bounding box center [815, 321] width 431 height 27
type input "2026-01-14"
click at [742, 449] on div at bounding box center [809, 451] width 360 height 14
type input "محمد صلاح"
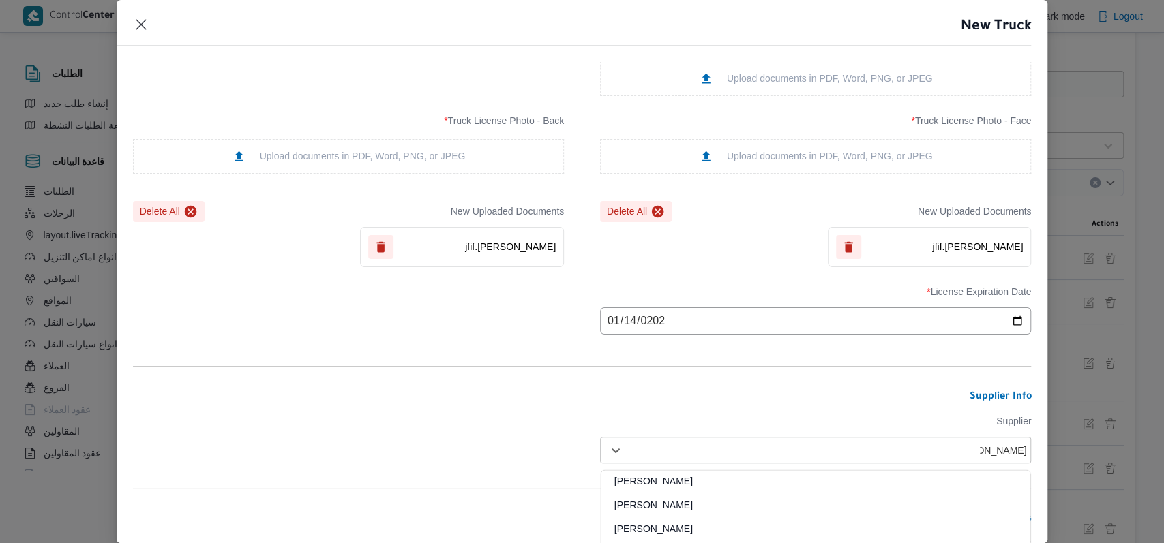
click at [665, 529] on div "محمد صلاح عبداللطيف الشريف" at bounding box center [816, 534] width 430 height 24
click at [513, 445] on form "Truck Info Truck Class * jumbo_7000 Truck Type * opened | dry | 2.5 ton Manufac…" at bounding box center [582, 244] width 899 height 885
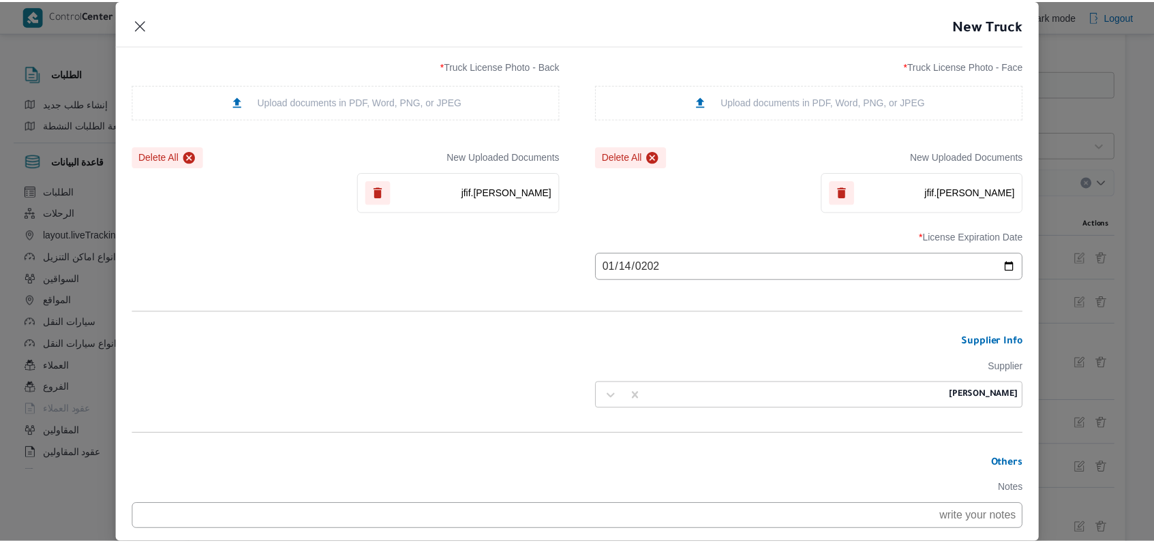
scroll to position [420, 0]
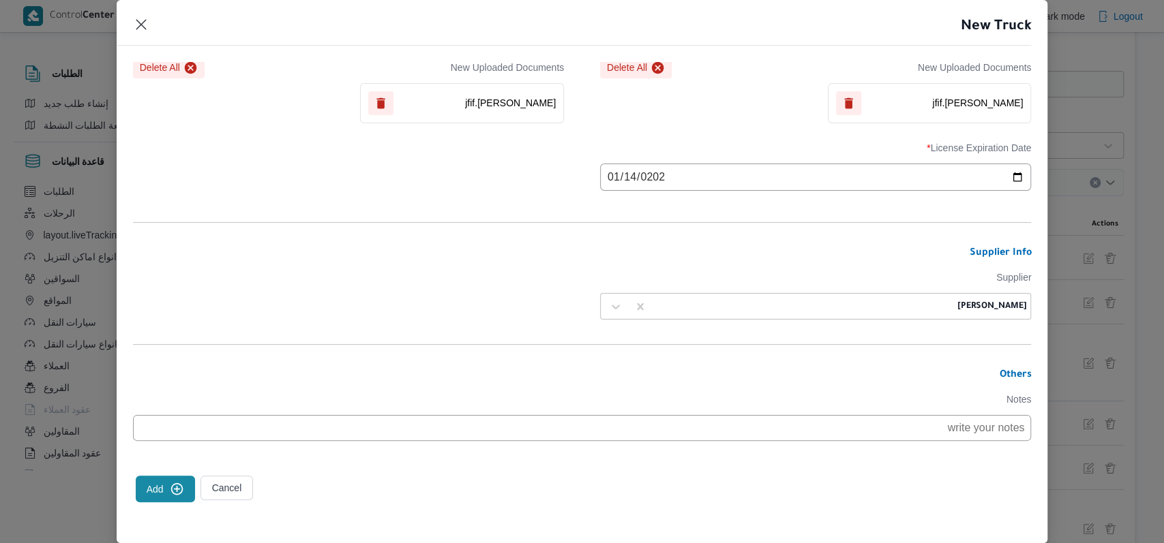
click at [121, 490] on div "Truck Info Truck Class * jumbo_7000 Truck Type * opened | dry | 2.5 ton Manufac…" at bounding box center [582, 302] width 931 height 481
click at [190, 484] on button "Add" at bounding box center [165, 489] width 59 height 27
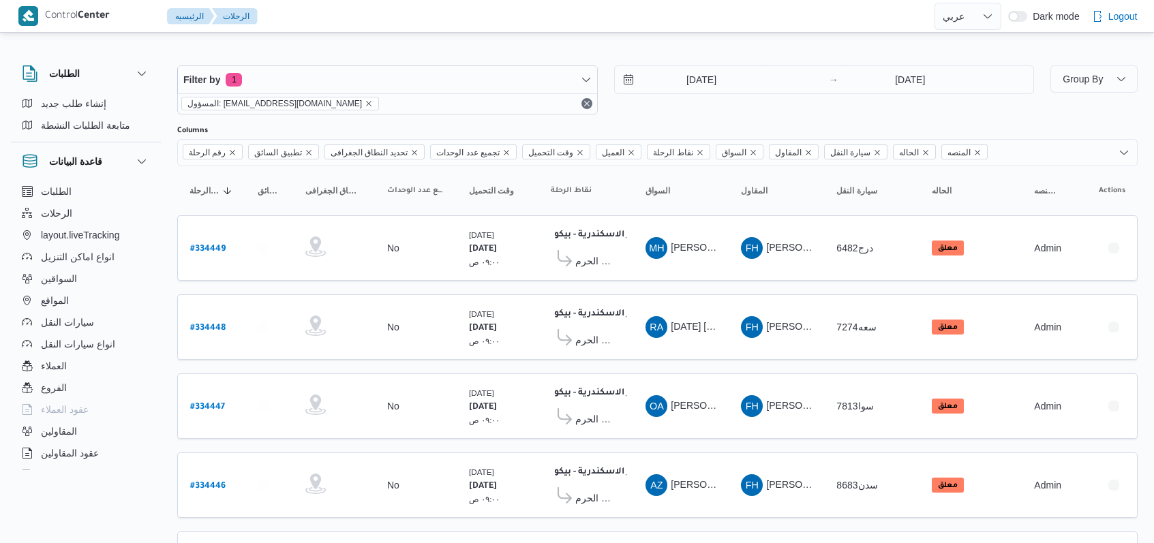
select select "ar"
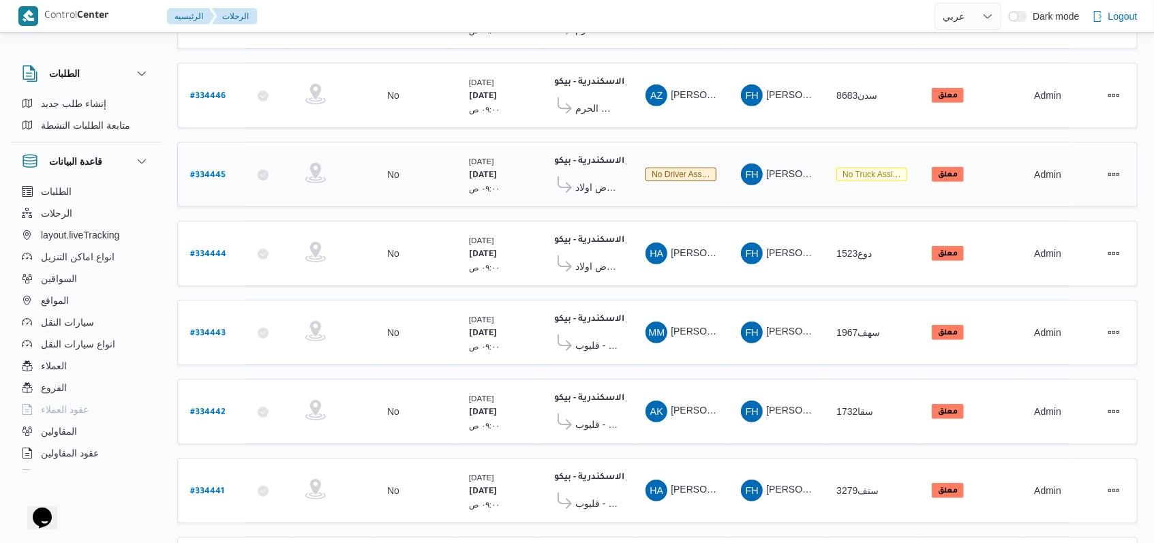
scroll to position [273, 0]
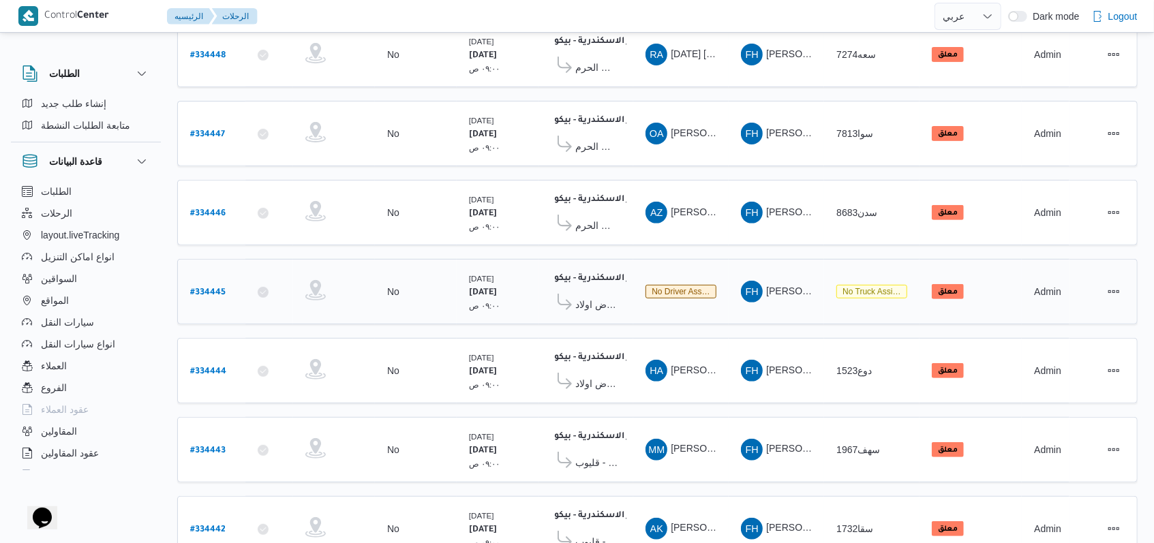
click at [209, 288] on b "# 334445" at bounding box center [207, 293] width 35 height 10
select select "ar"
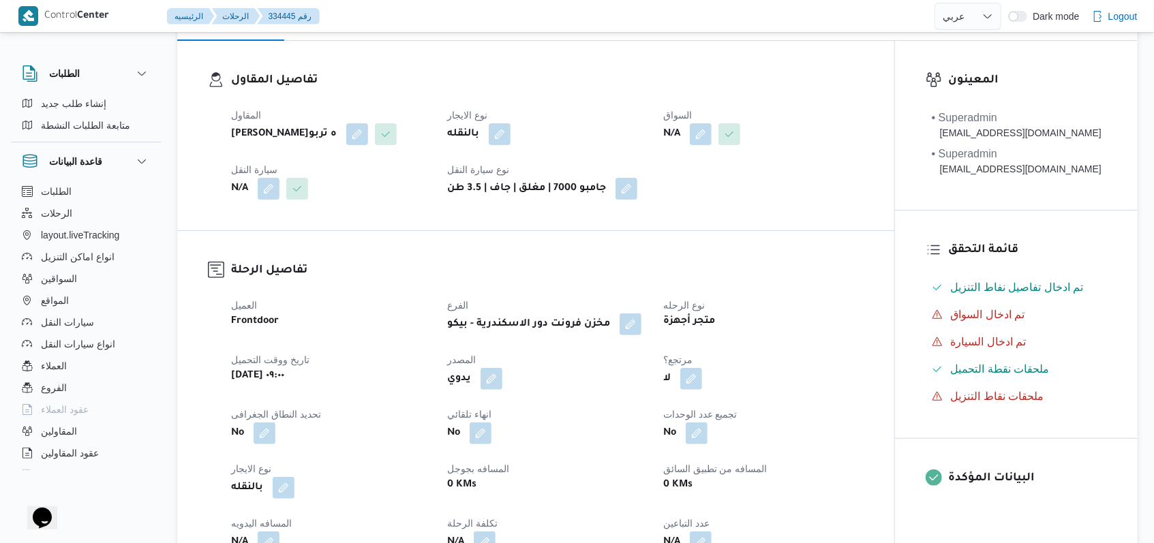
scroll to position [181, 0]
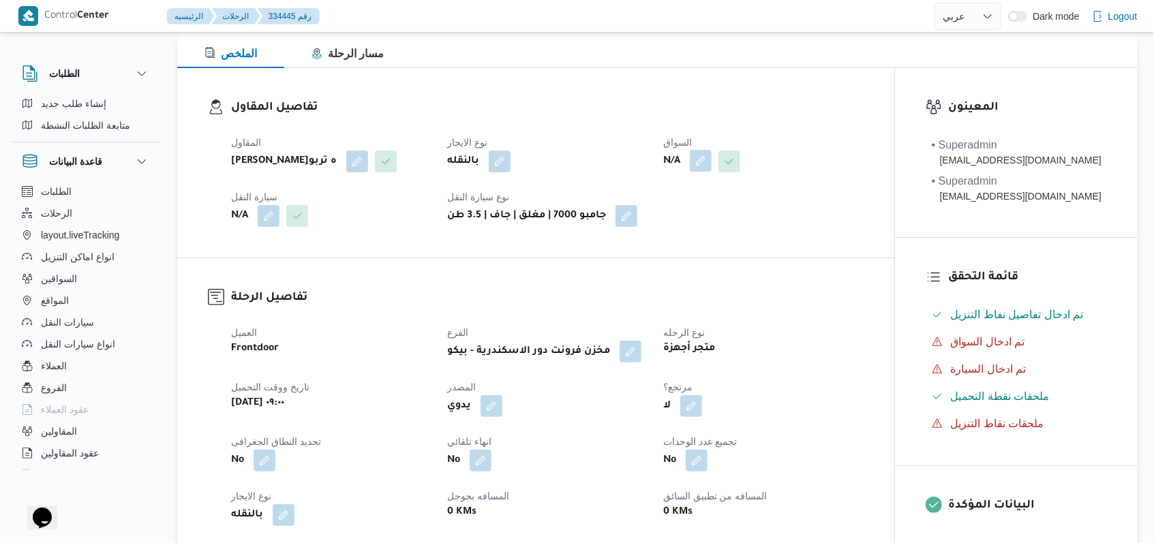
click at [709, 166] on button "button" at bounding box center [701, 161] width 22 height 22
click at [693, 207] on div "Search" at bounding box center [676, 216] width 102 height 27
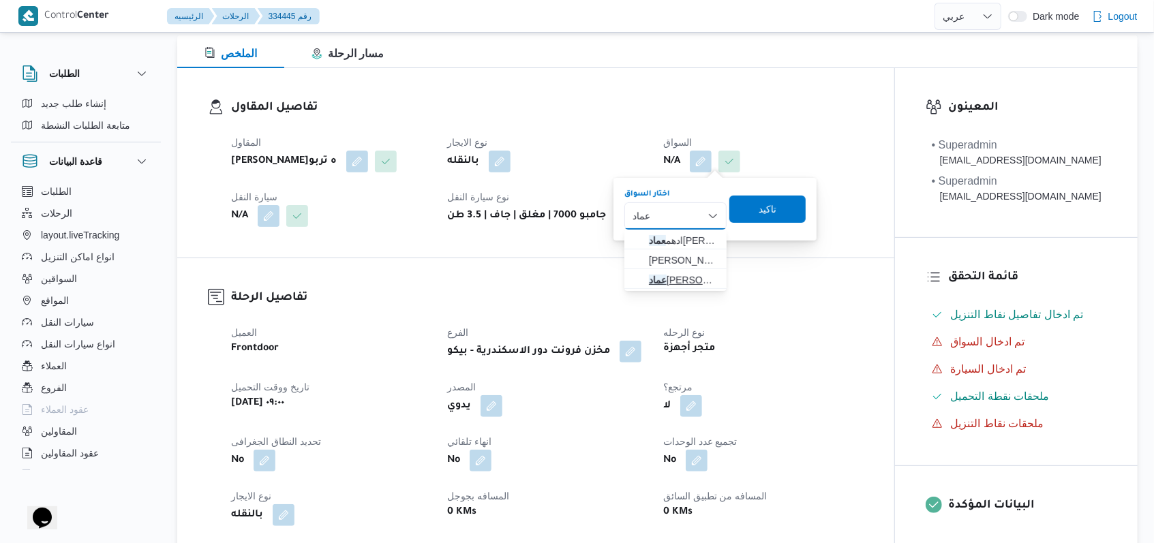
type input "عماد"
drag, startPoint x: 667, startPoint y: 278, endPoint x: 687, endPoint y: 279, distance: 20.5
click at [668, 278] on span "عماد محمد محمود الخولى" at bounding box center [684, 280] width 70 height 16
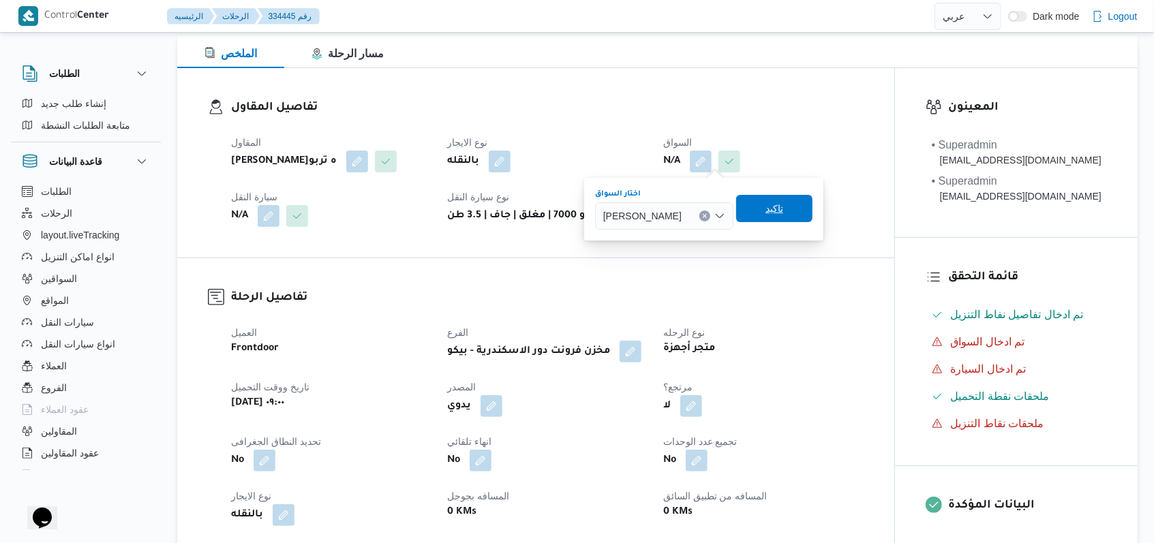
click at [809, 205] on span "تاكيد" at bounding box center [774, 208] width 76 height 27
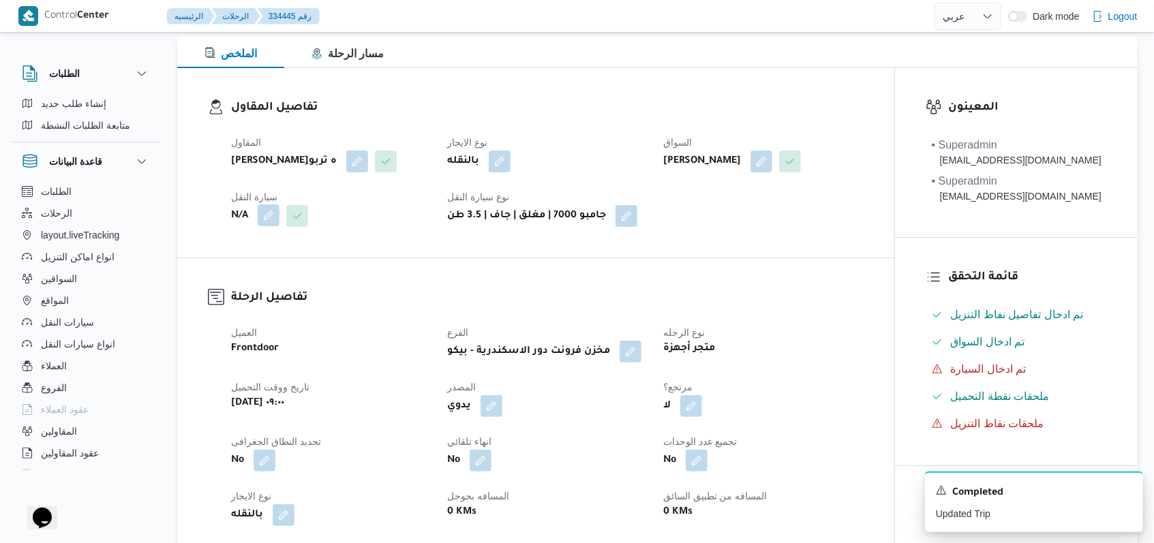
click at [269, 226] on button "button" at bounding box center [269, 216] width 22 height 22
click at [263, 279] on div "Search" at bounding box center [241, 292] width 102 height 27
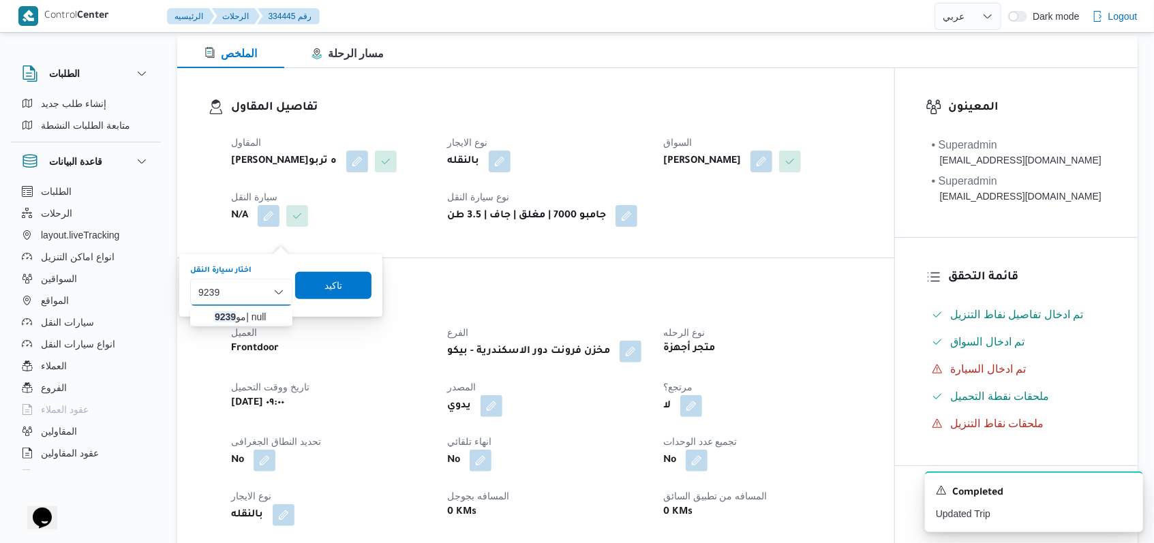
type input "9239"
click at [258, 308] on span "مو 9239 | null" at bounding box center [241, 317] width 91 height 22
click at [312, 288] on span "تاكيد" at bounding box center [339, 284] width 76 height 27
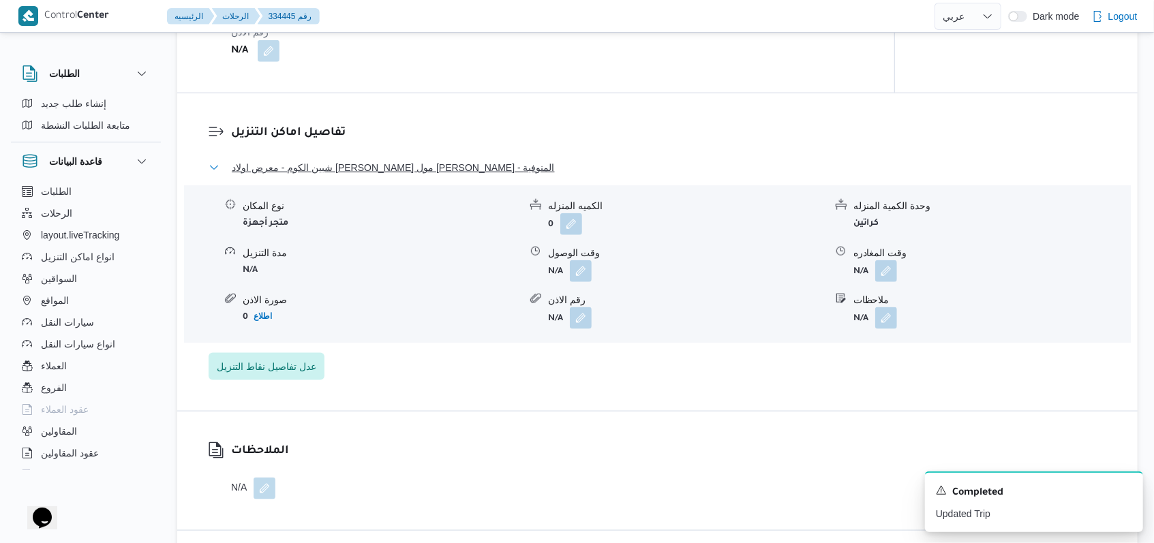
click at [432, 176] on span "شبين الكوم - معرض اولاد عبدالغفار مول العشماوى - المنوفية" at bounding box center [393, 168] width 323 height 16
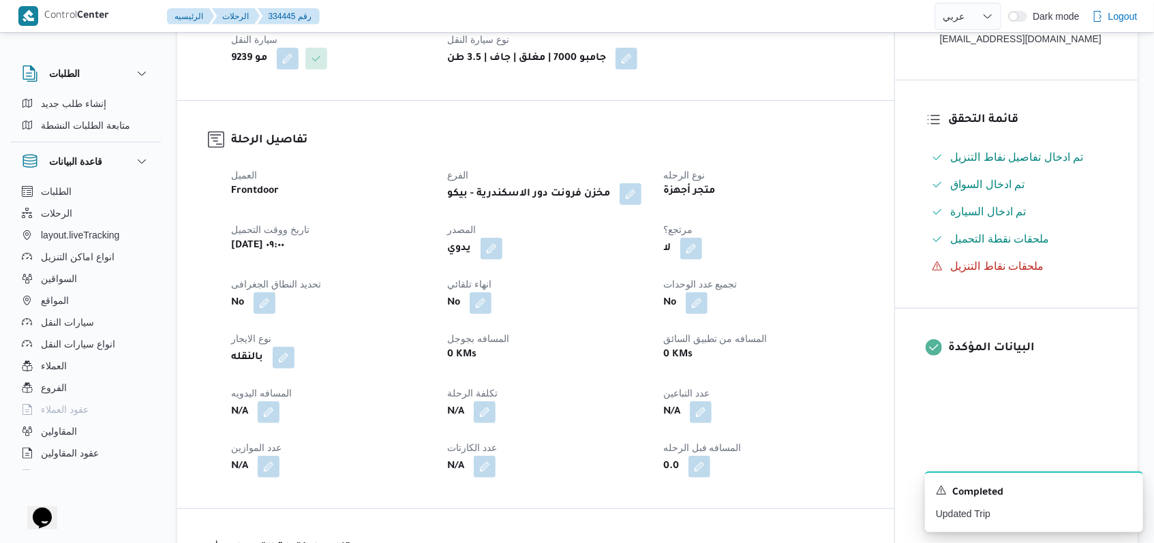
scroll to position [0, 0]
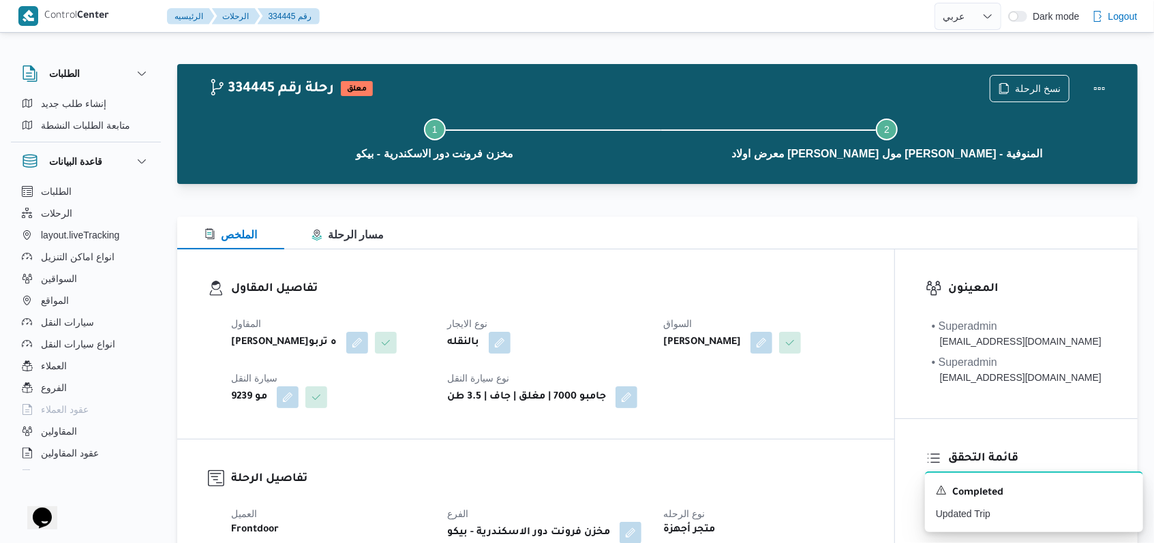
select select "ar"
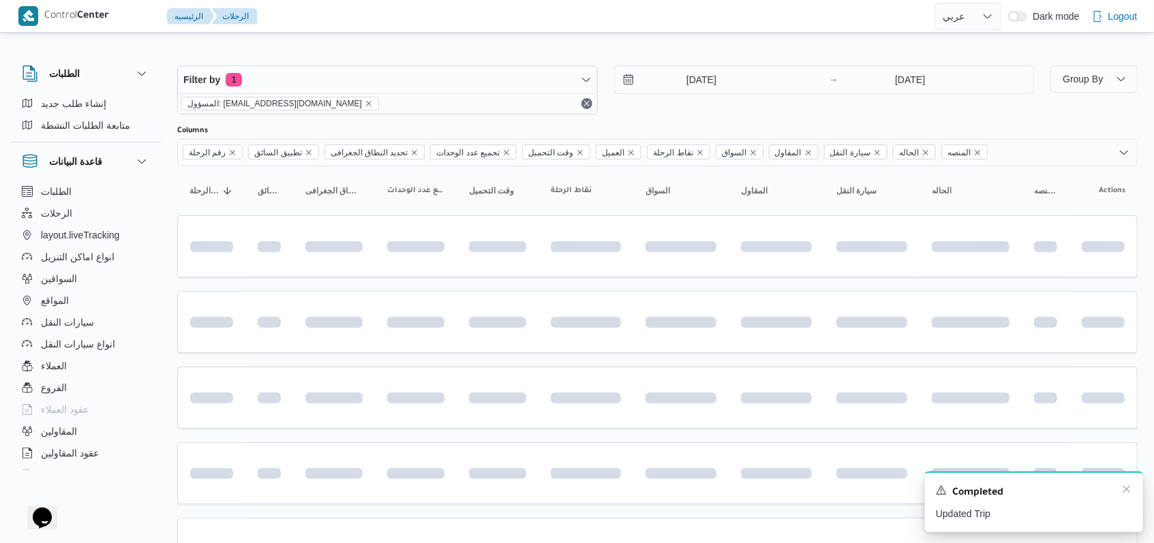
scroll to position [273, 0]
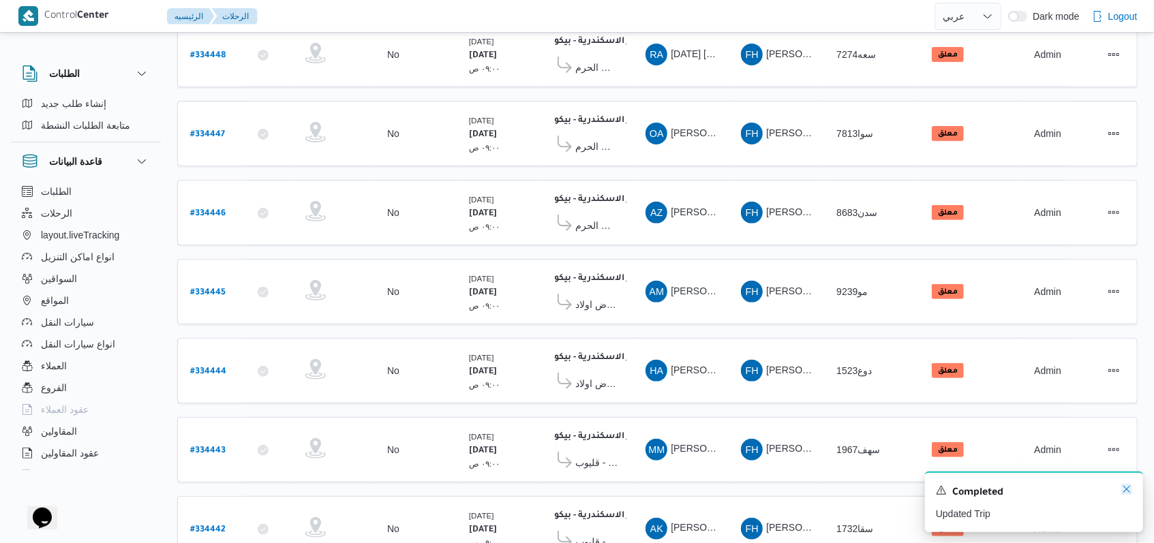
click at [1127, 494] on icon "Dismiss toast" at bounding box center [1127, 489] width 11 height 11
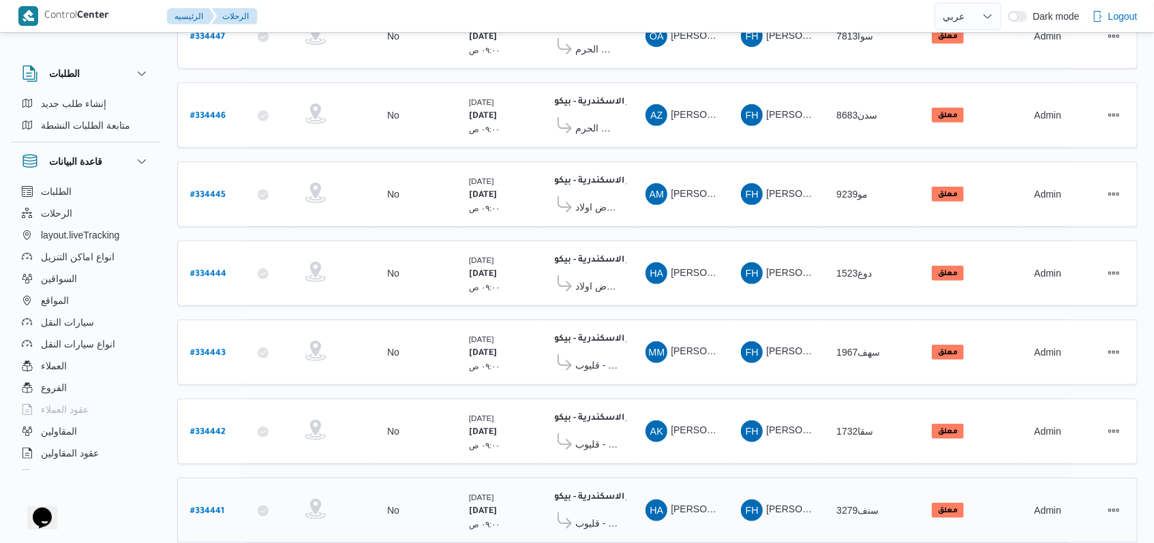
scroll to position [0, 0]
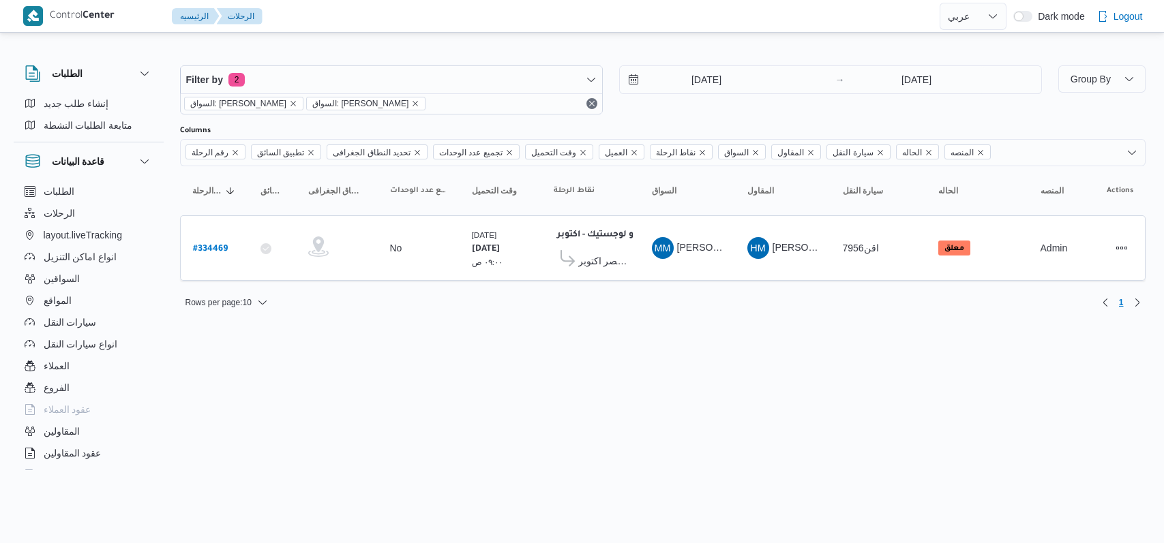
select select "ar"
click at [216, 245] on b "# 334469" at bounding box center [210, 250] width 35 height 10
select select "ar"
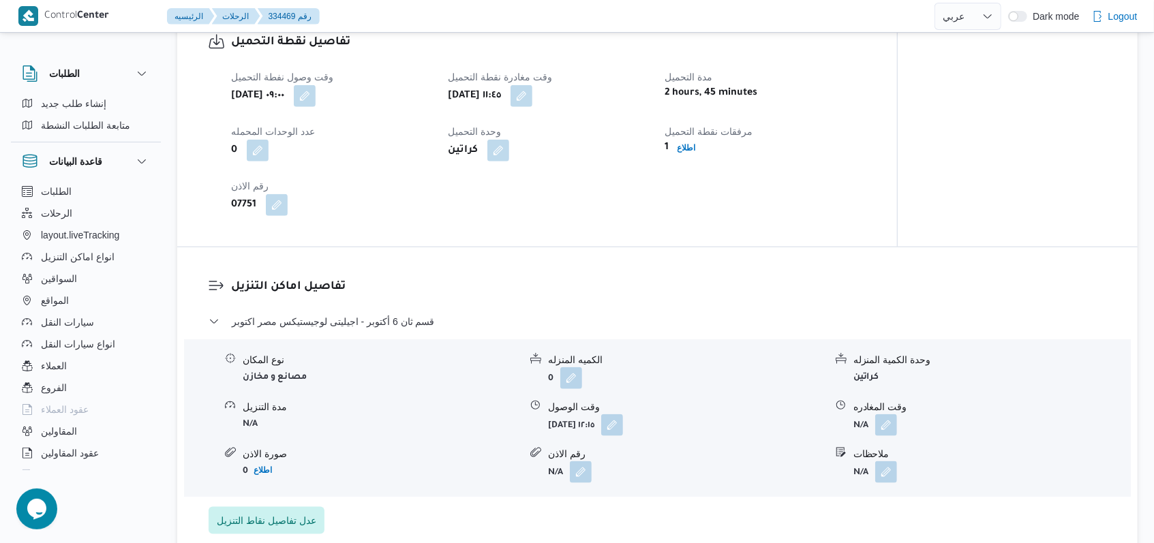
scroll to position [909, 0]
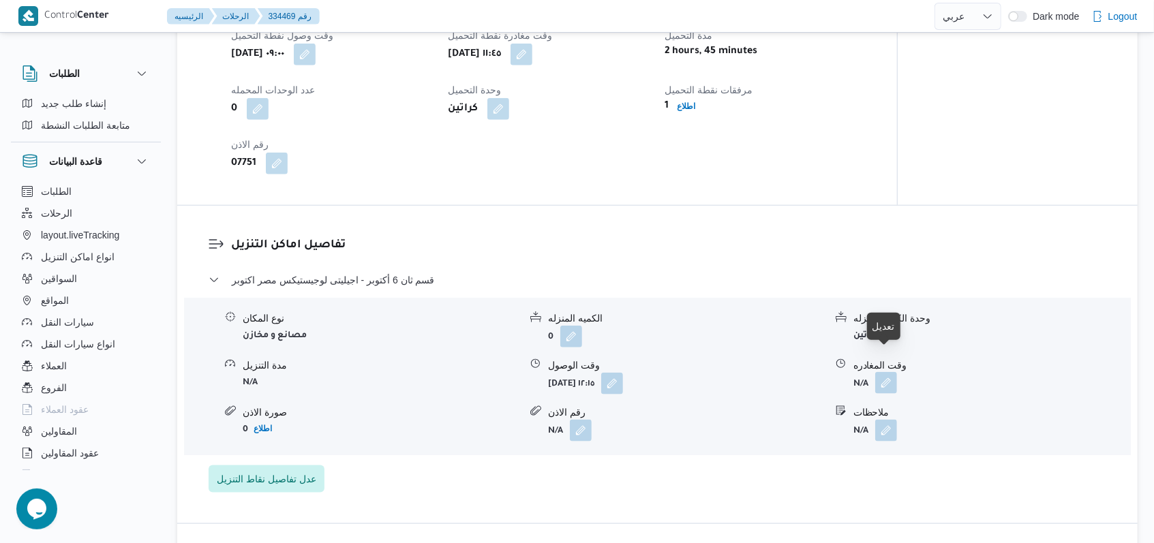
click at [881, 372] on button "button" at bounding box center [887, 383] width 22 height 22
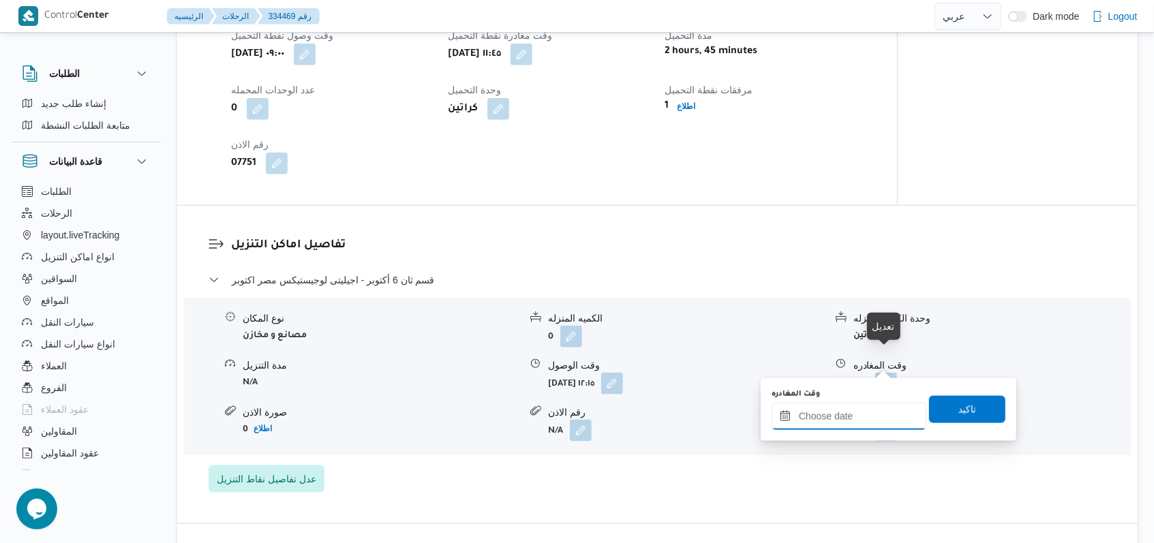
click at [851, 405] on div at bounding box center [849, 416] width 155 height 27
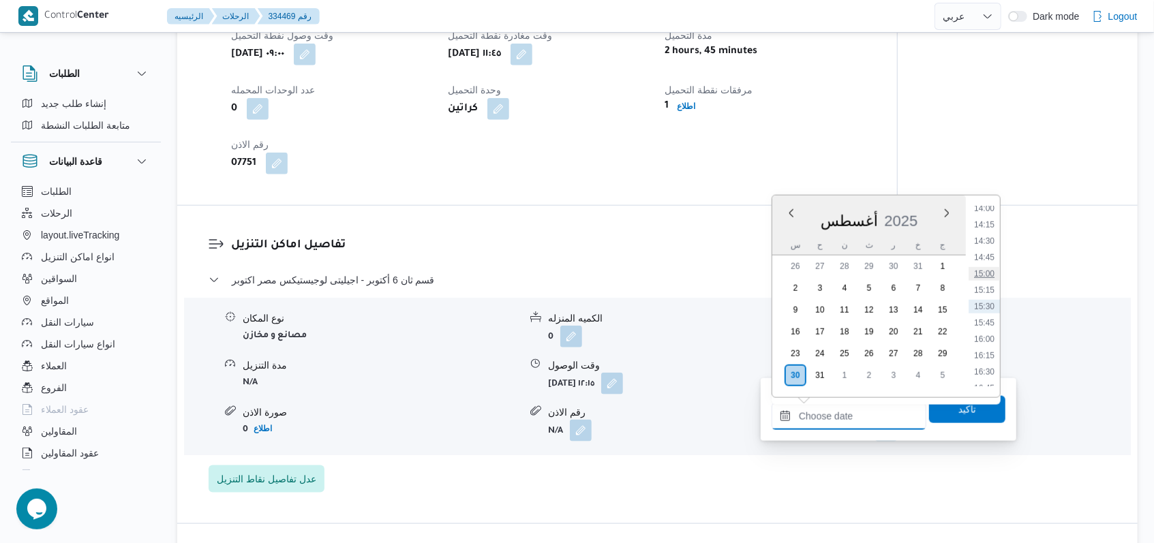
scroll to position [830, 0]
click at [990, 234] on li "13:00" at bounding box center [984, 235] width 31 height 14
type input "[DATE] ١٣:٠٠"
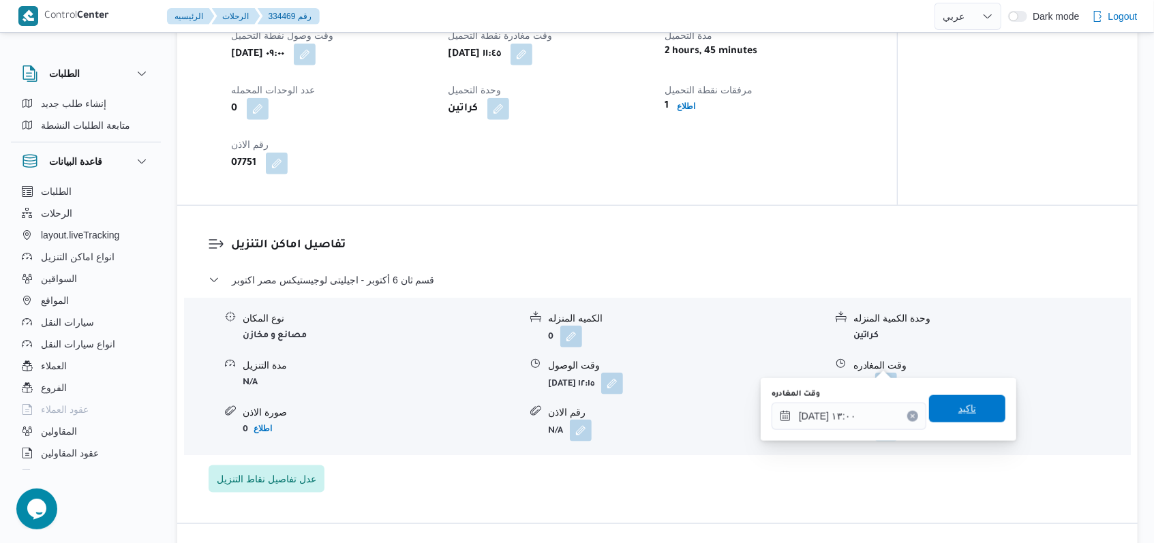
click at [944, 408] on span "تاكيد" at bounding box center [967, 408] width 76 height 27
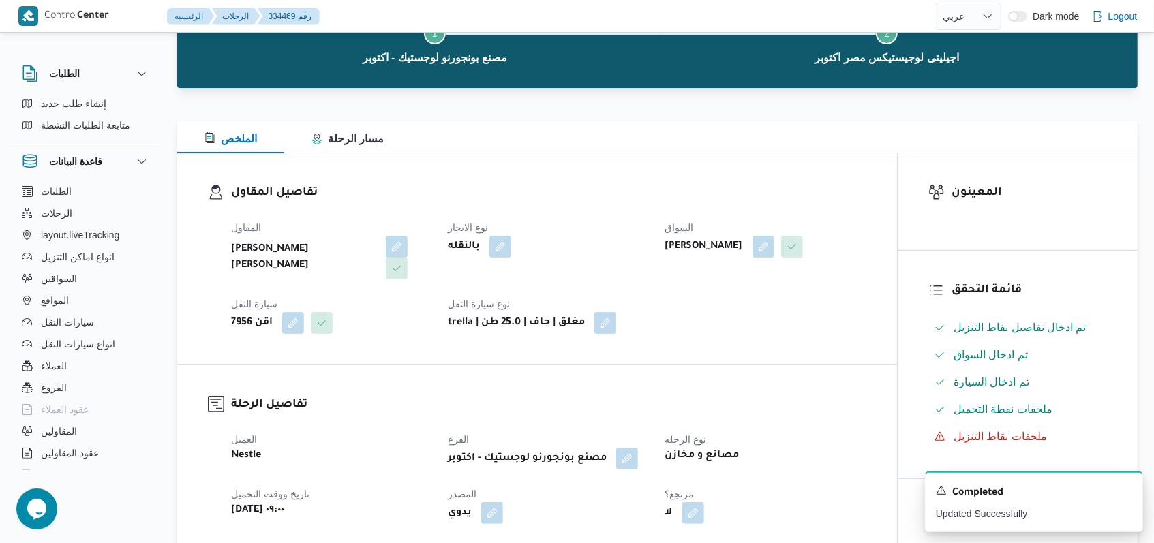
scroll to position [0, 0]
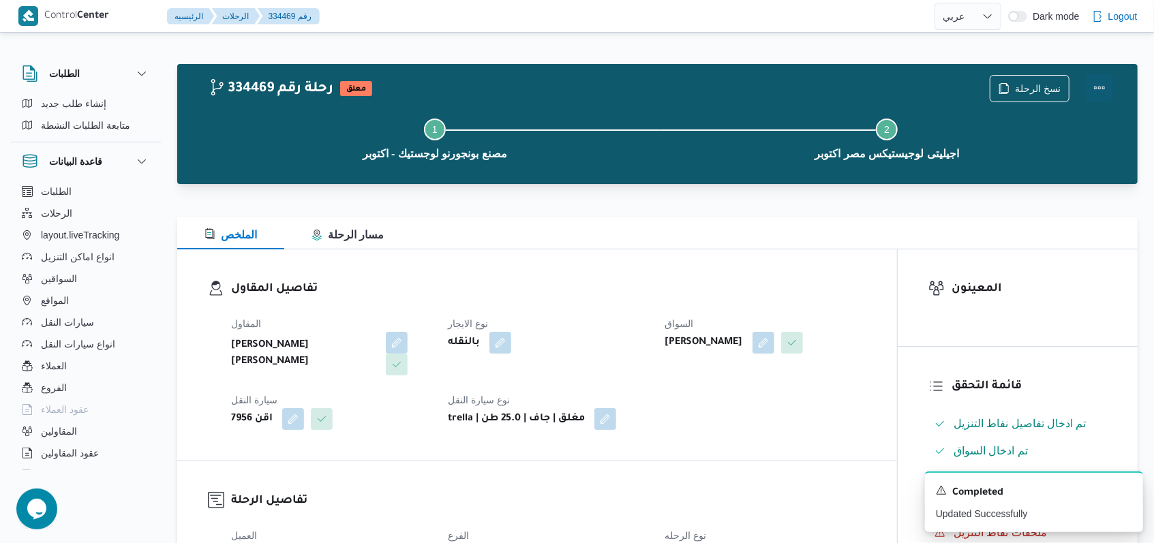
click at [1098, 82] on button "Actions" at bounding box center [1099, 87] width 27 height 27
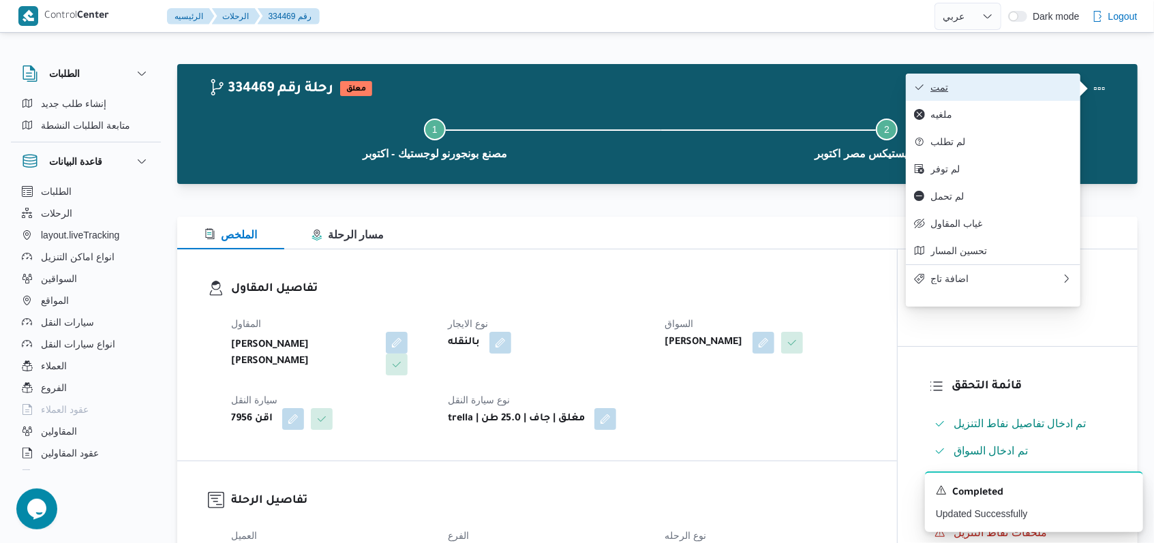
click at [1053, 76] on button "تمت" at bounding box center [993, 87] width 175 height 27
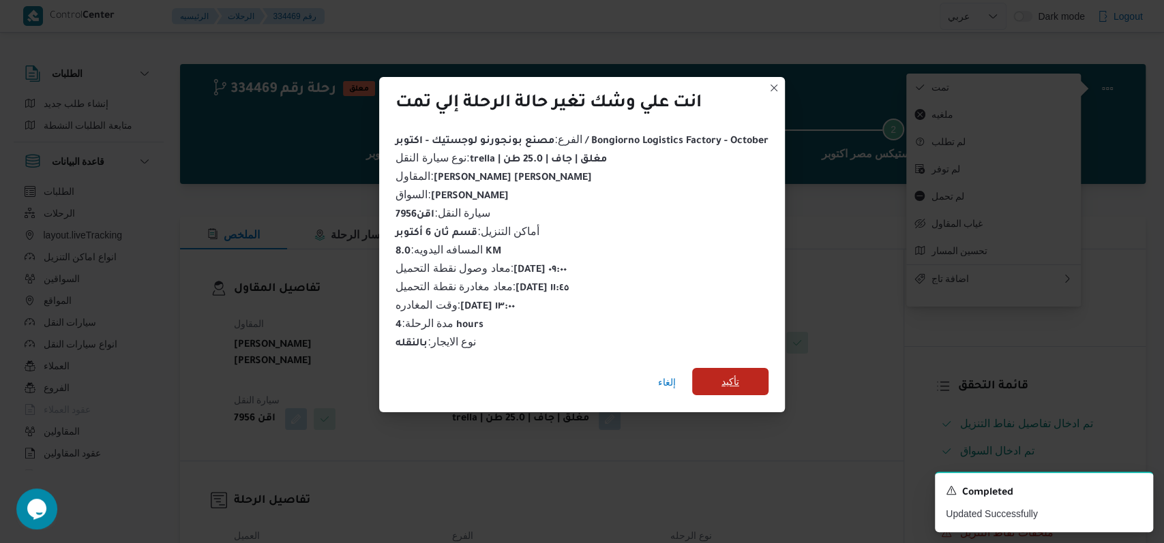
click at [731, 368] on span "تأكيد" at bounding box center [730, 381] width 76 height 27
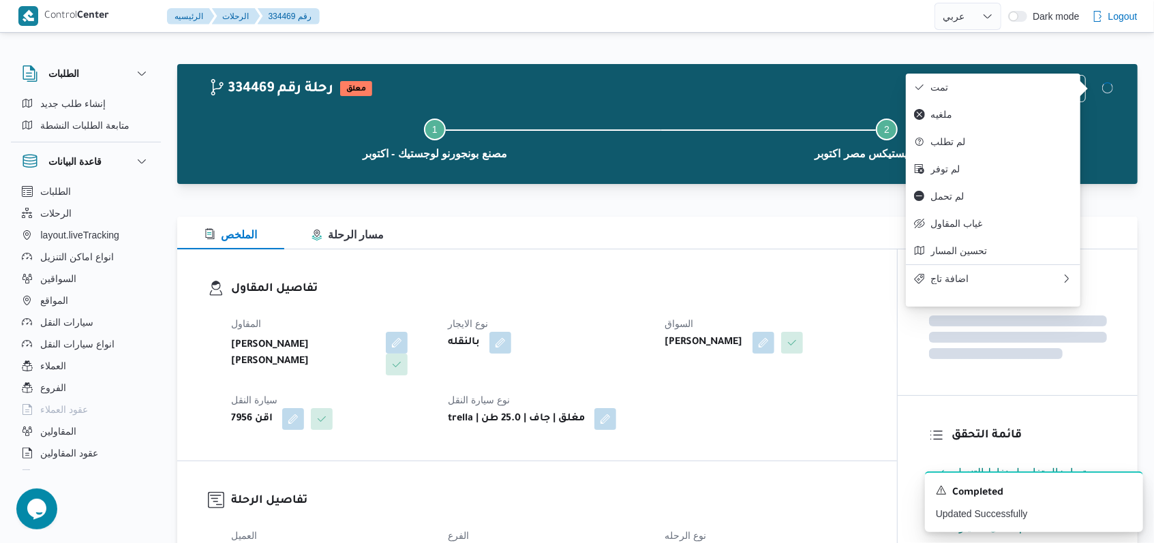
click at [570, 352] on div "بالنقله" at bounding box center [548, 343] width 203 height 25
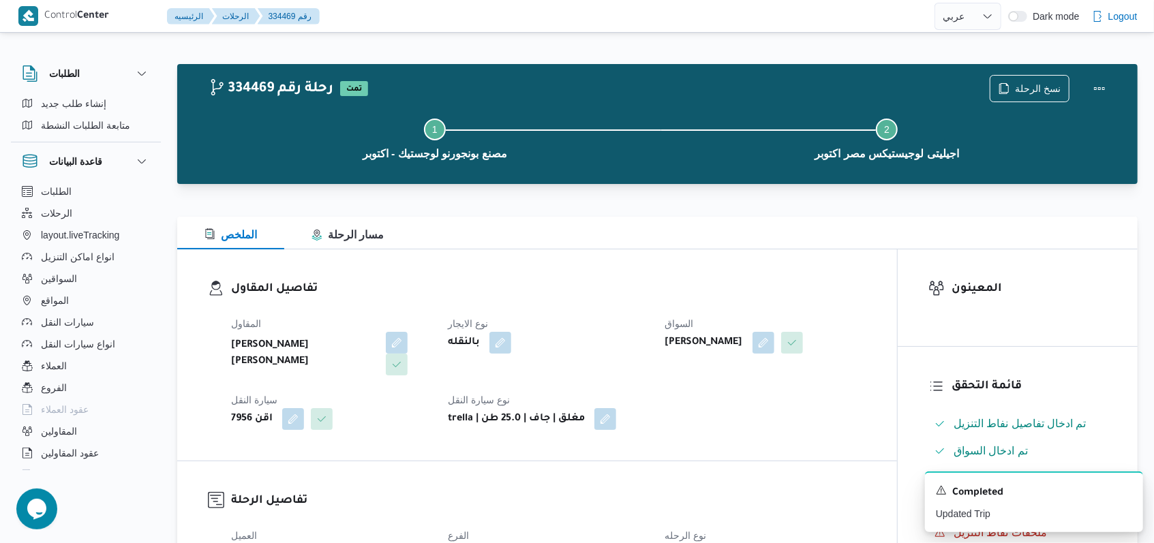
select select "ar"
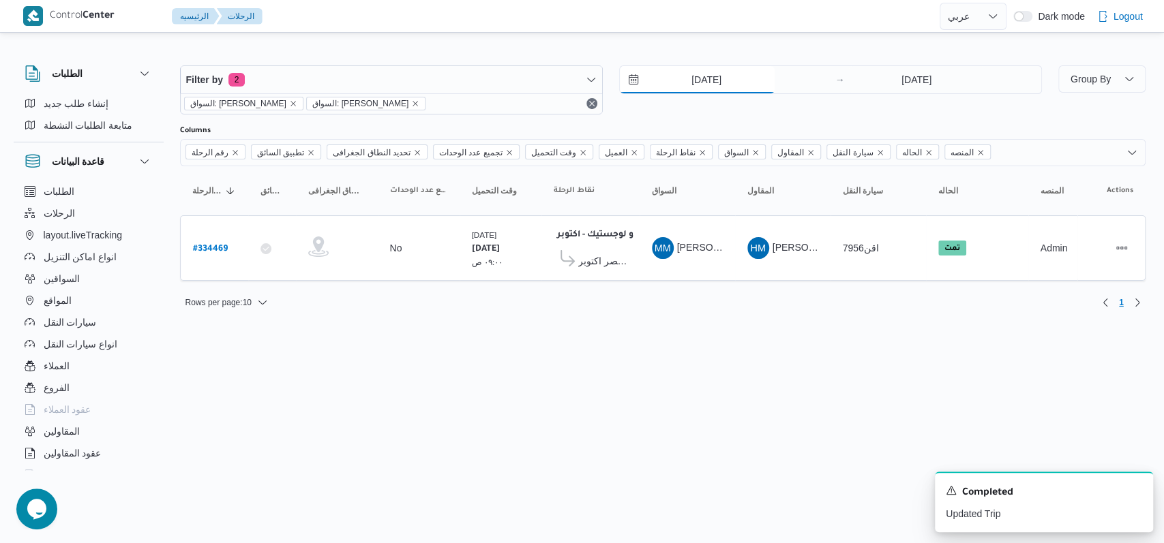
click at [700, 81] on input "[DATE]" at bounding box center [697, 79] width 155 height 27
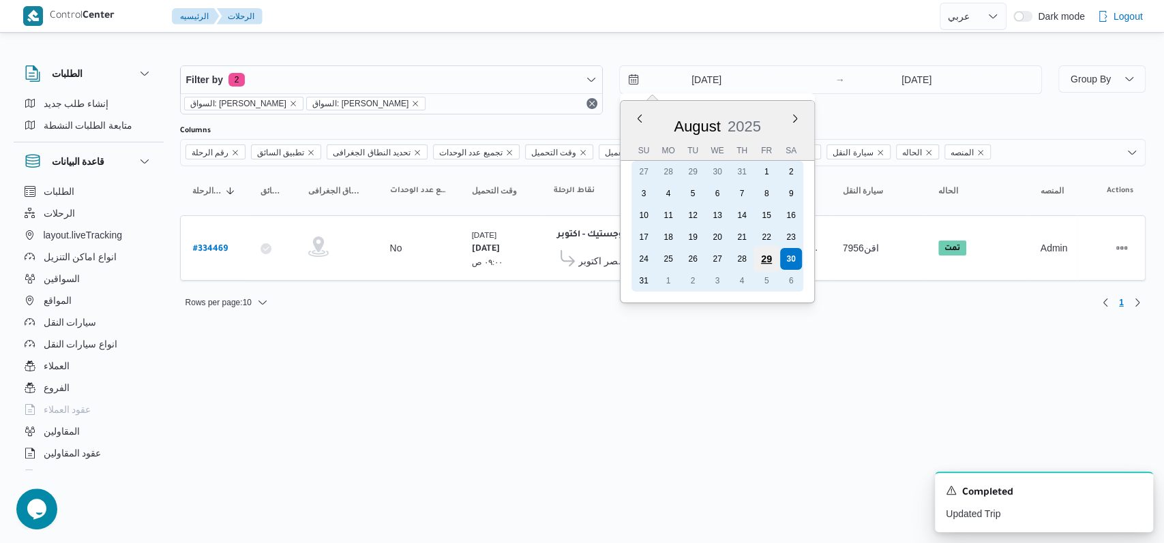
click at [759, 261] on div "29" at bounding box center [766, 259] width 26 height 26
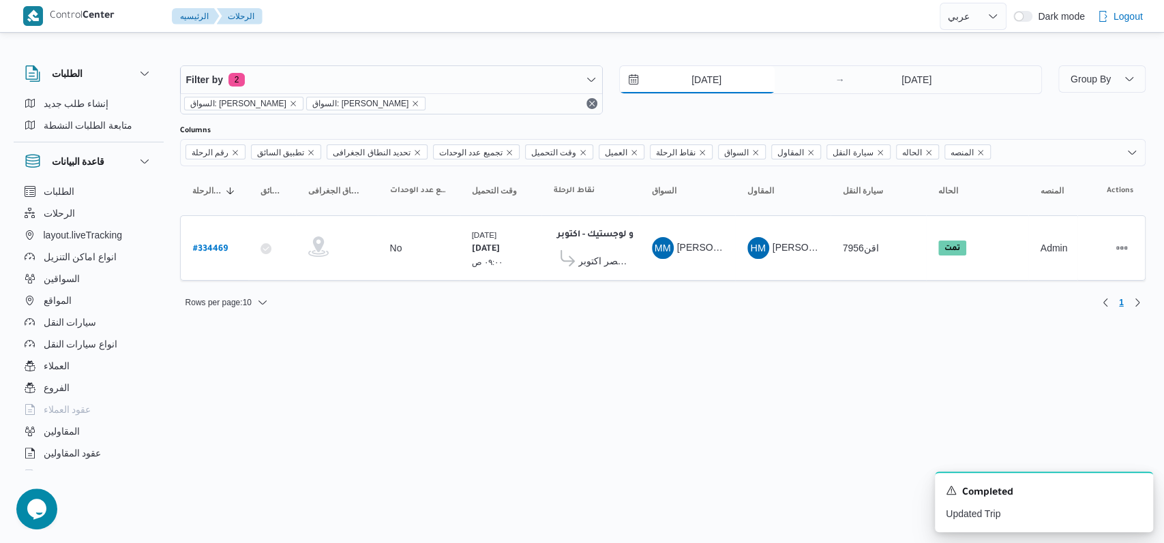
click at [704, 83] on input "[DATE]" at bounding box center [697, 79] width 155 height 27
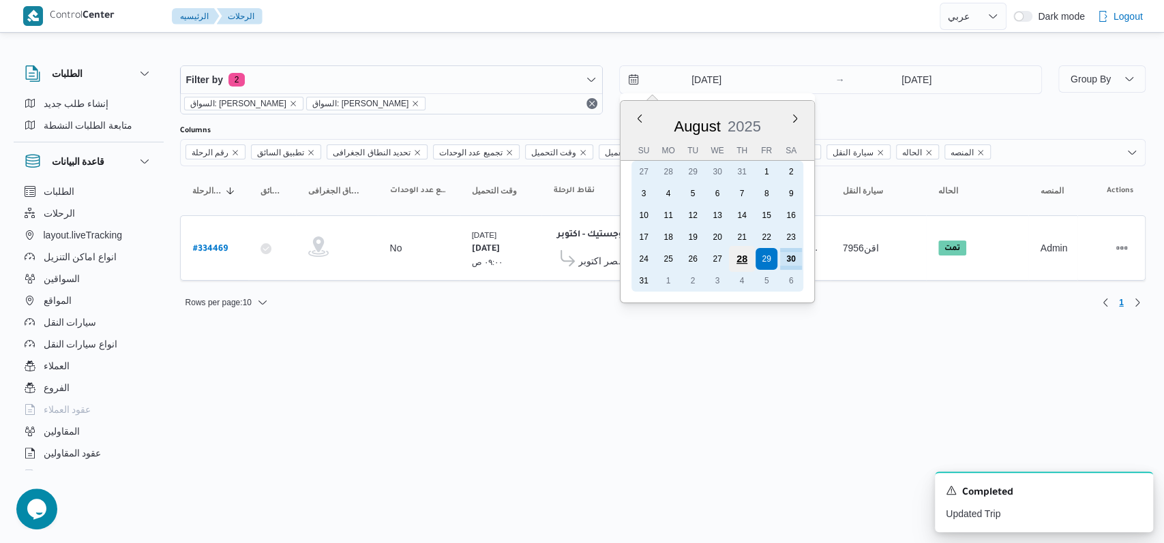
click at [747, 255] on div "28" at bounding box center [741, 259] width 26 height 26
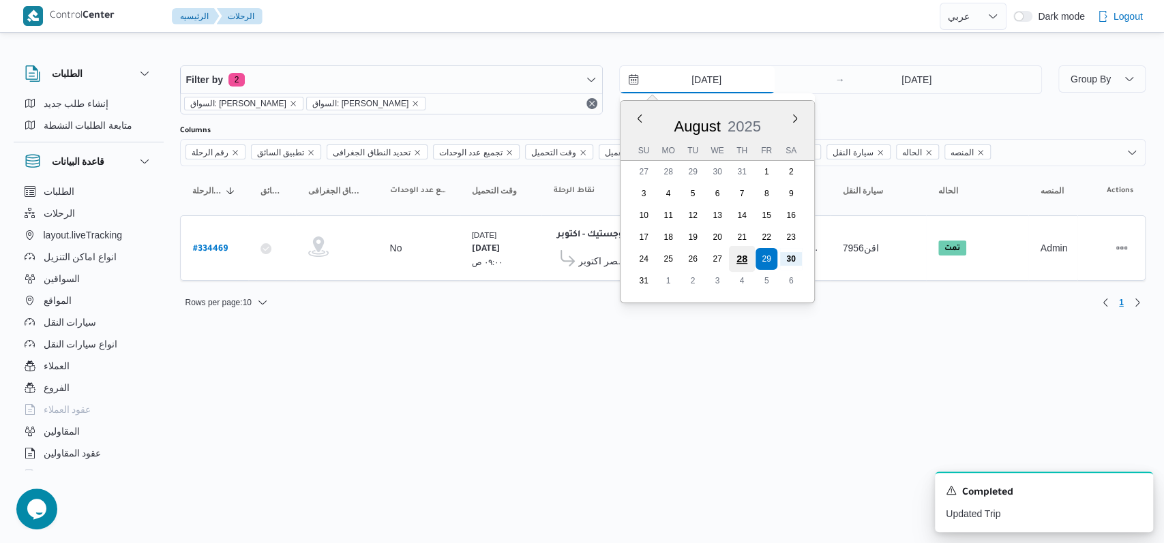
type input "[DATE]"
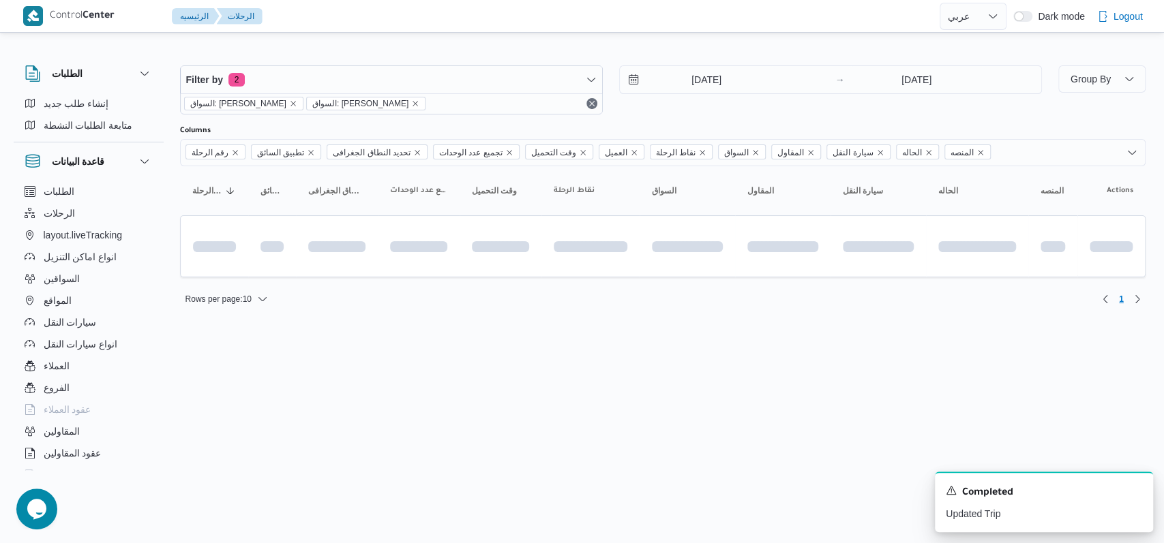
click at [771, 117] on div "Filter by 2 السواق: [PERSON_NAME]: [PERSON_NAME] [DATE] → [DATE]" at bounding box center [611, 89] width 878 height 65
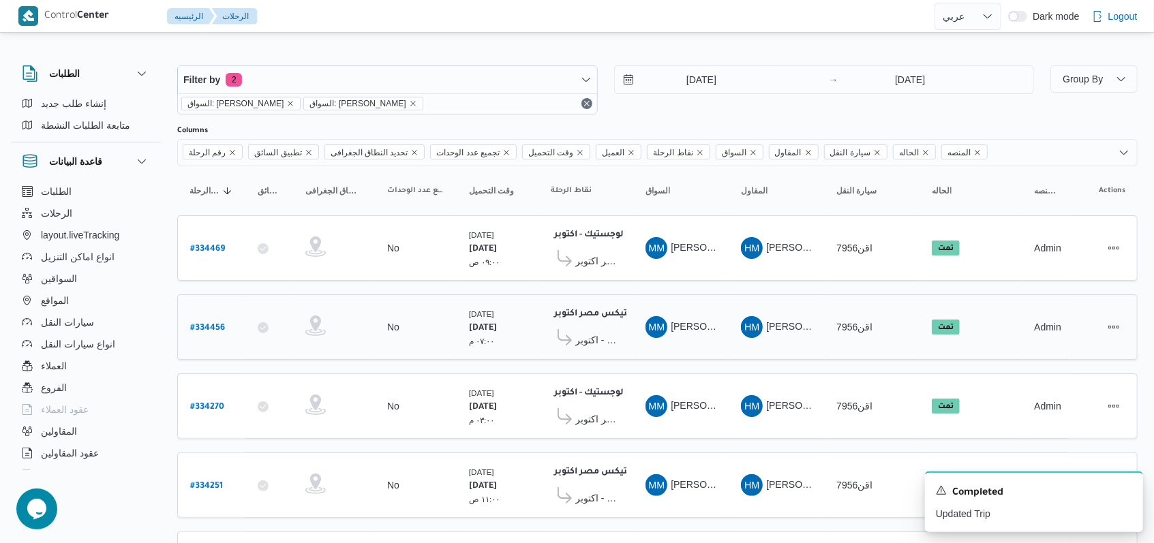
click at [209, 324] on b "# 334456" at bounding box center [207, 329] width 35 height 10
select select "ar"
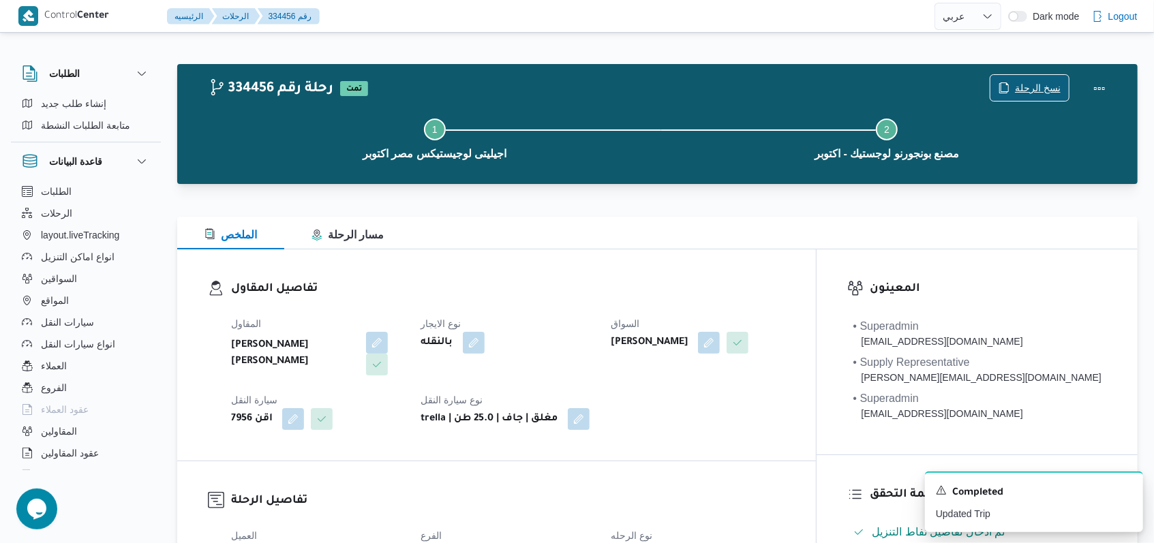
click at [1021, 90] on span "نسخ الرحلة" at bounding box center [1038, 88] width 46 height 16
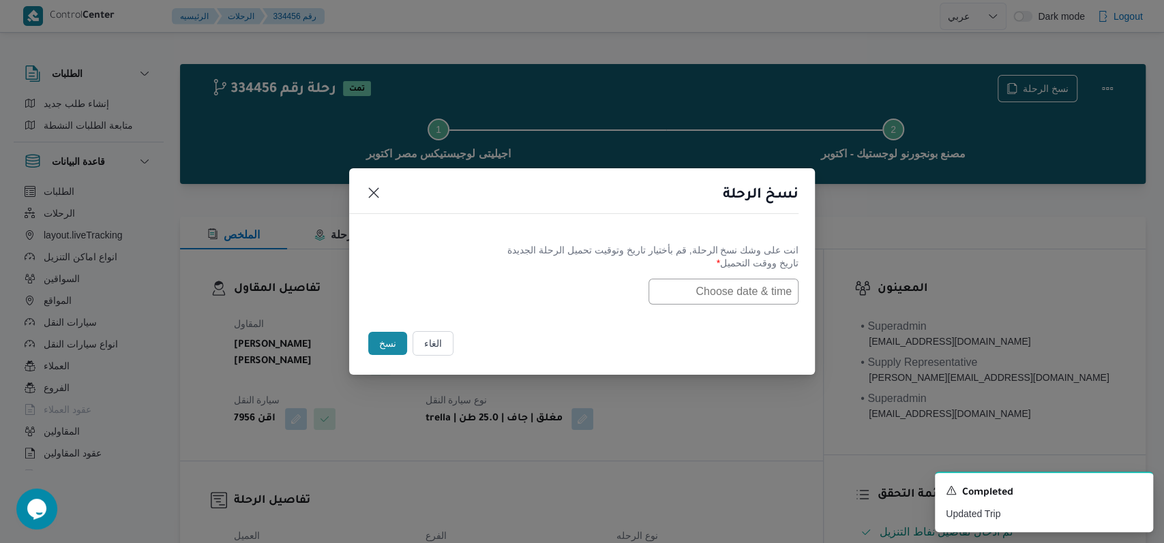
click at [714, 290] on input "text" at bounding box center [723, 292] width 150 height 26
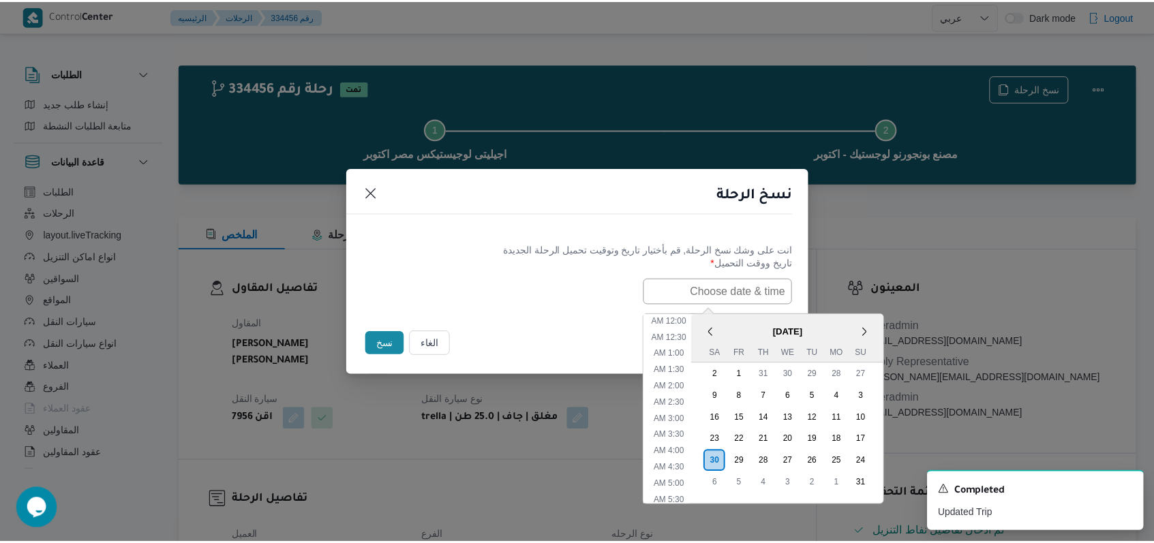
scroll to position [419, 0]
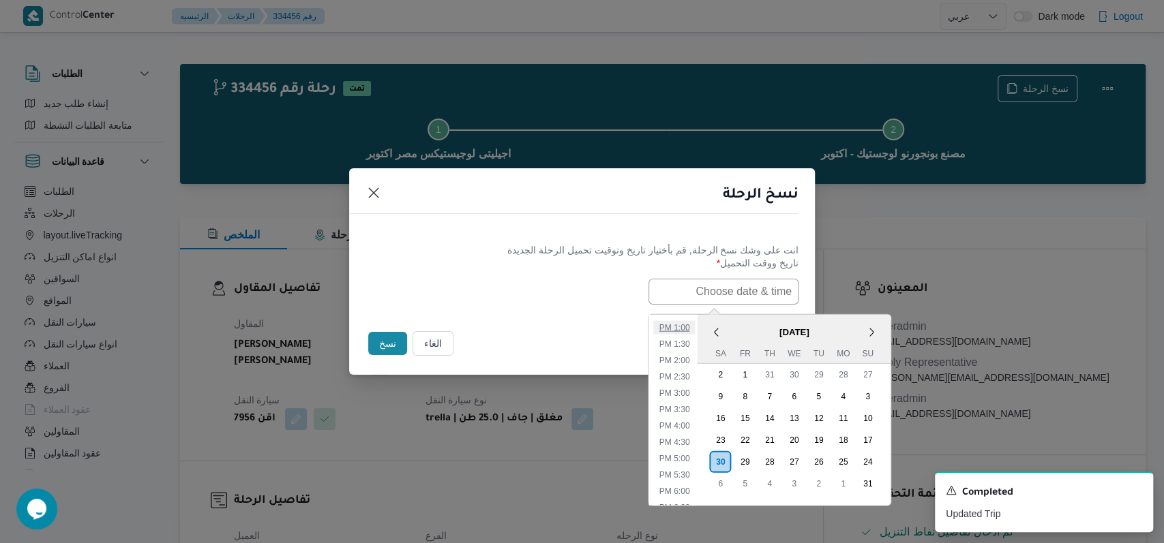
click at [692, 325] on li "1:00 PM" at bounding box center [675, 327] width 42 height 14
type input "[DATE] 1:00PM"
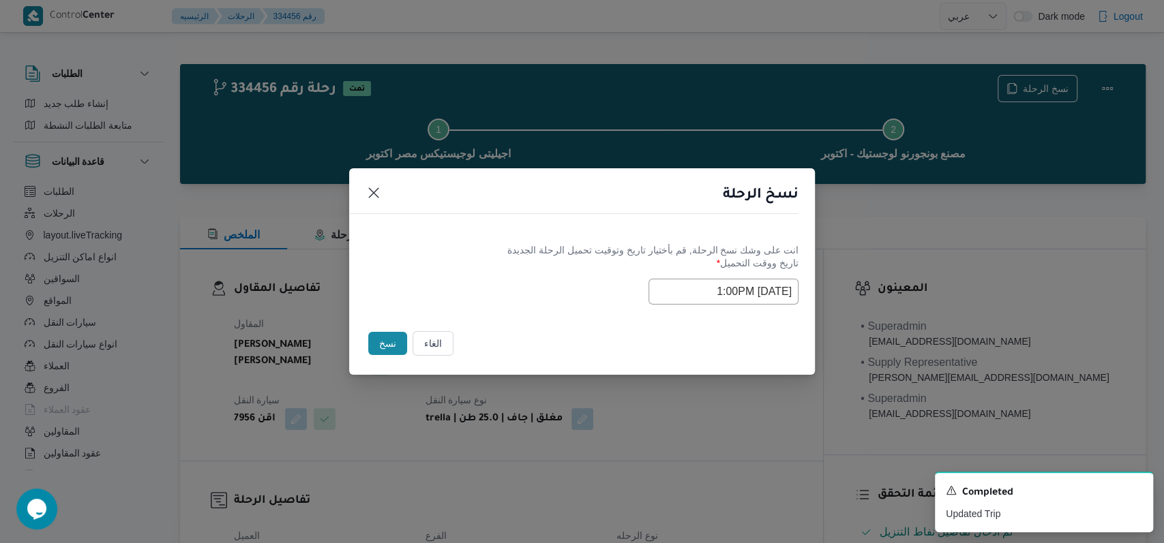
click at [378, 350] on button "نسخ" at bounding box center [387, 343] width 39 height 23
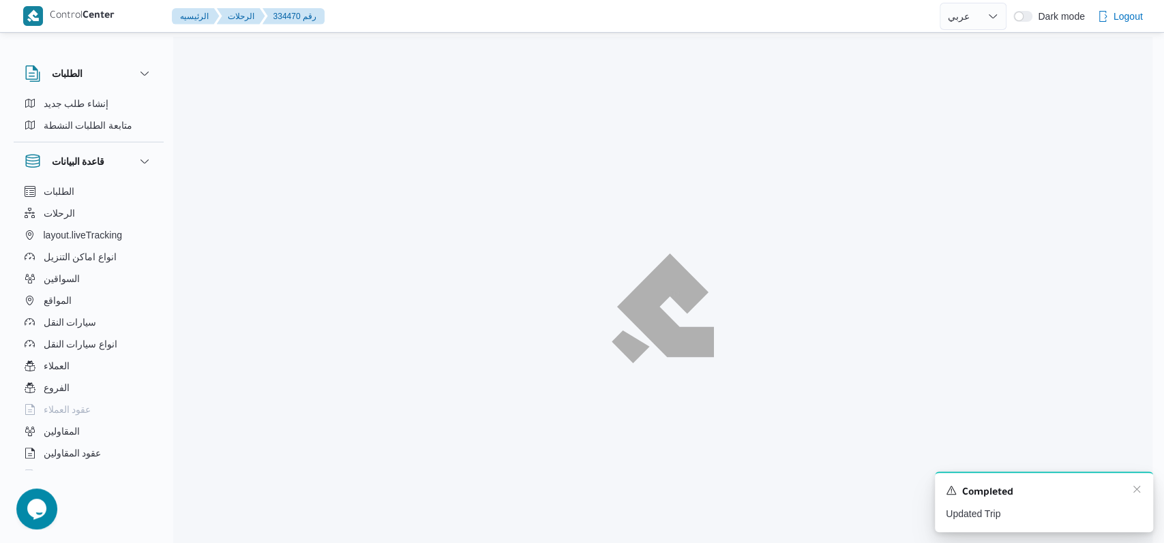
click at [1130, 492] on div "Completed" at bounding box center [1044, 493] width 196 height 18
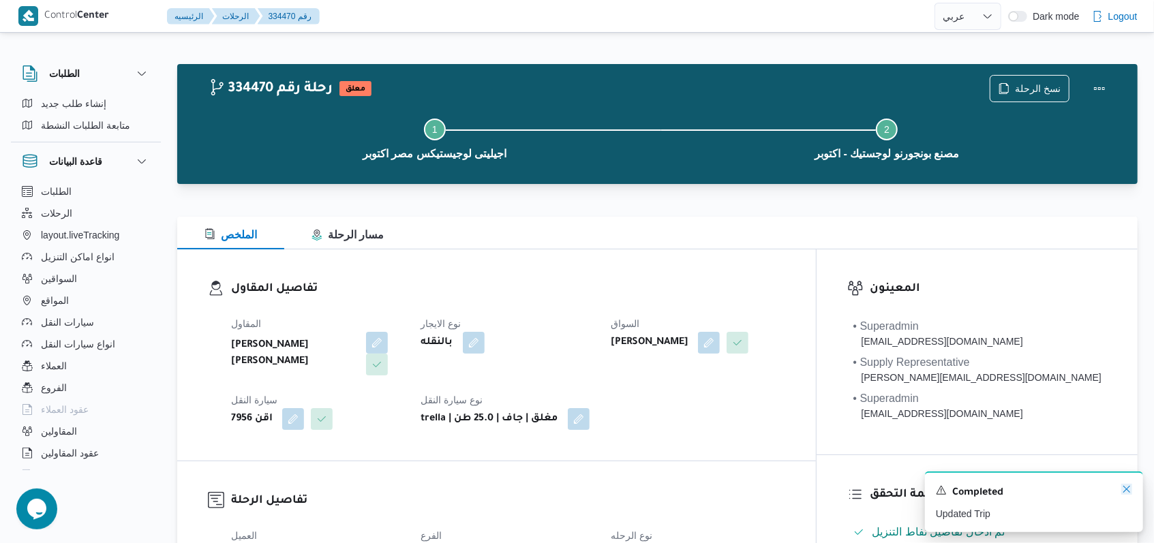
click at [1124, 488] on icon "Dismiss toast" at bounding box center [1127, 489] width 11 height 11
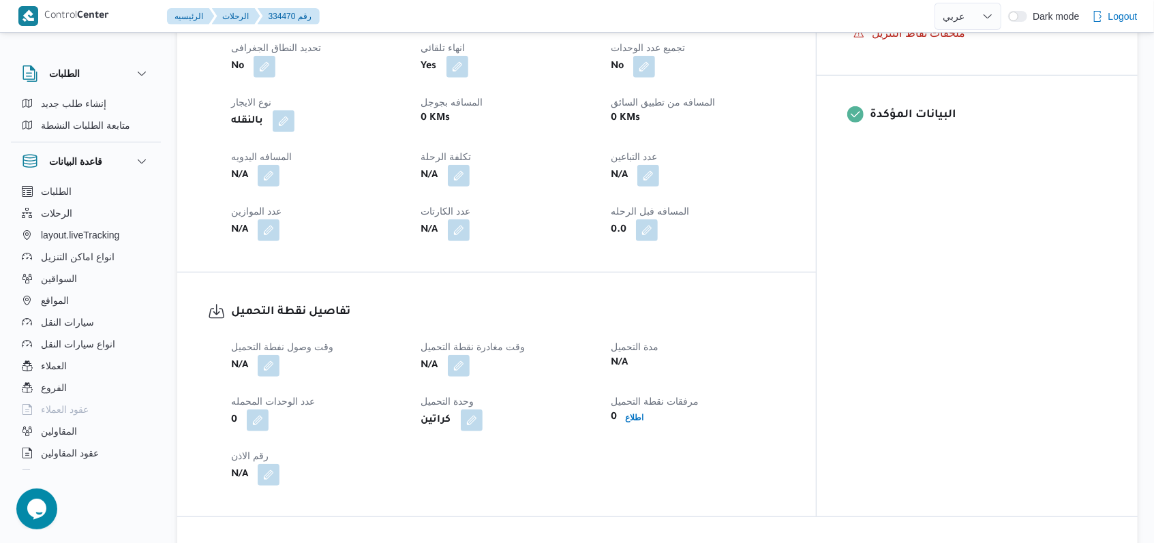
scroll to position [636, 0]
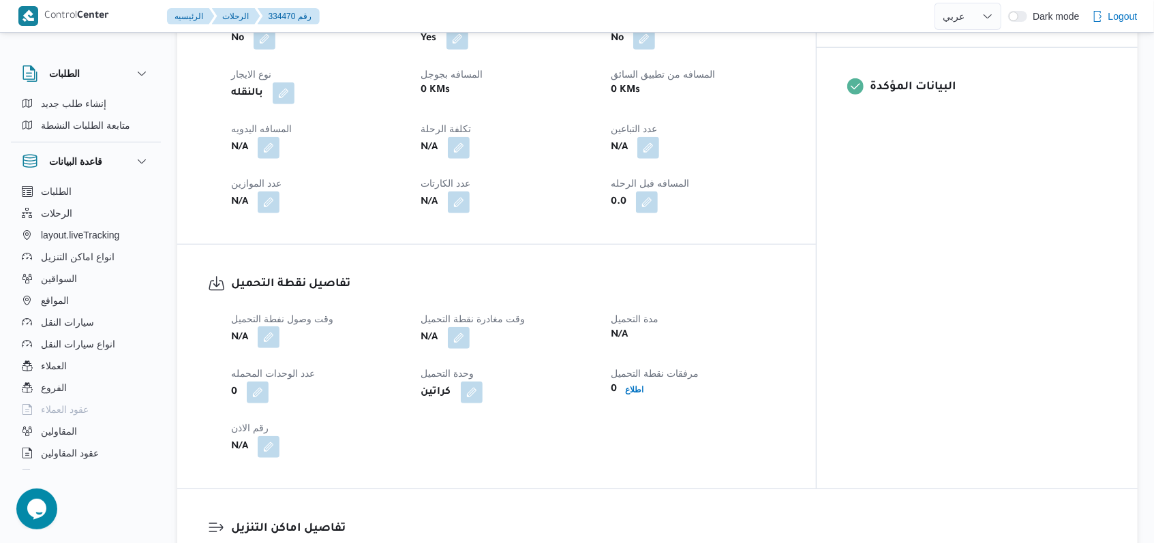
click at [278, 327] on button "button" at bounding box center [269, 338] width 22 height 22
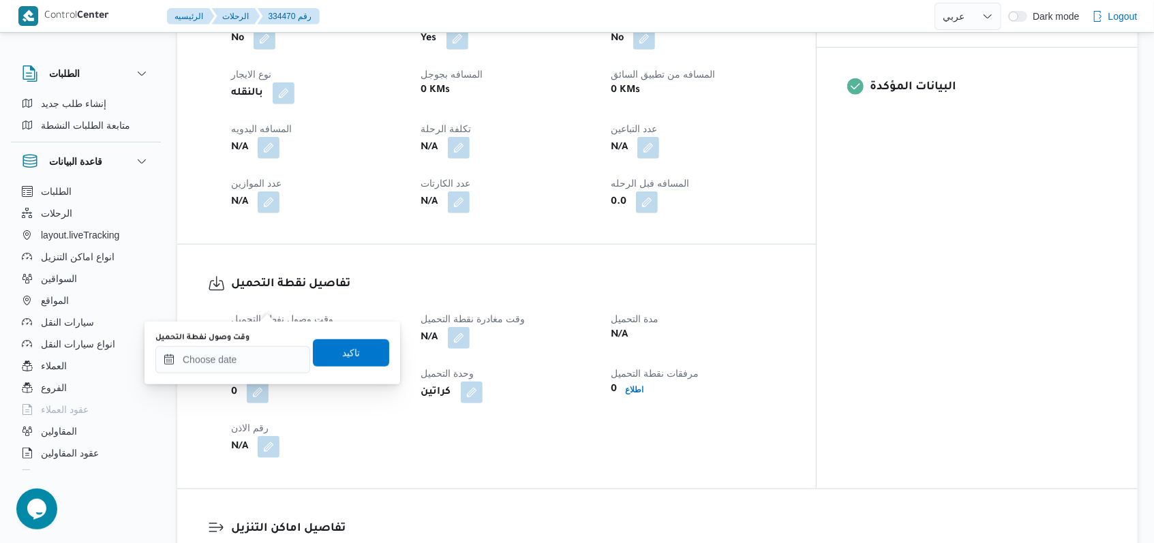
click at [239, 376] on div "You are in a dialog. To close this dialog, hit escape. وقت وصول نفطة التحميل تا…" at bounding box center [273, 353] width 256 height 63
click at [245, 355] on input "وقت وصول نفطة التحميل" at bounding box center [232, 359] width 155 height 27
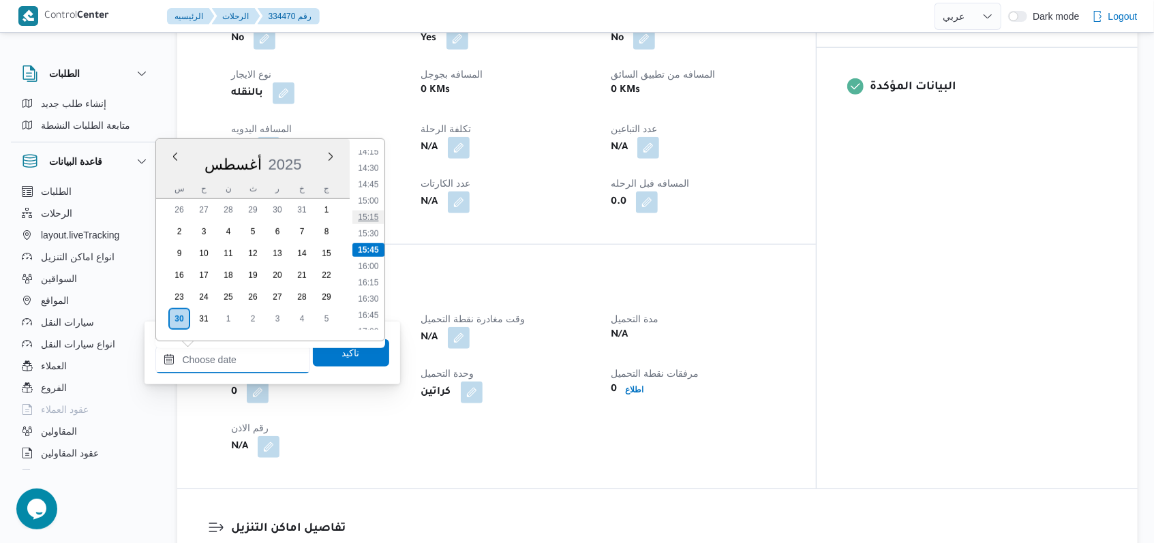
scroll to position [846, 0]
click at [373, 158] on li "13:00" at bounding box center [368, 162] width 31 height 14
type input "[DATE] ١٣:٠٠"
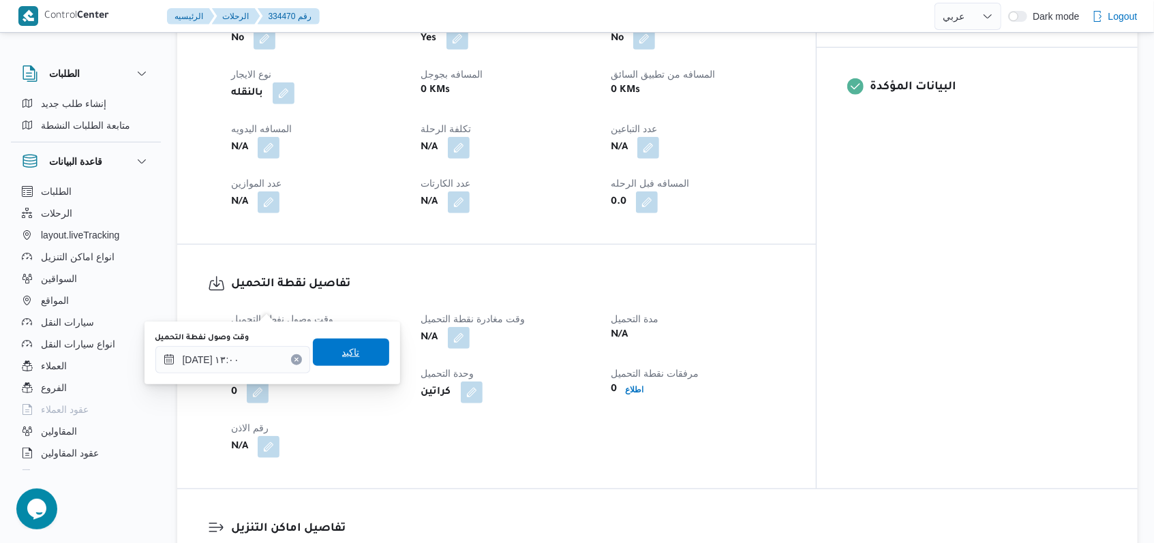
click at [344, 353] on span "تاكيد" at bounding box center [351, 352] width 18 height 16
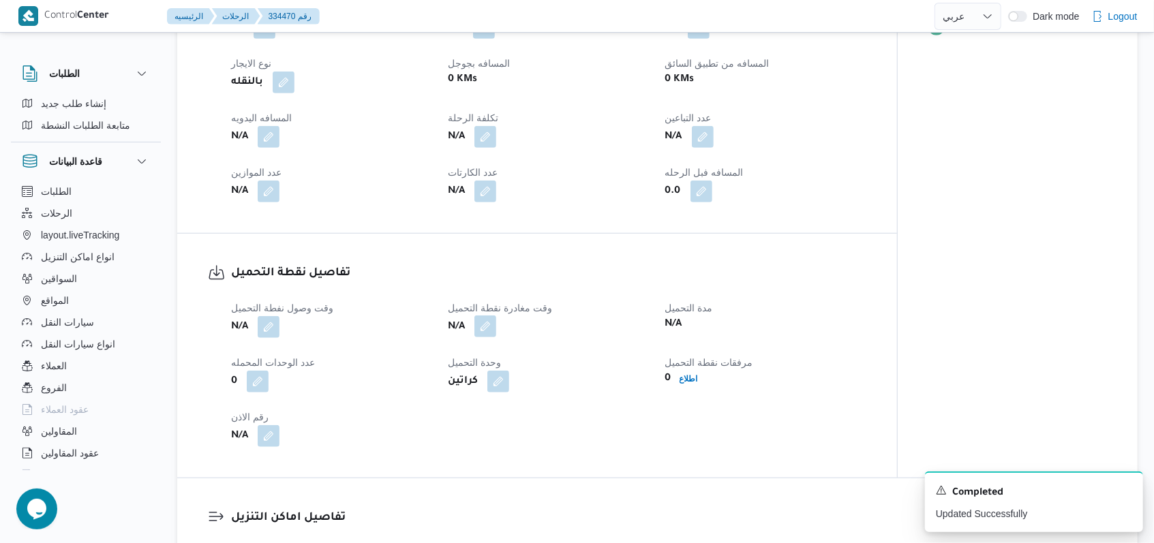
click at [479, 316] on button "button" at bounding box center [486, 327] width 22 height 22
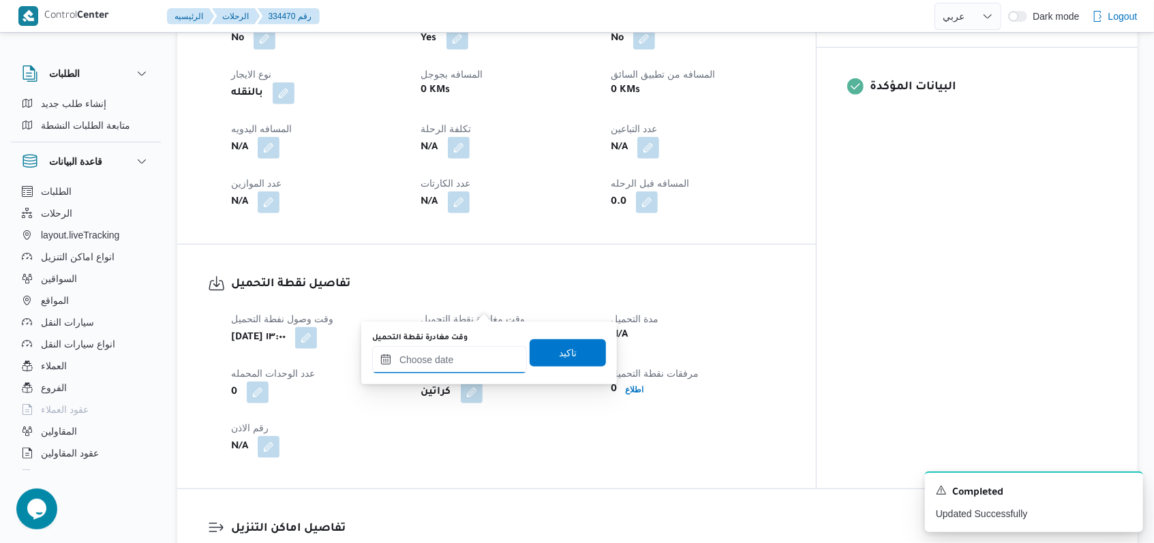
click at [453, 364] on input "وقت مغادرة نقطة التحميل" at bounding box center [449, 359] width 155 height 27
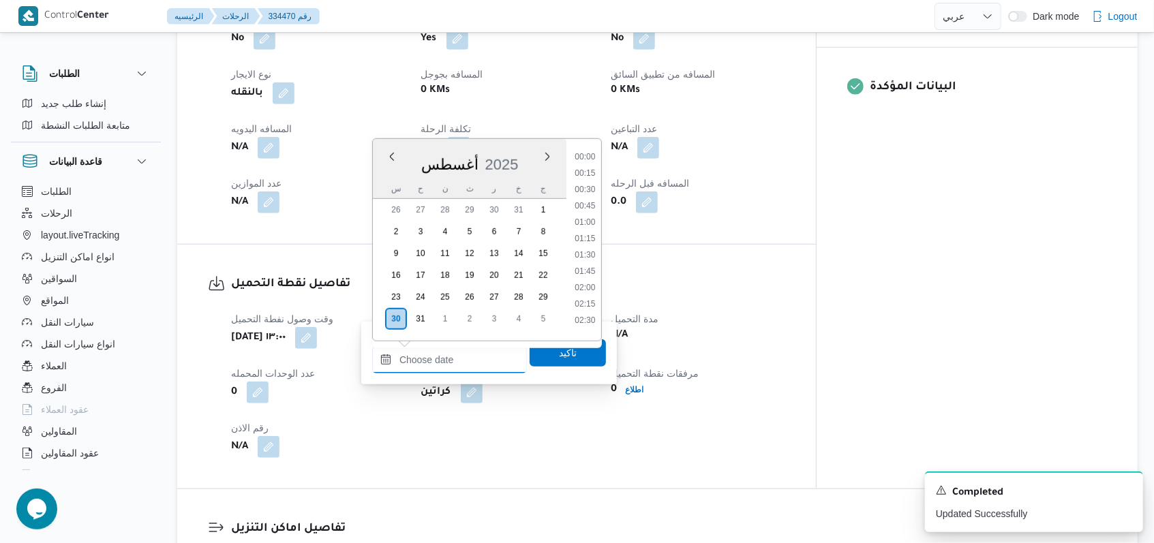
scroll to position [938, 0]
click at [594, 188] on li "14:45" at bounding box center [584, 185] width 31 height 14
type input "[DATE] ١٤:٤٥"
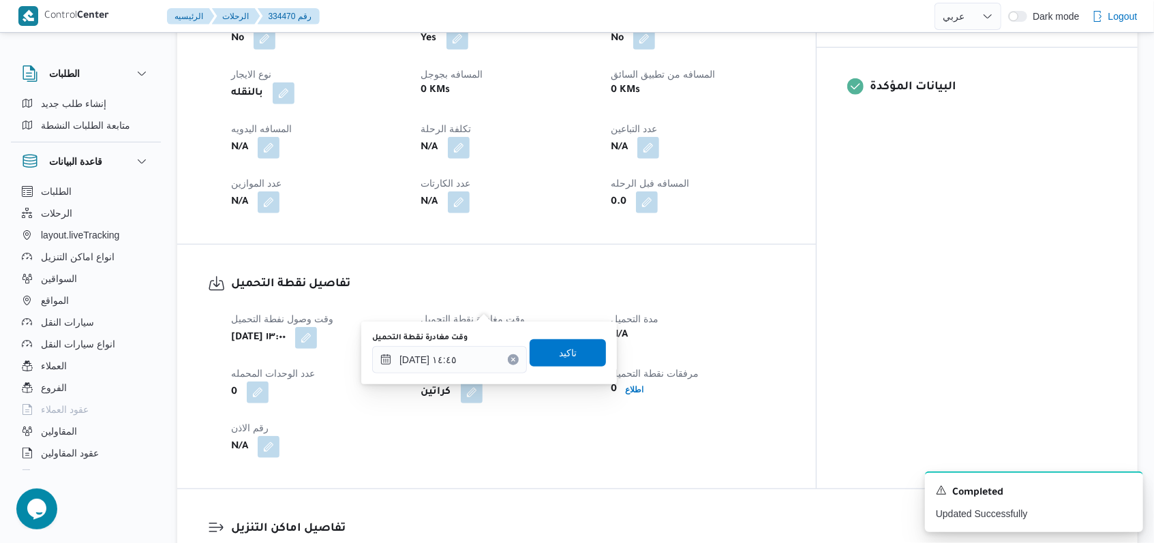
click at [560, 375] on div "You are in a dialog. To close this dialog, hit escape. وقت مغادرة نقطة التحميل …" at bounding box center [489, 353] width 256 height 63
click at [560, 363] on span "تاكيد" at bounding box center [568, 352] width 76 height 27
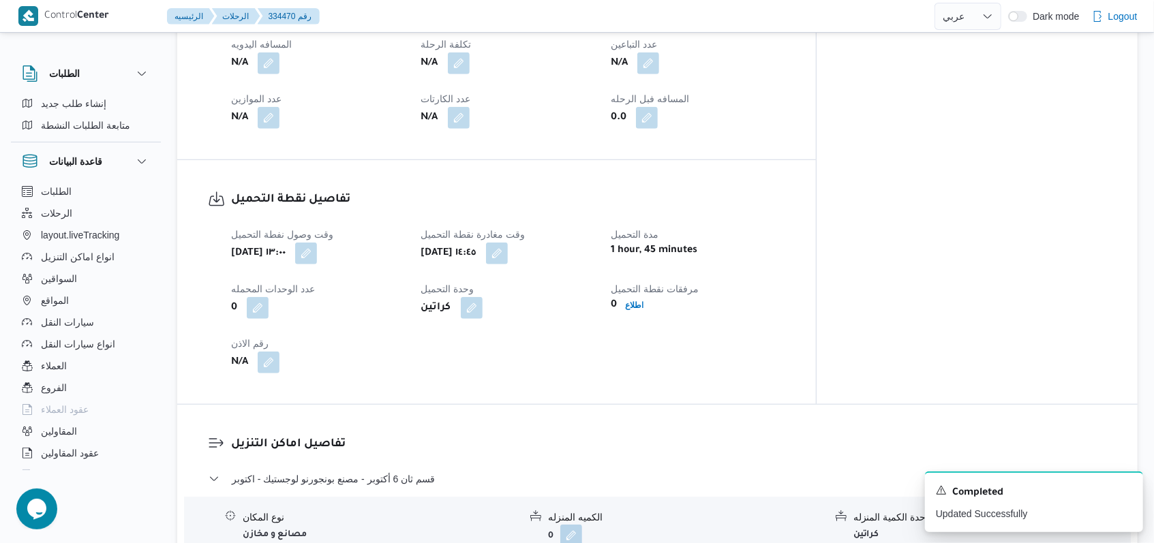
scroll to position [818, 0]
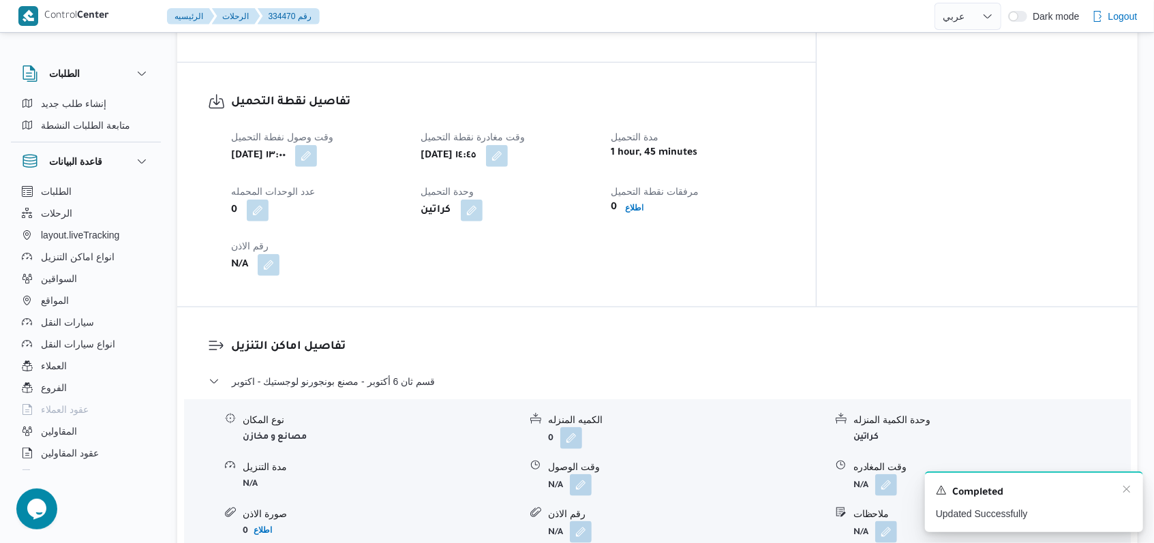
click at [1120, 490] on div "Completed" at bounding box center [1034, 493] width 196 height 18
click at [1124, 490] on icon "Dismiss toast" at bounding box center [1127, 489] width 11 height 11
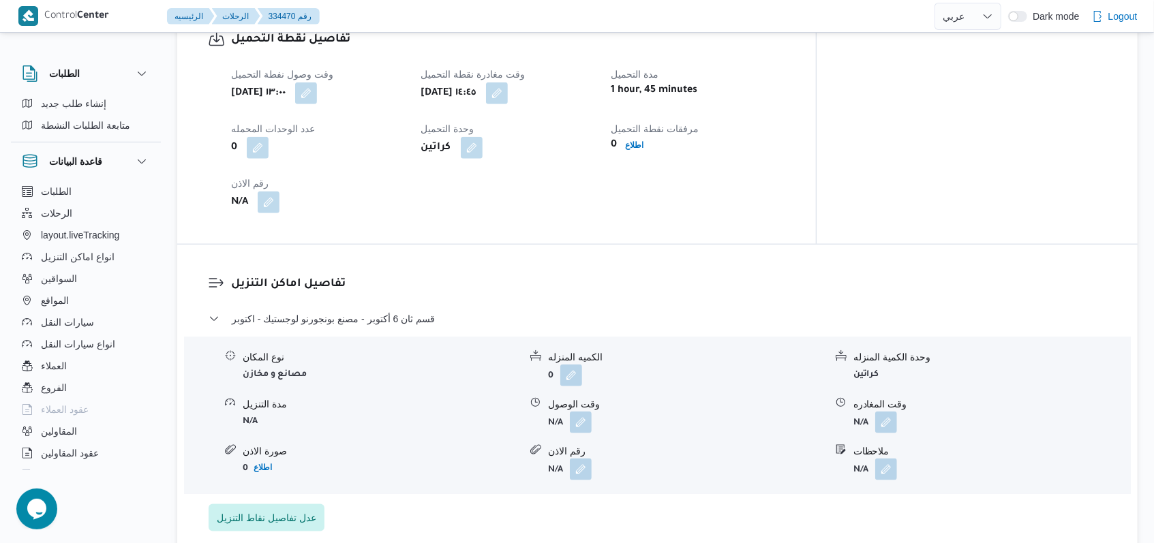
scroll to position [909, 0]
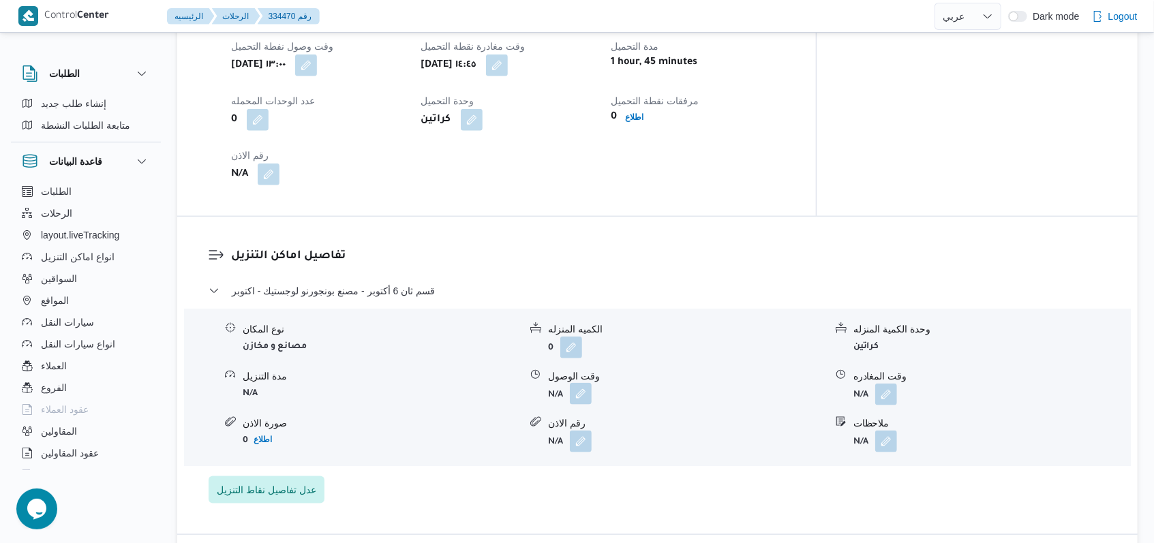
click at [574, 383] on button "button" at bounding box center [581, 394] width 22 height 22
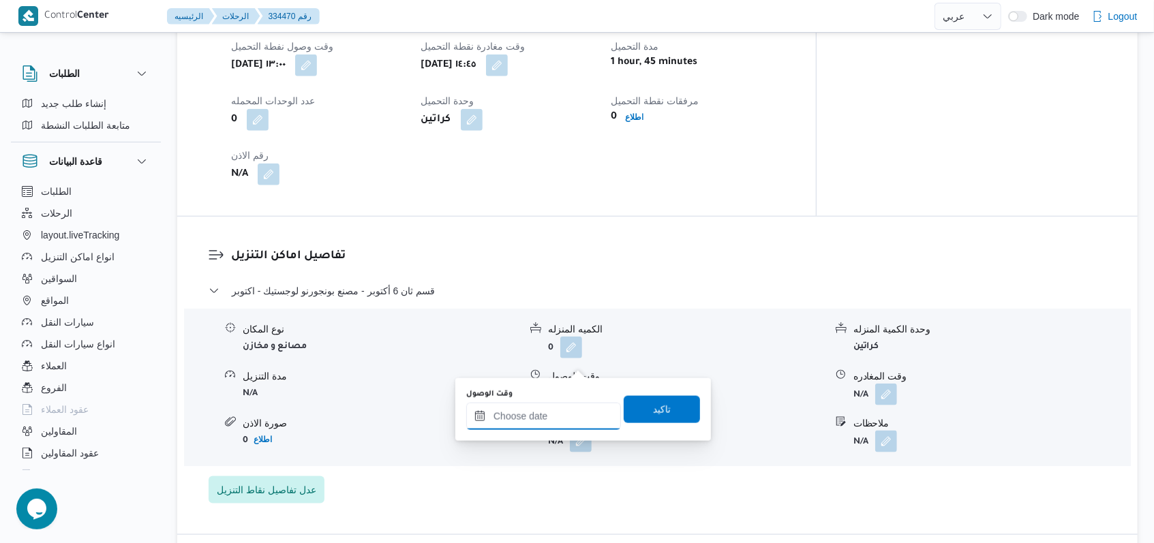
click at [526, 403] on div at bounding box center [543, 416] width 155 height 27
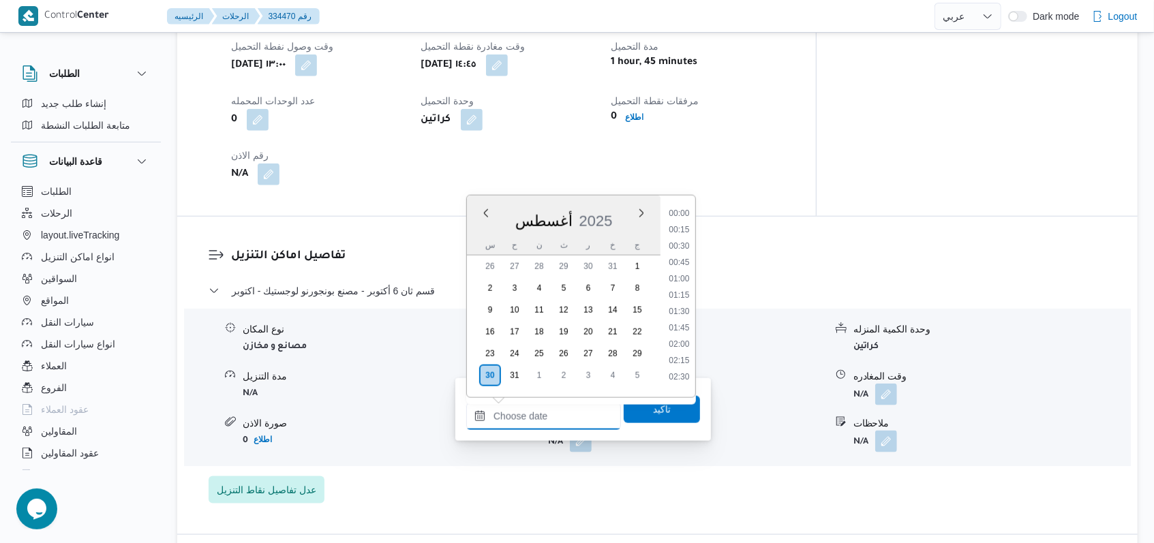
scroll to position [938, 0]
click at [679, 274] on li "15:15" at bounding box center [678, 274] width 31 height 14
type input "[DATE] ١٥:١٥"
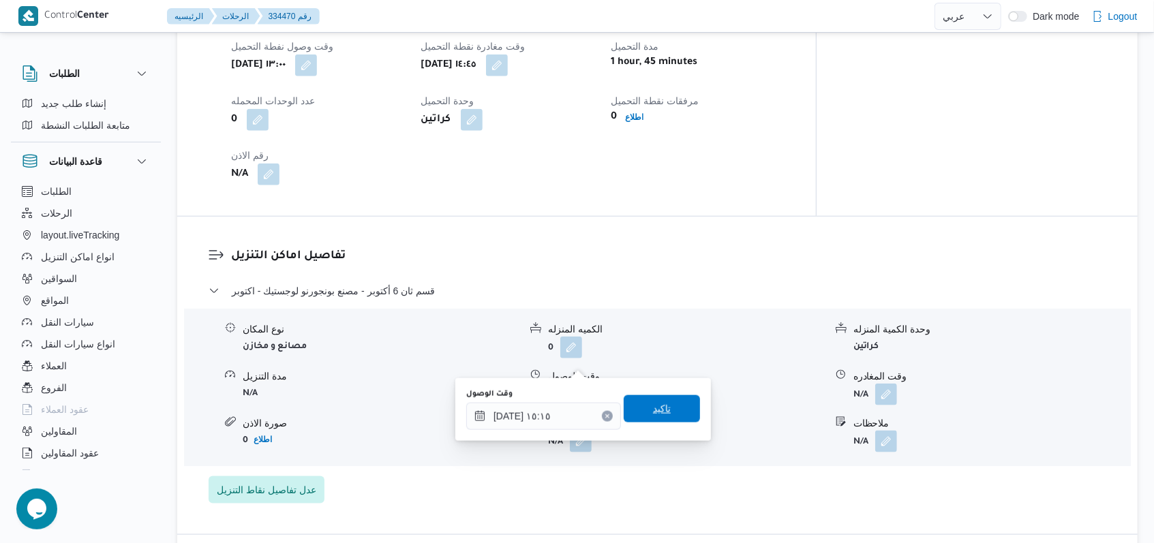
click at [653, 406] on span "تاكيد" at bounding box center [662, 409] width 18 height 16
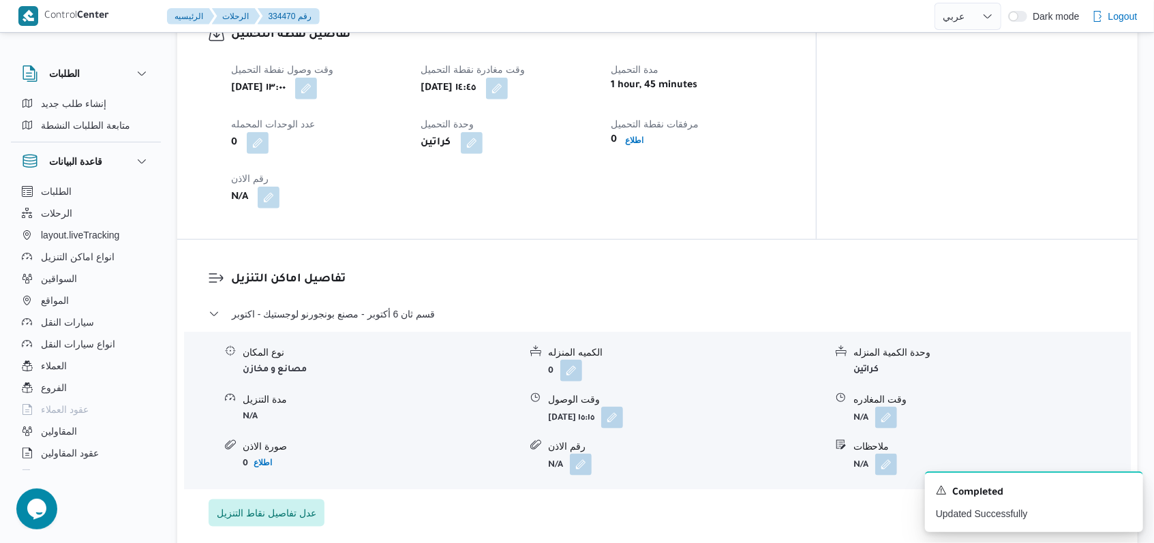
scroll to position [909, 0]
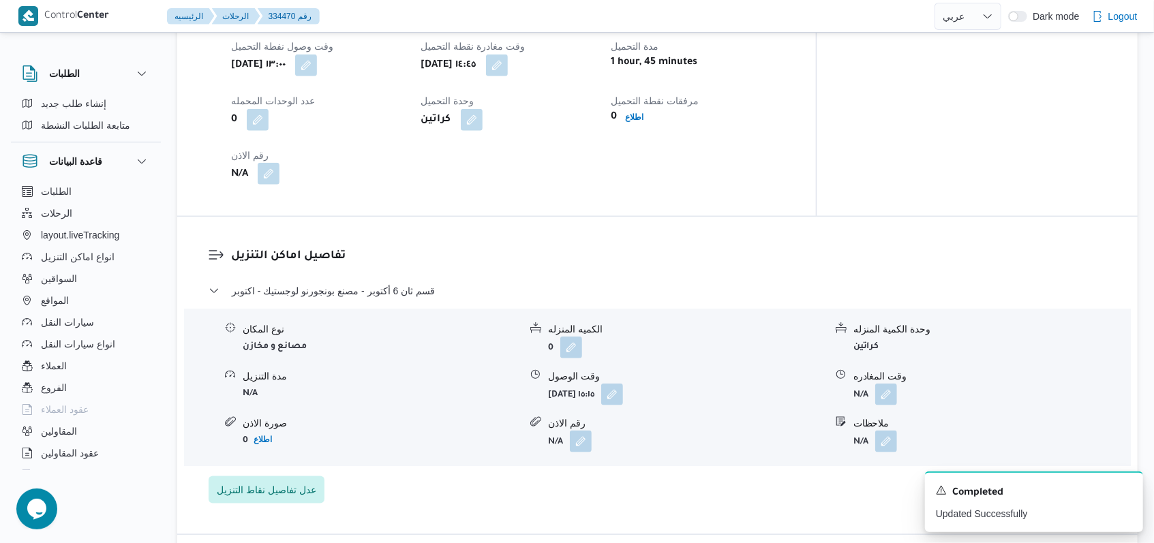
click at [266, 163] on button "button" at bounding box center [269, 174] width 22 height 22
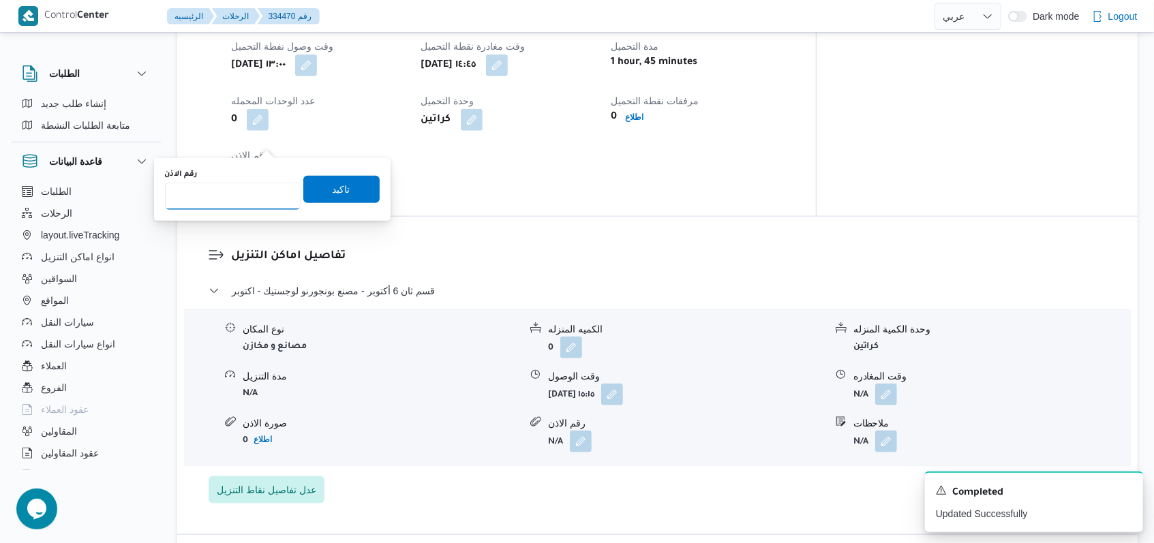
click at [259, 192] on input "رقم الاذن" at bounding box center [233, 196] width 136 height 27
click at [499, 217] on div "تفاصيل اماكن التنزيل قسم ثان [DATE] - مصنع بونجورنو لوجستيك - اكتوبر نوع المكان…" at bounding box center [657, 376] width 961 height 318
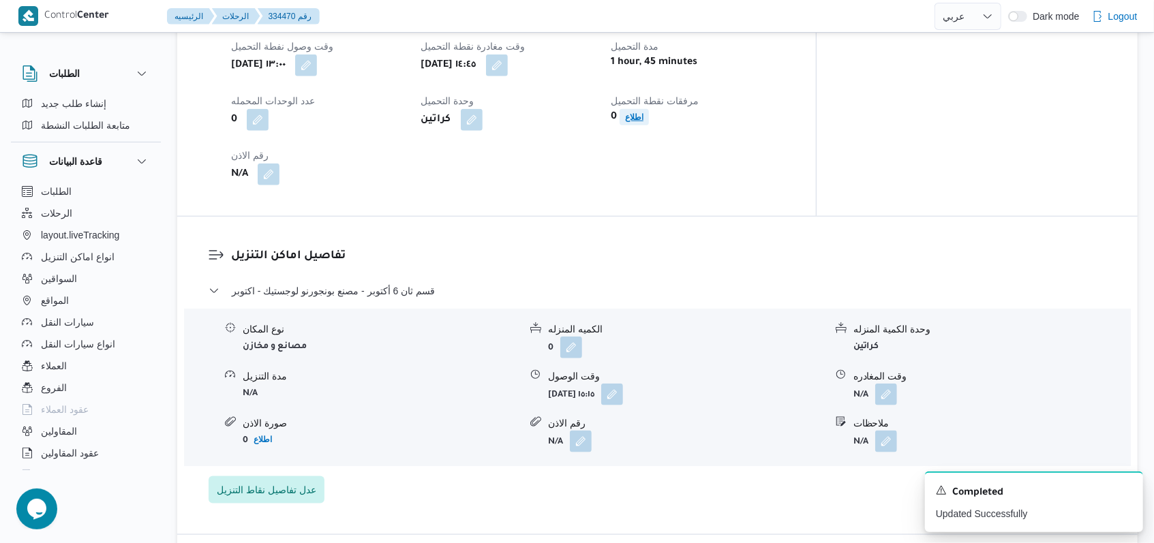
click at [644, 113] on b "اطلاع" at bounding box center [634, 118] width 18 height 10
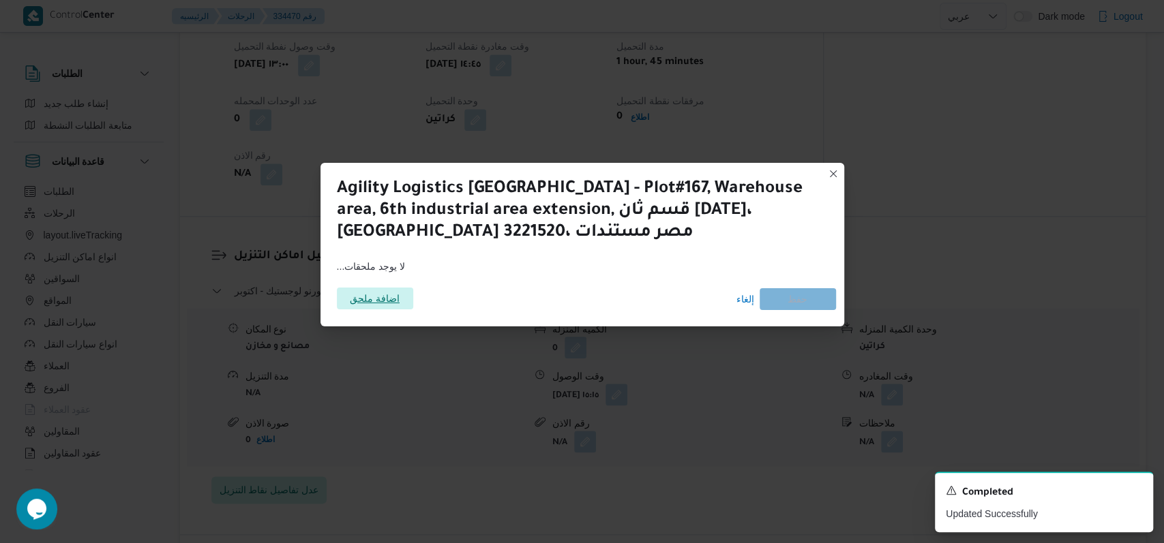
click at [387, 308] on span "اضافة ملحق" at bounding box center [375, 299] width 50 height 22
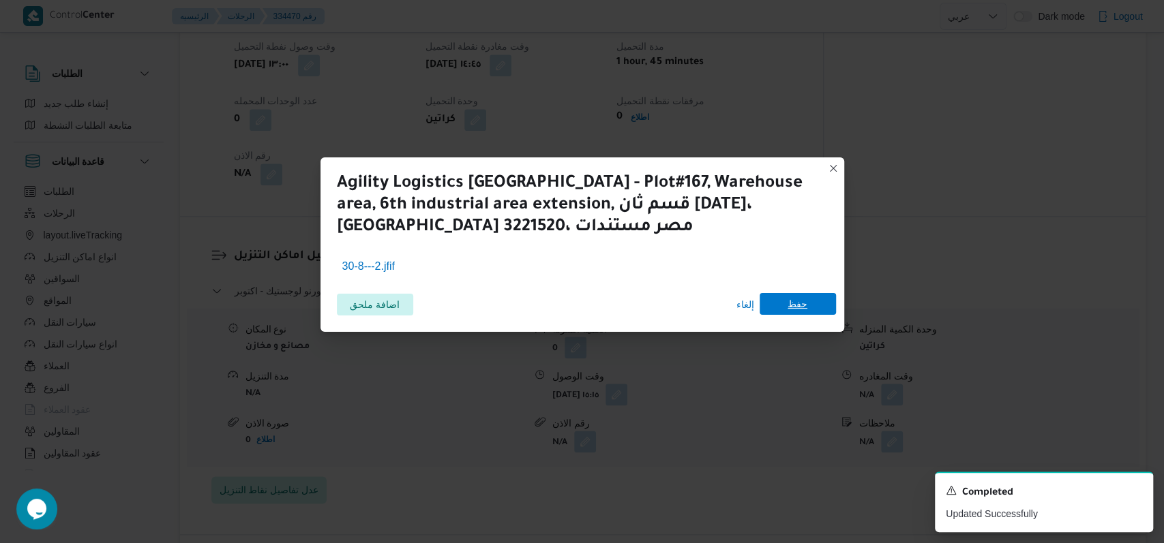
click at [801, 311] on span "حفظ" at bounding box center [798, 304] width 20 height 22
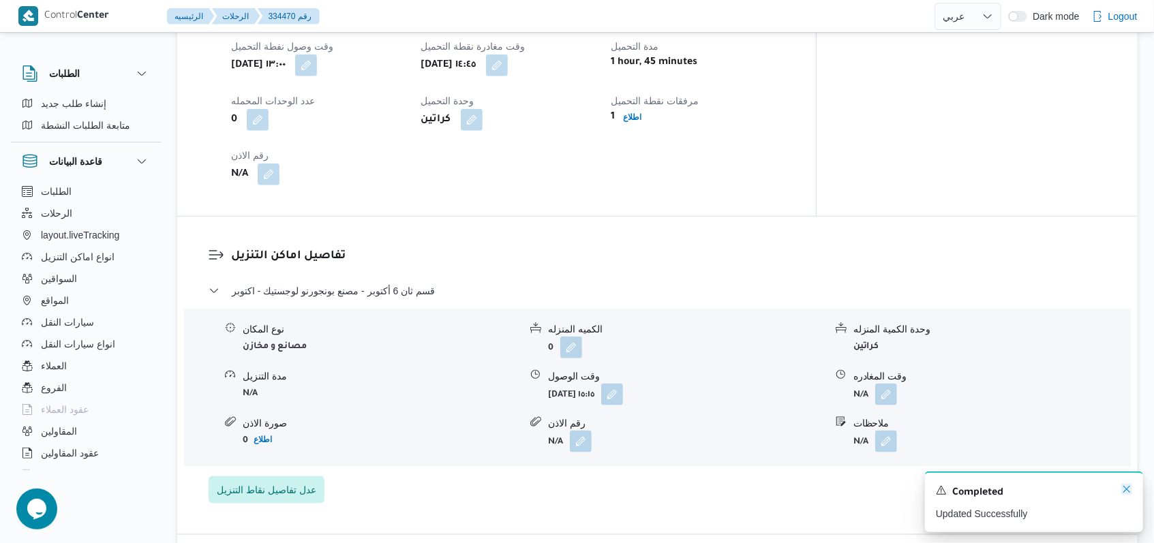
click at [1130, 490] on icon "Dismiss toast" at bounding box center [1127, 489] width 11 height 11
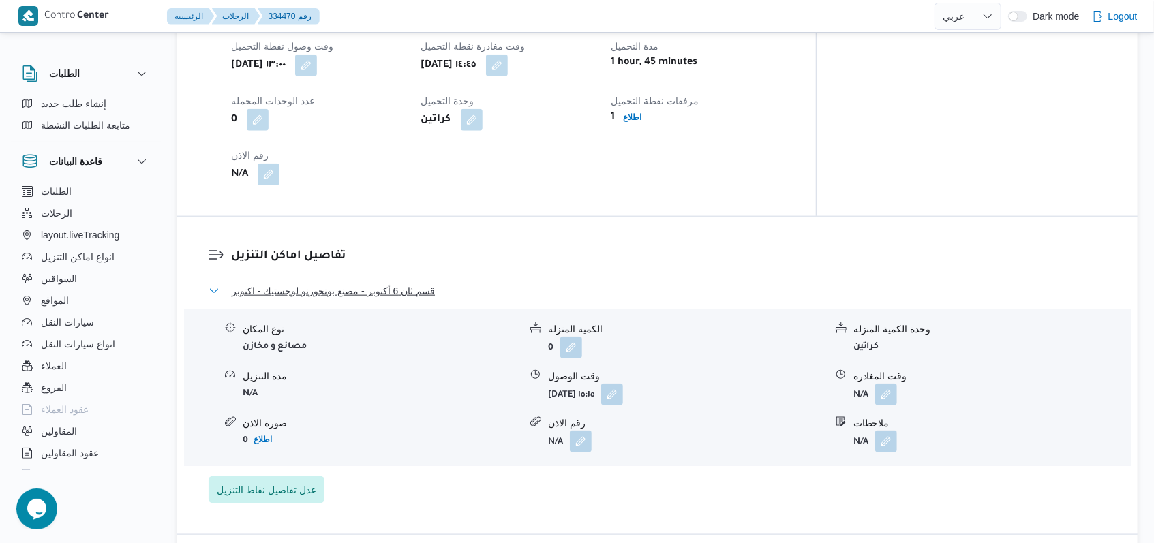
click at [347, 283] on span "قسم ثان 6 أكتوبر - مصنع بونجورنو لوجستيك - اكتوبر" at bounding box center [333, 291] width 203 height 16
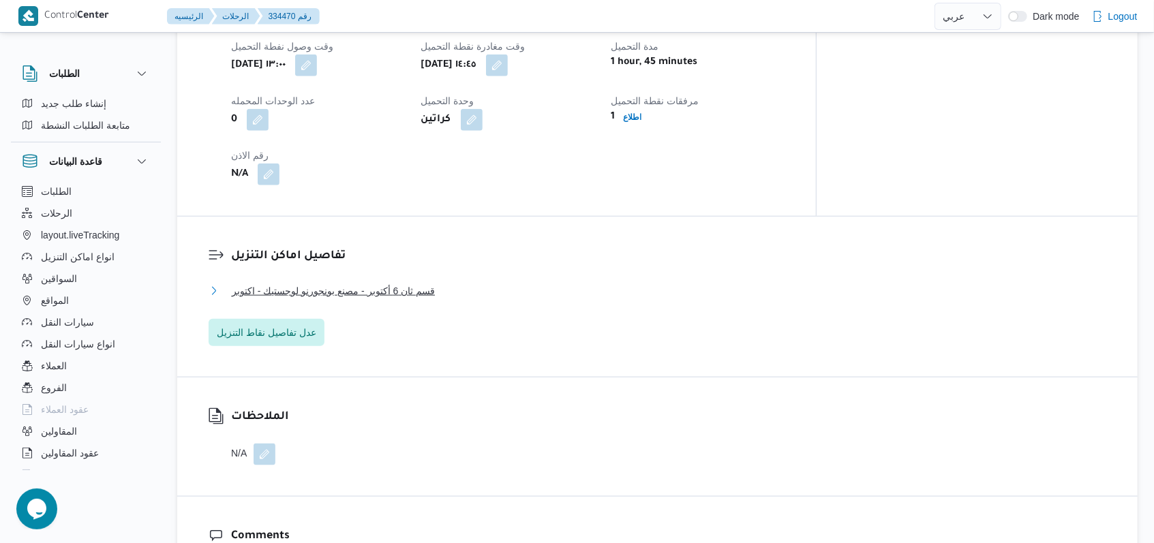
click at [400, 283] on span "قسم ثان 6 أكتوبر - مصنع بونجورنو لوجستيك - اكتوبر" at bounding box center [333, 291] width 203 height 16
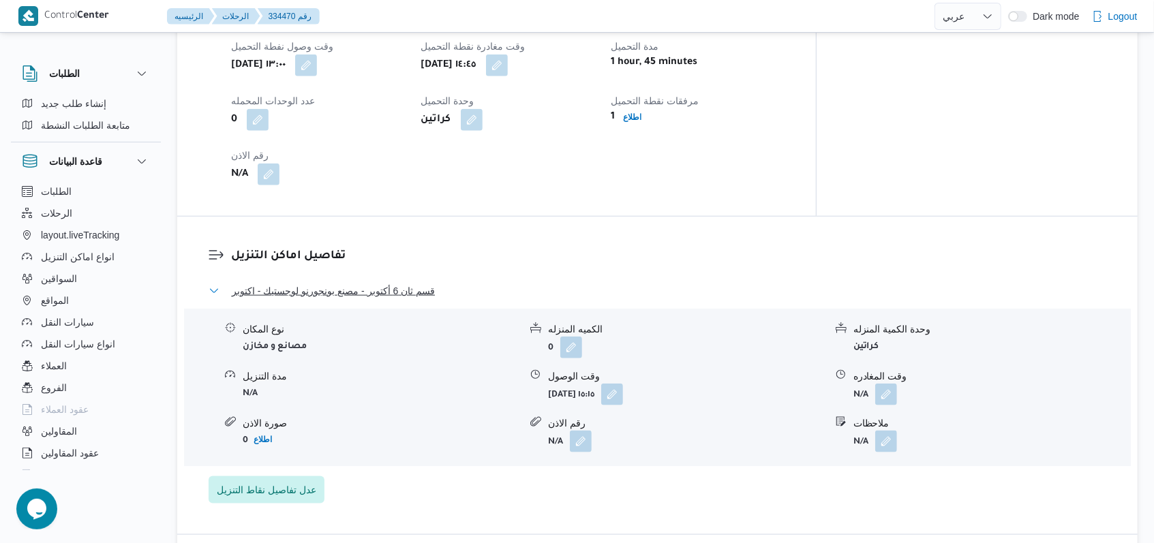
click at [400, 283] on span "قسم ثان 6 أكتوبر - مصنع بونجورنو لوجستيك - اكتوبر" at bounding box center [333, 291] width 203 height 16
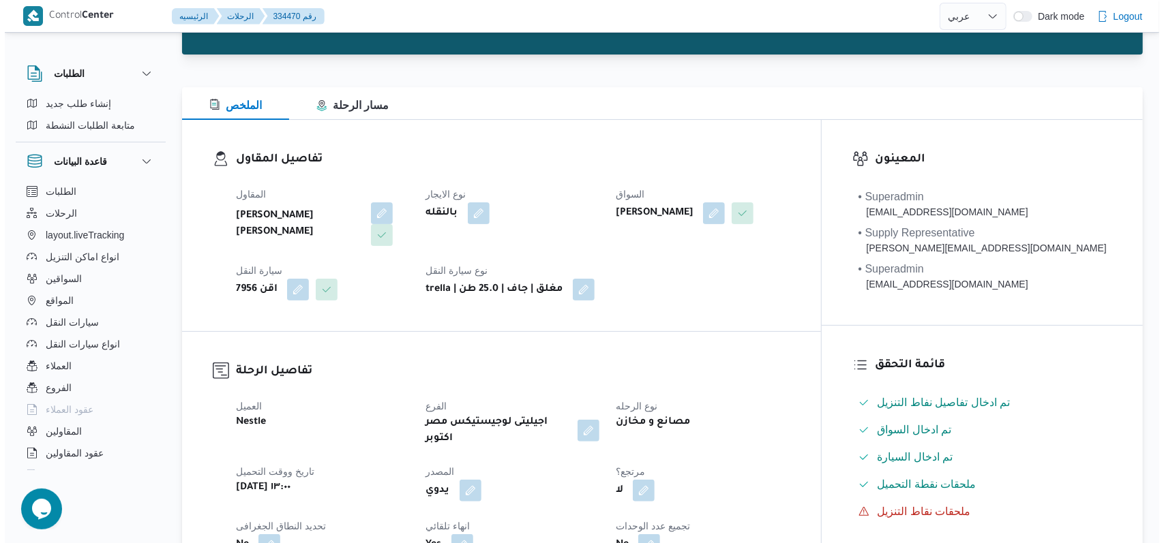
scroll to position [0, 0]
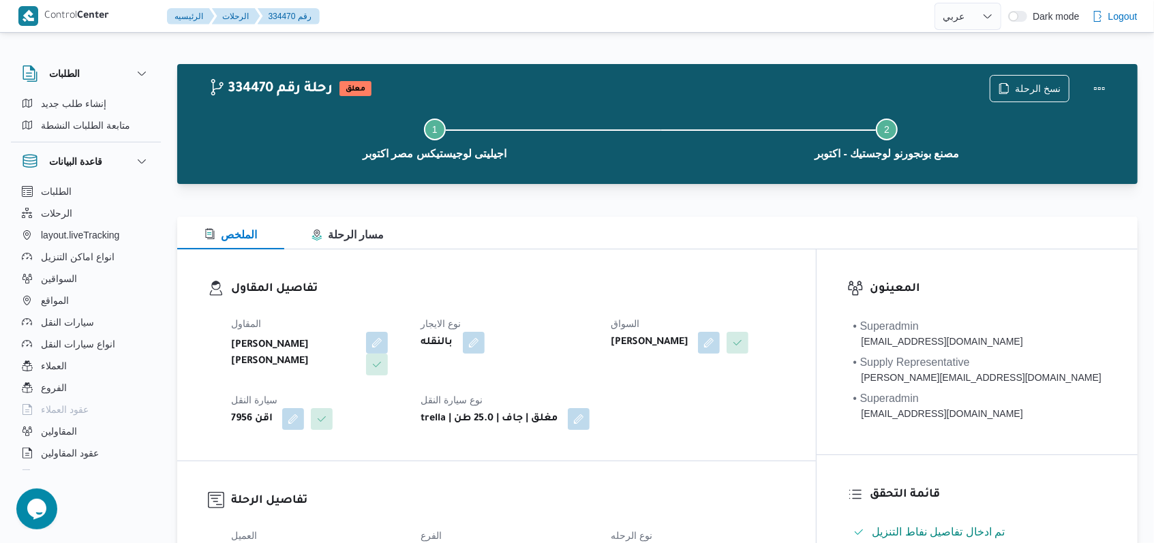
select select "ar"
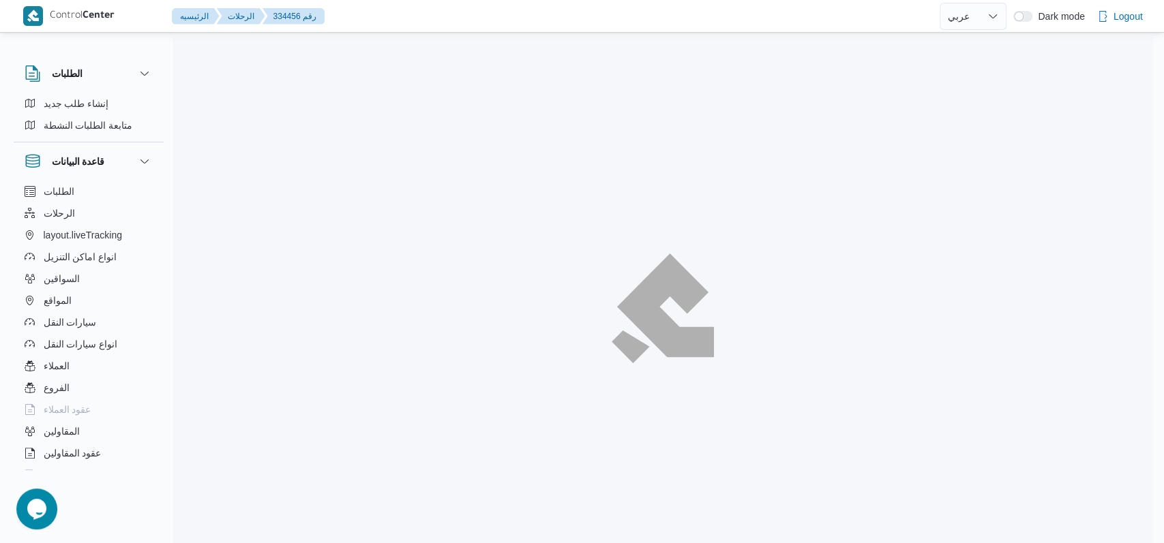
select select "ar"
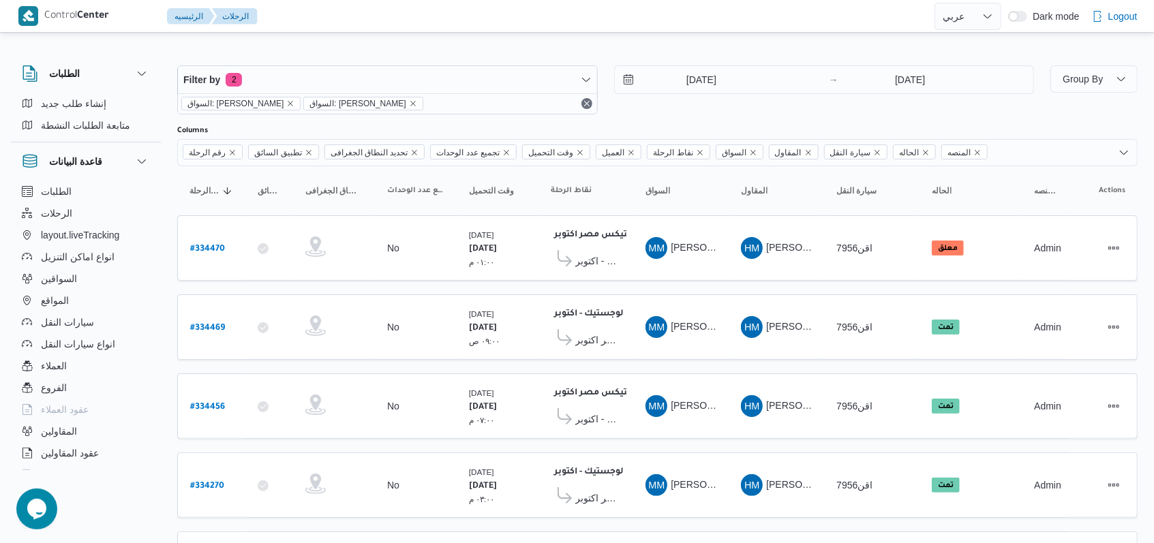
click at [691, 63] on div "Filter by 2 السواق: [PERSON_NAME]: [PERSON_NAME] [DATE] → [DATE]" at bounding box center [605, 89] width 873 height 65
click at [691, 75] on input "[DATE]" at bounding box center [692, 79] width 155 height 27
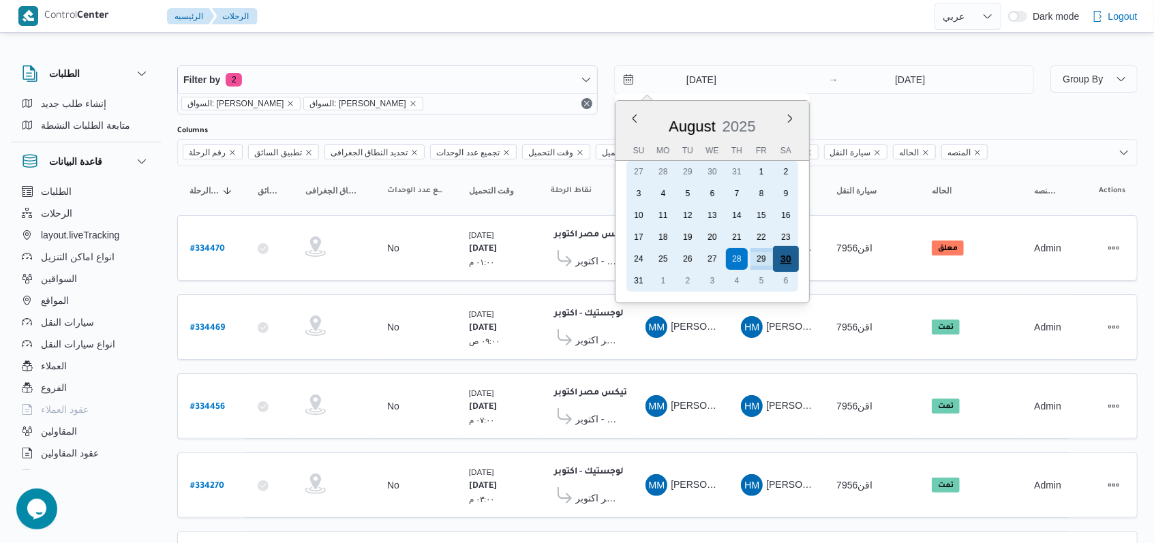
click at [784, 260] on div "30" at bounding box center [786, 259] width 26 height 26
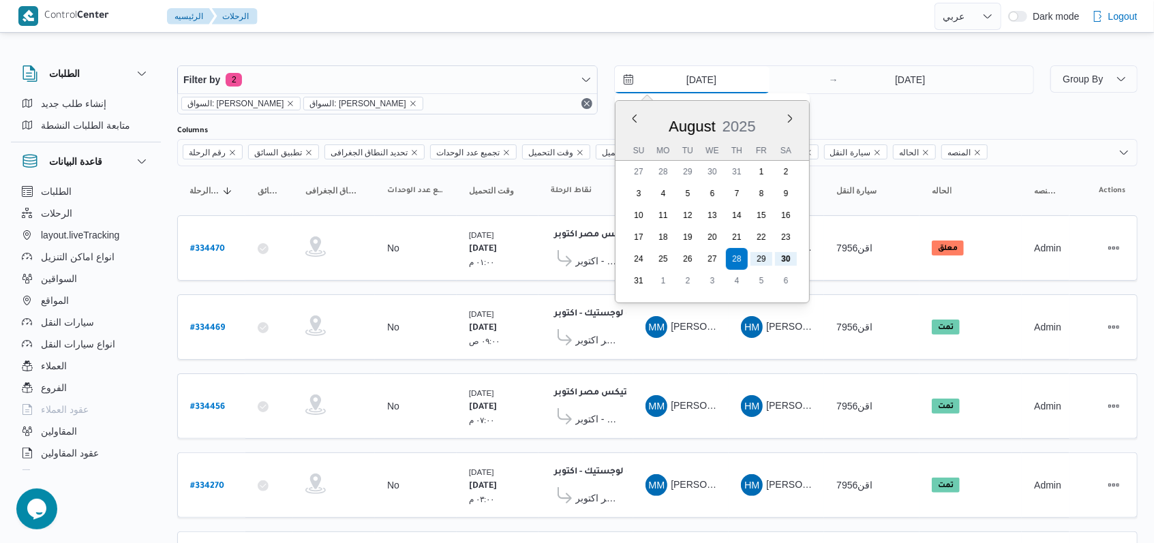
type input "[DATE]"
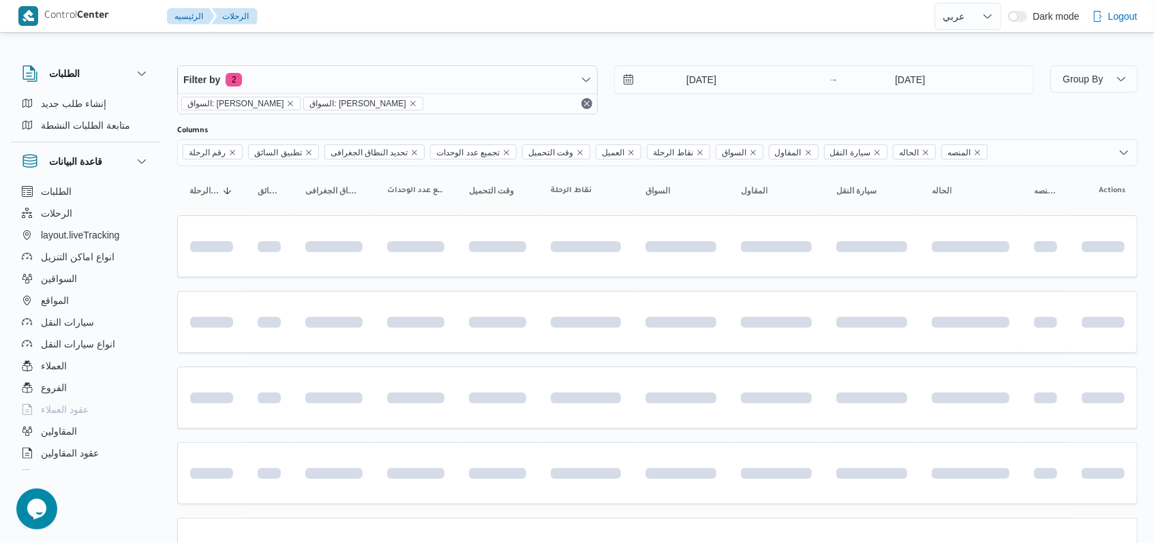
click at [846, 108] on div "[DATE] → [DATE]" at bounding box center [824, 89] width 421 height 49
